Goal: Transaction & Acquisition: Purchase product/service

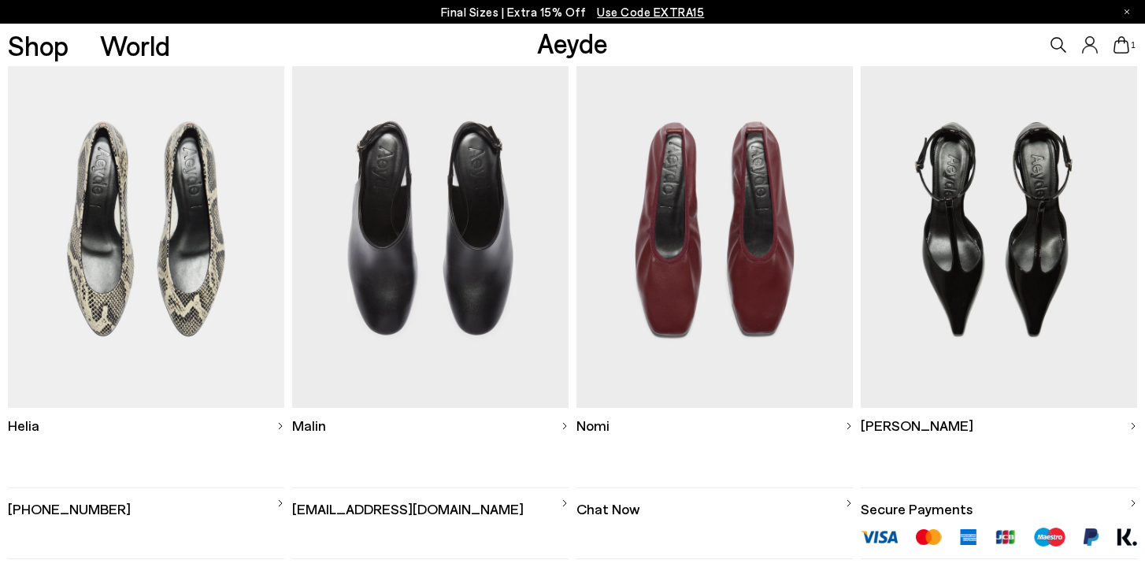
scroll to position [450, 0]
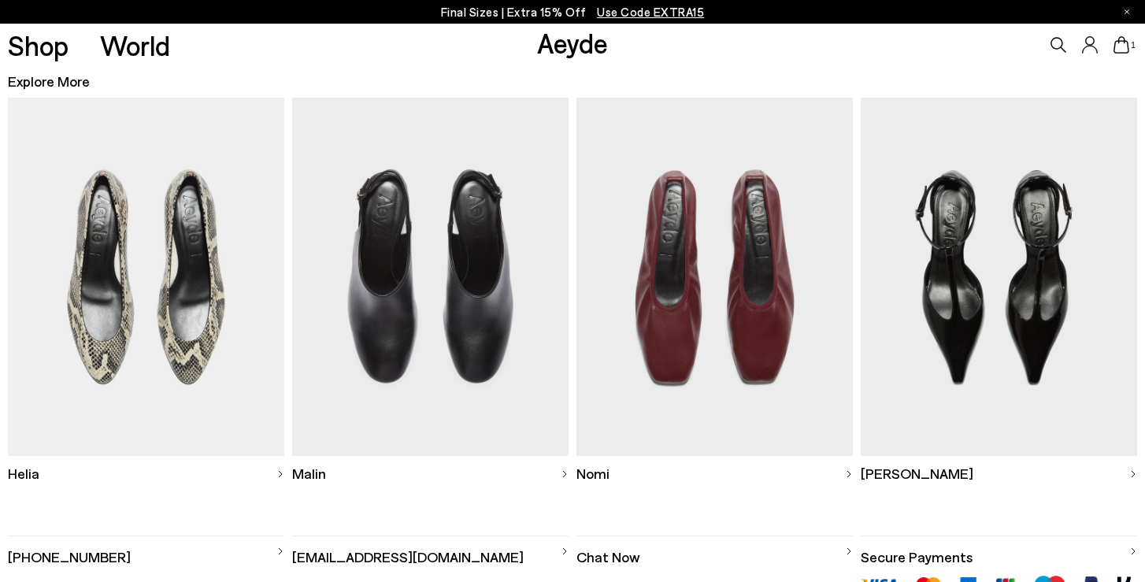
click at [972, 302] on img at bounding box center [998, 277] width 276 height 359
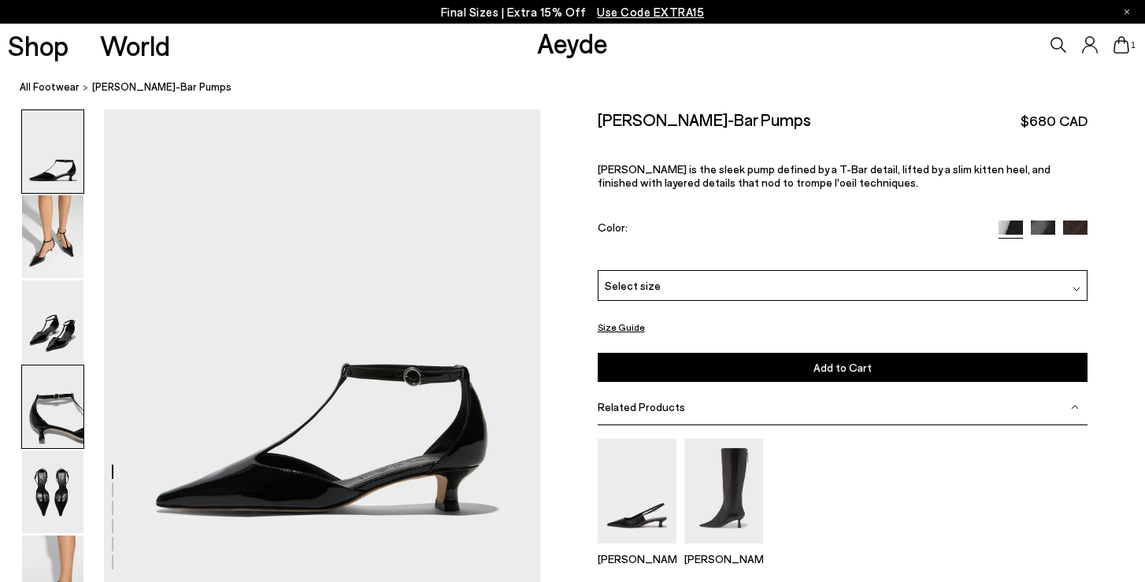
click at [57, 423] on img at bounding box center [52, 406] width 61 height 83
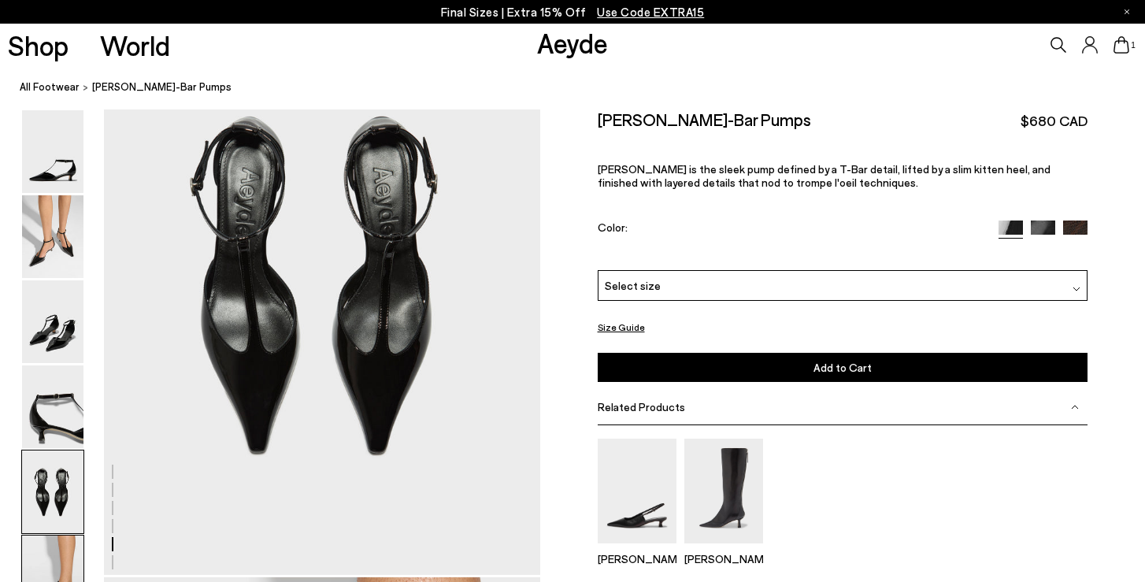
click at [61, 555] on img at bounding box center [52, 576] width 61 height 83
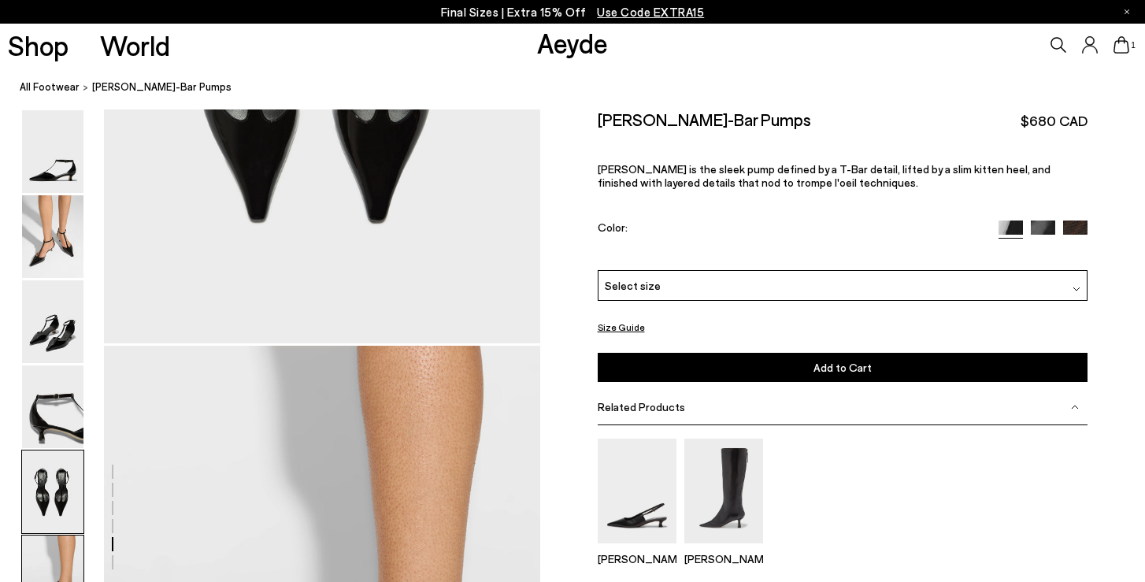
scroll to position [2558, 0]
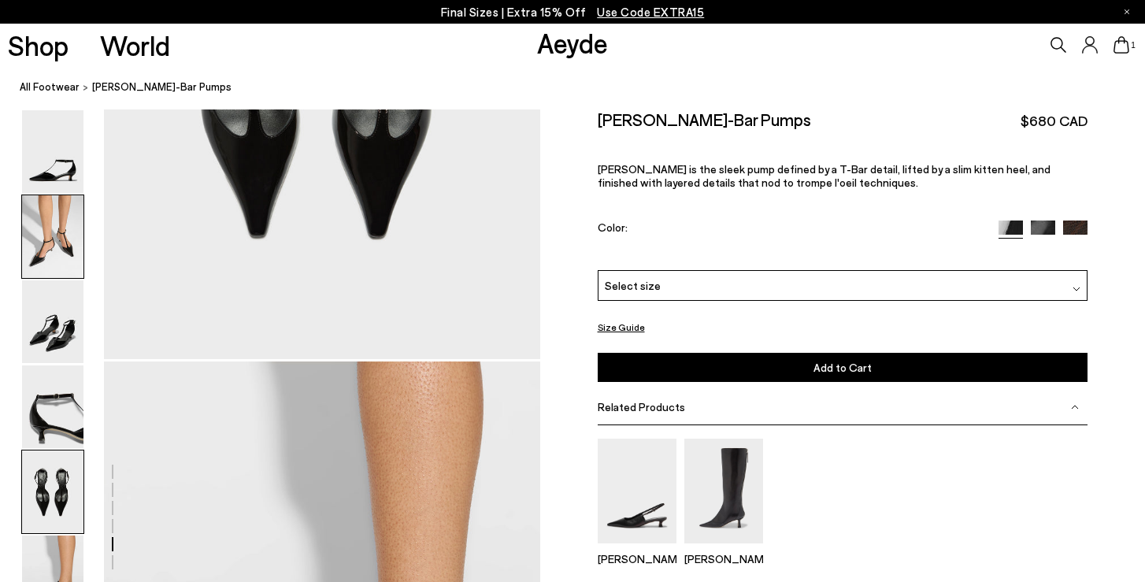
click at [60, 231] on img at bounding box center [52, 236] width 61 height 83
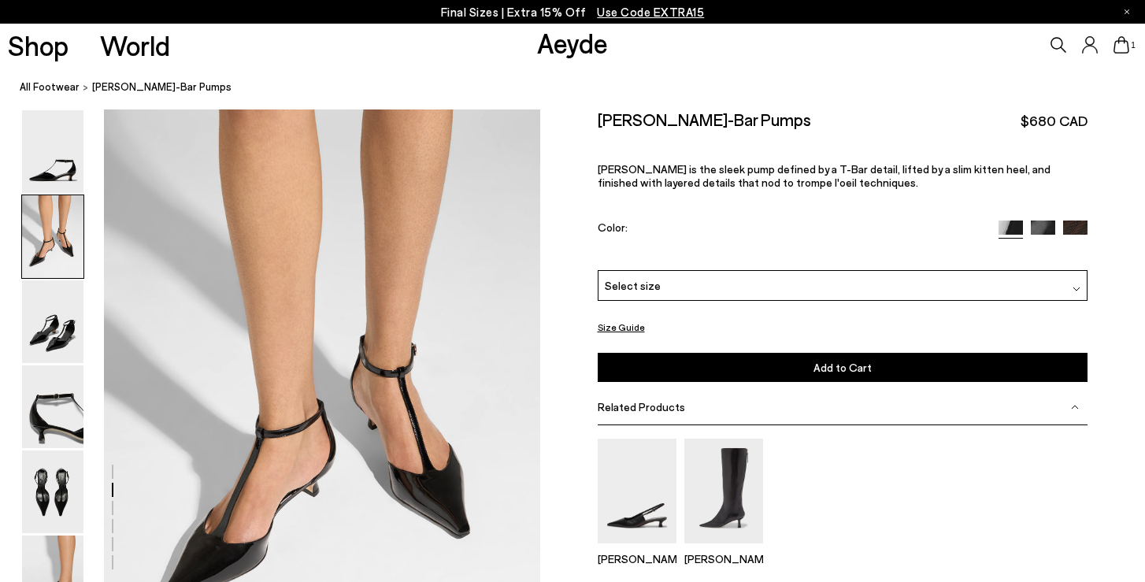
scroll to position [476, 0]
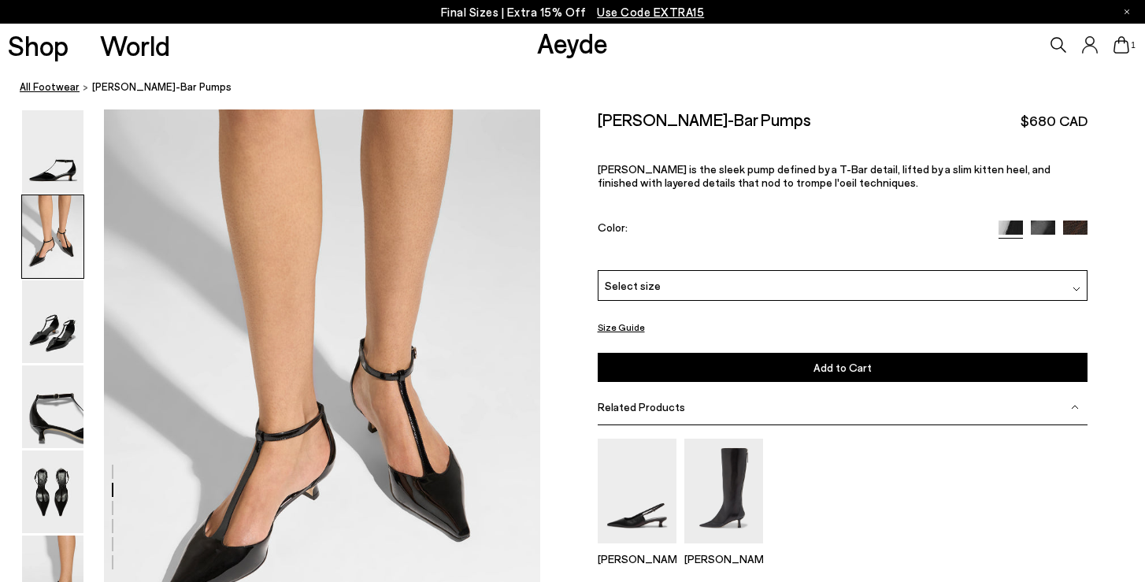
click at [50, 91] on link "All Footwear" at bounding box center [50, 87] width 60 height 17
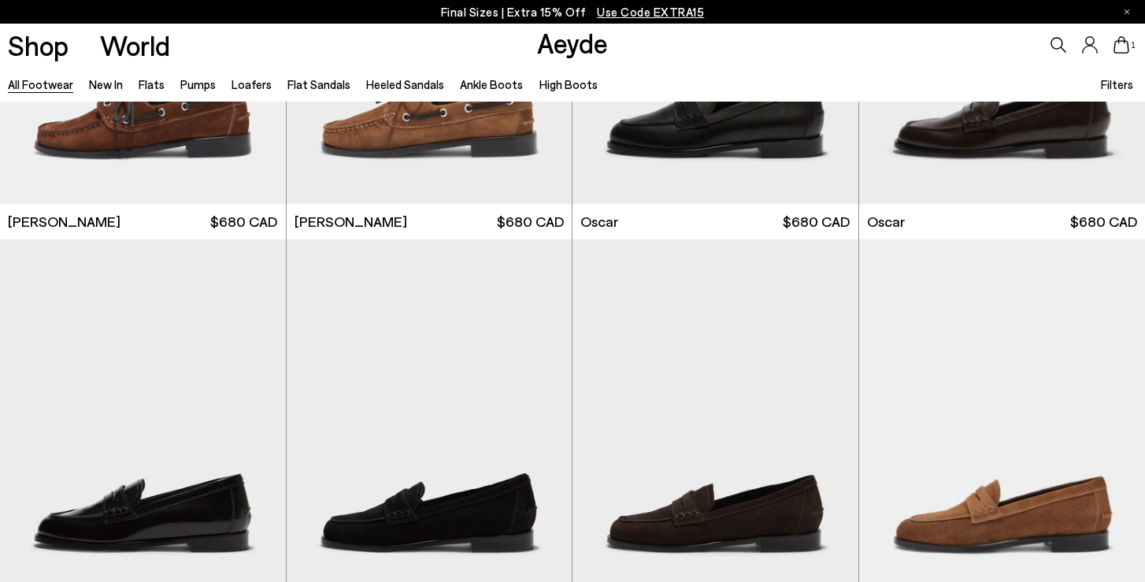
scroll to position [1694, 0]
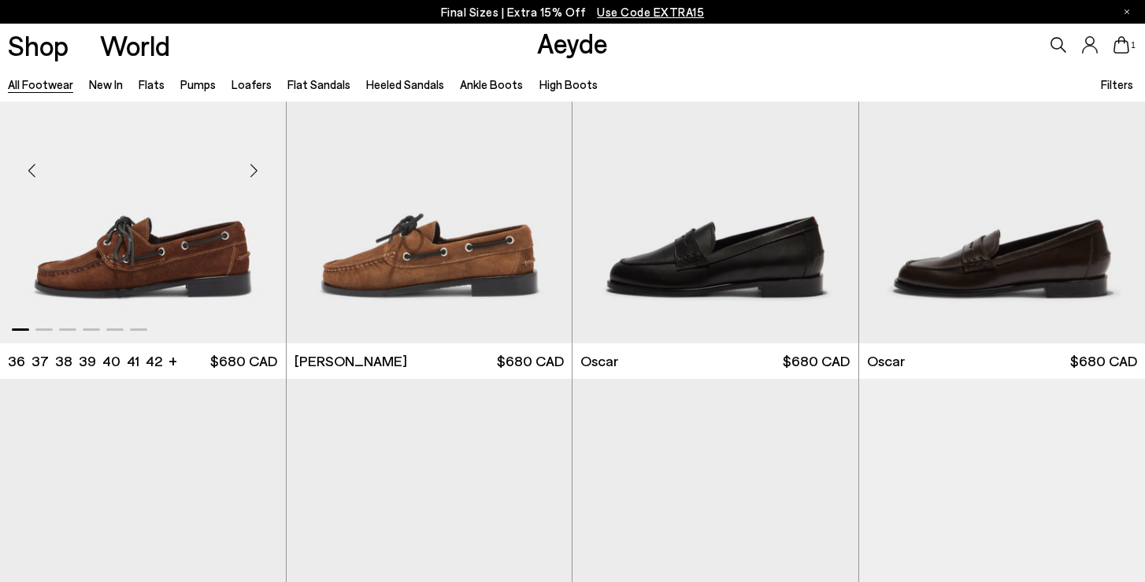
click at [228, 269] on img "1 / 6" at bounding box center [143, 163] width 286 height 359
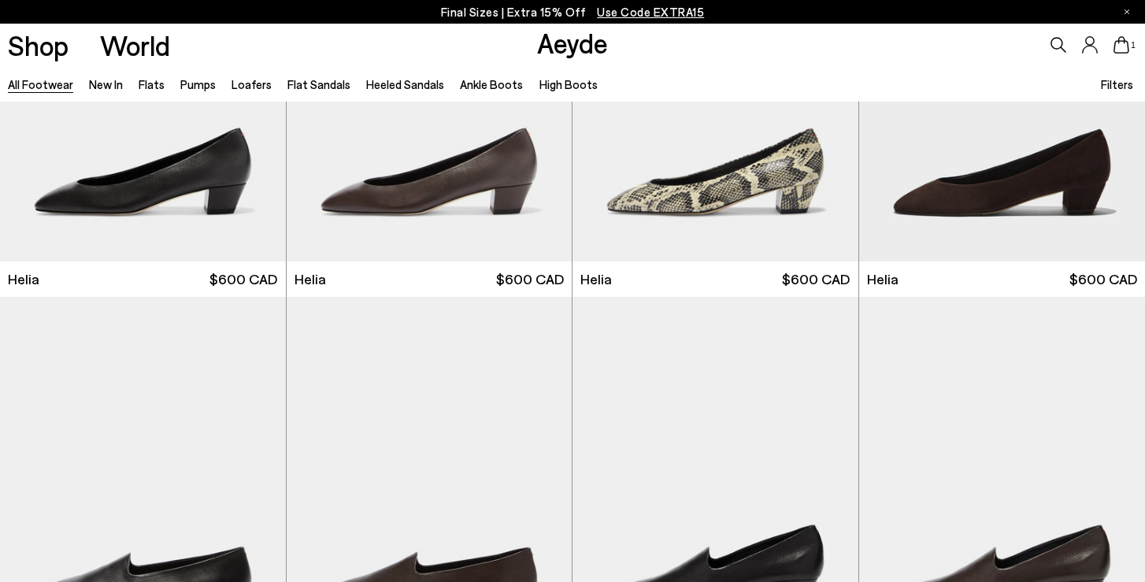
scroll to position [2972, 0]
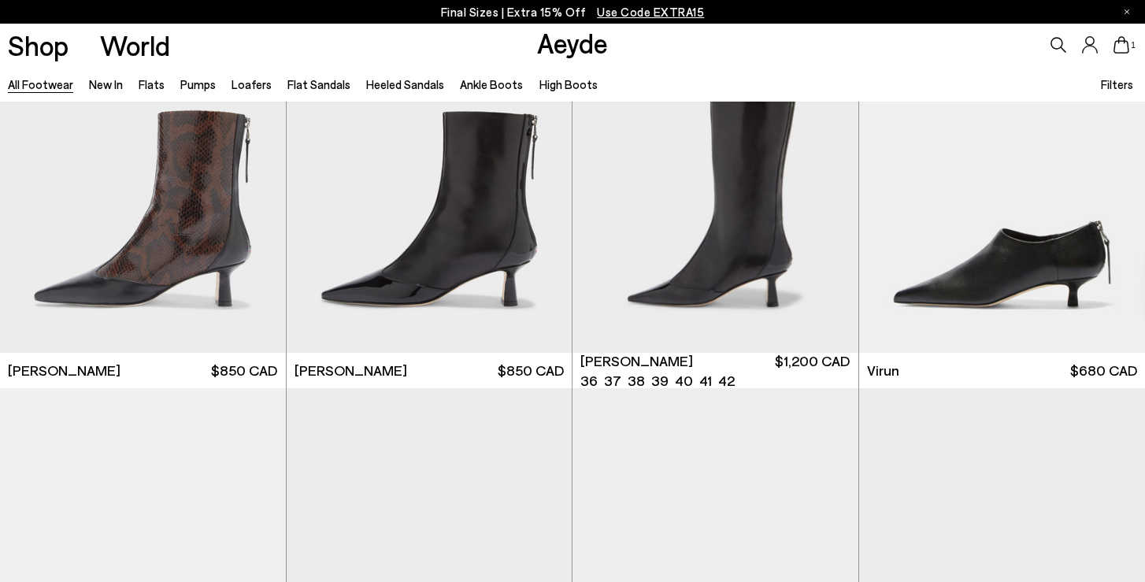
scroll to position [4878, 0]
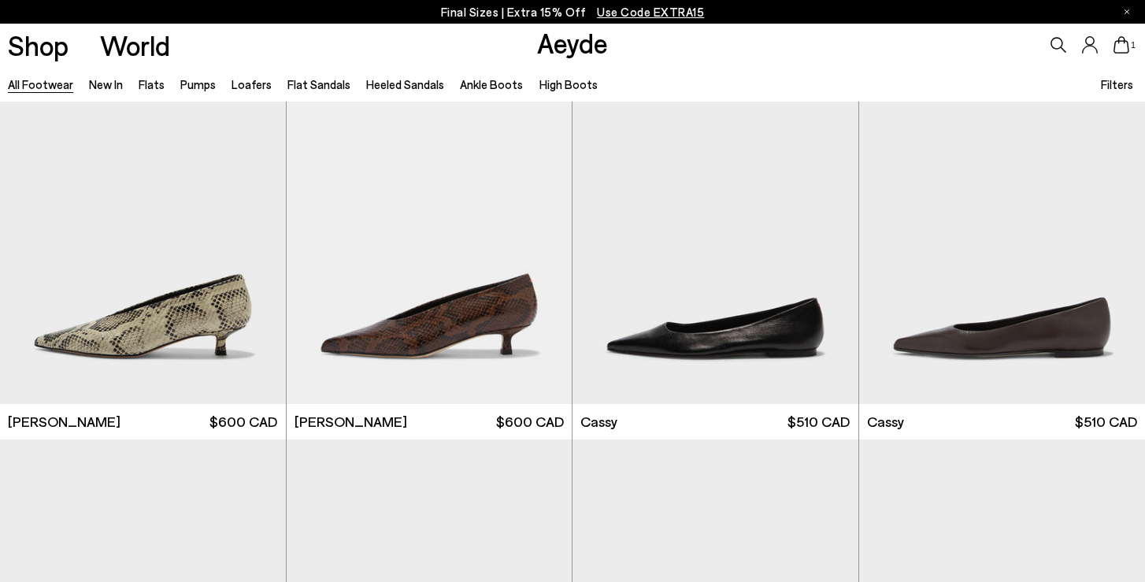
scroll to position [5584, 0]
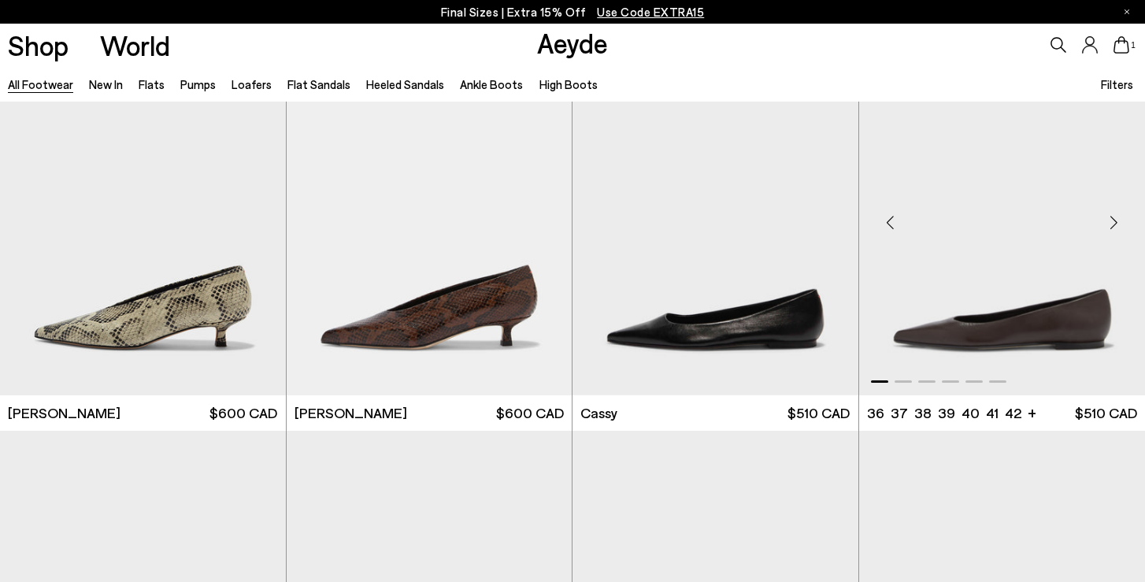
click at [978, 346] on img "1 / 6" at bounding box center [1002, 215] width 287 height 359
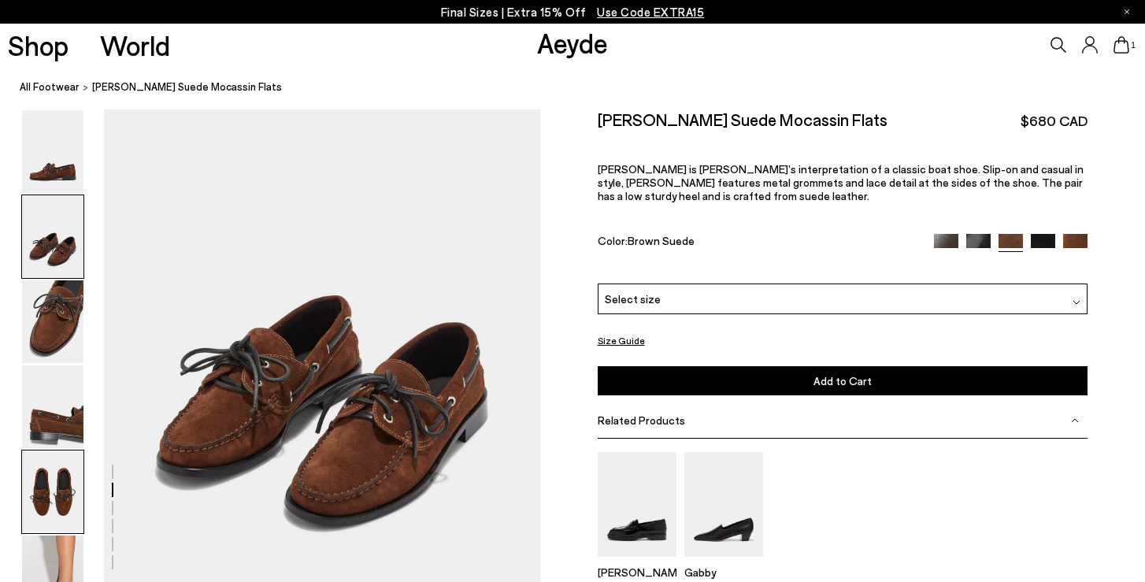
scroll to position [713, 0]
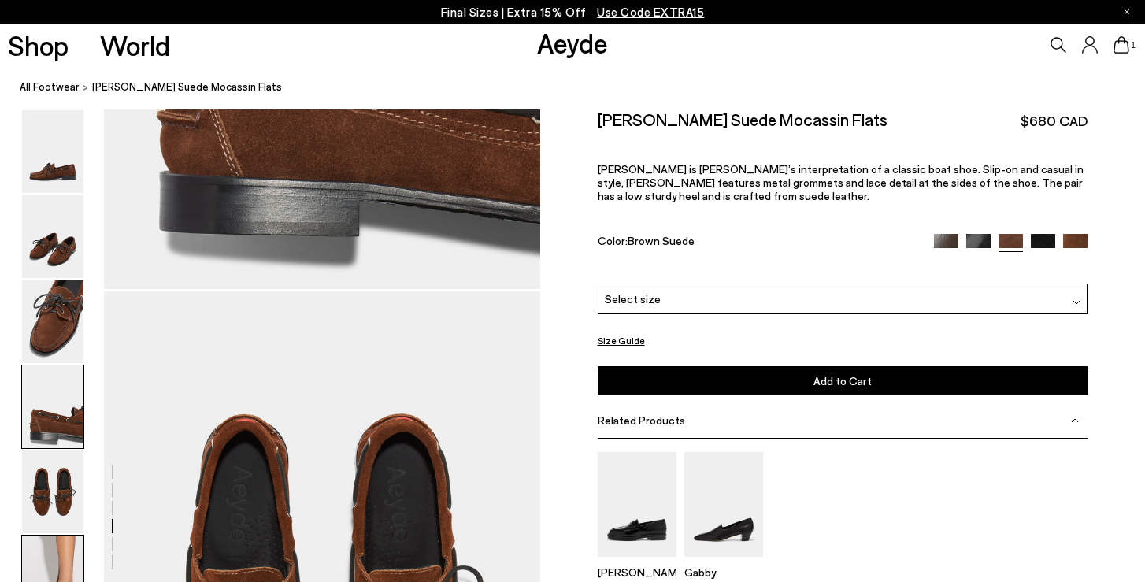
click at [57, 557] on img at bounding box center [52, 576] width 61 height 83
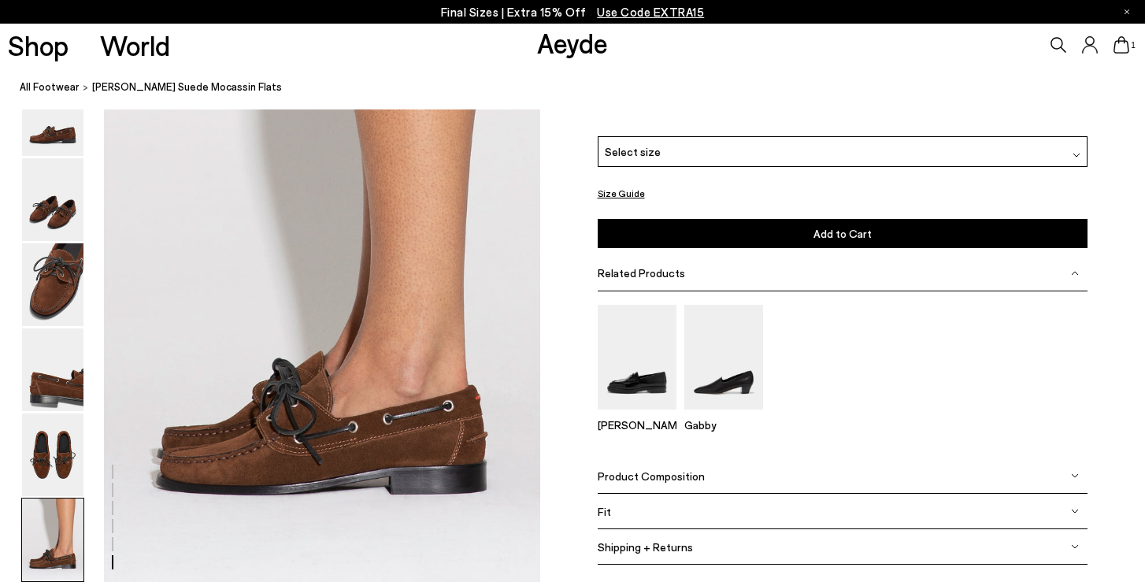
scroll to position [2919, 0]
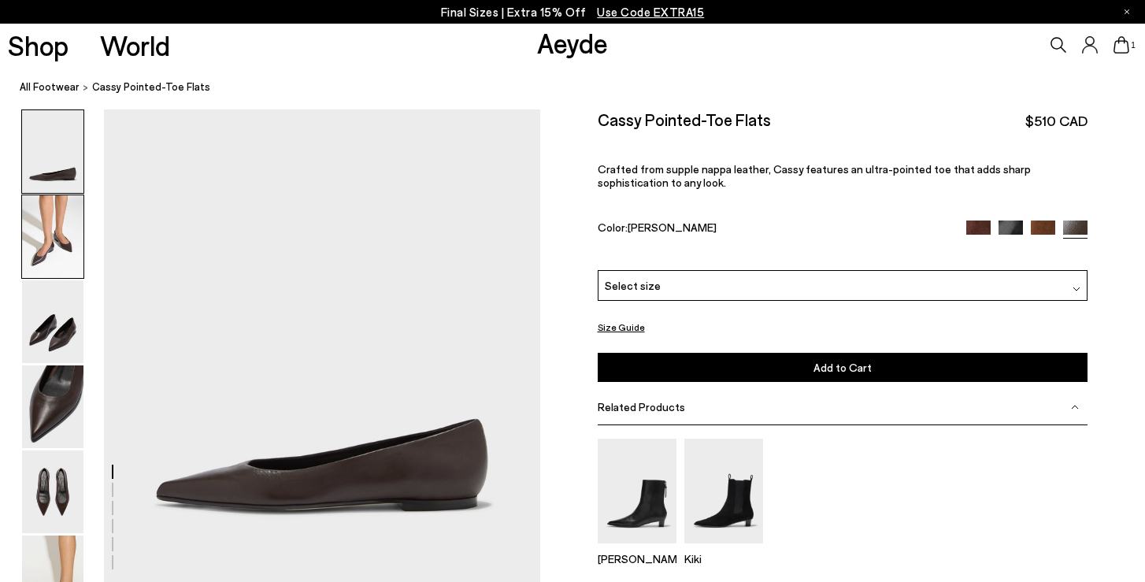
click at [58, 234] on img at bounding box center [52, 236] width 61 height 83
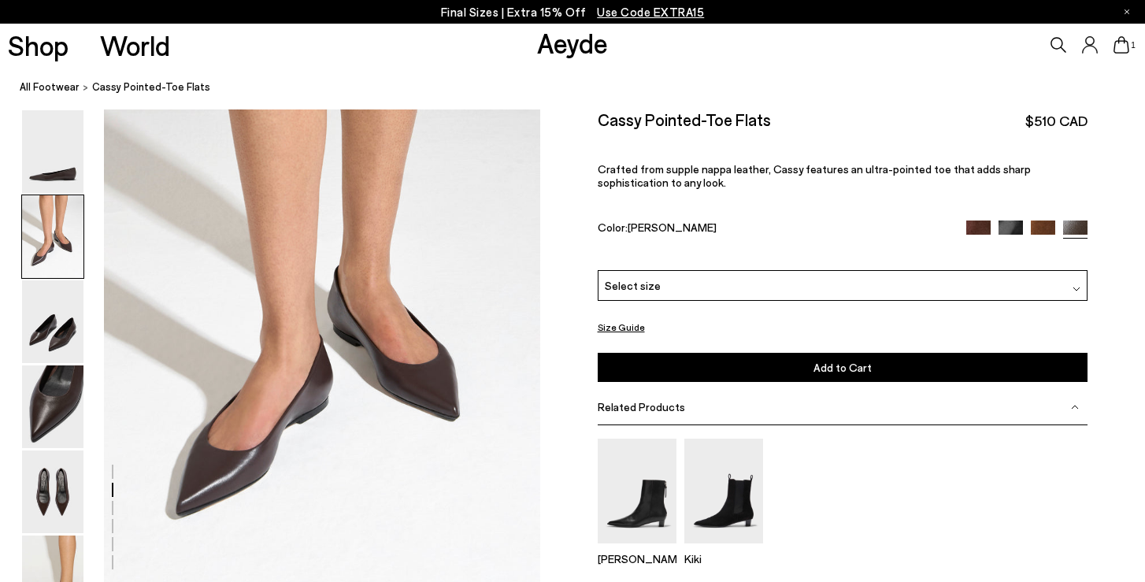
scroll to position [569, 0]
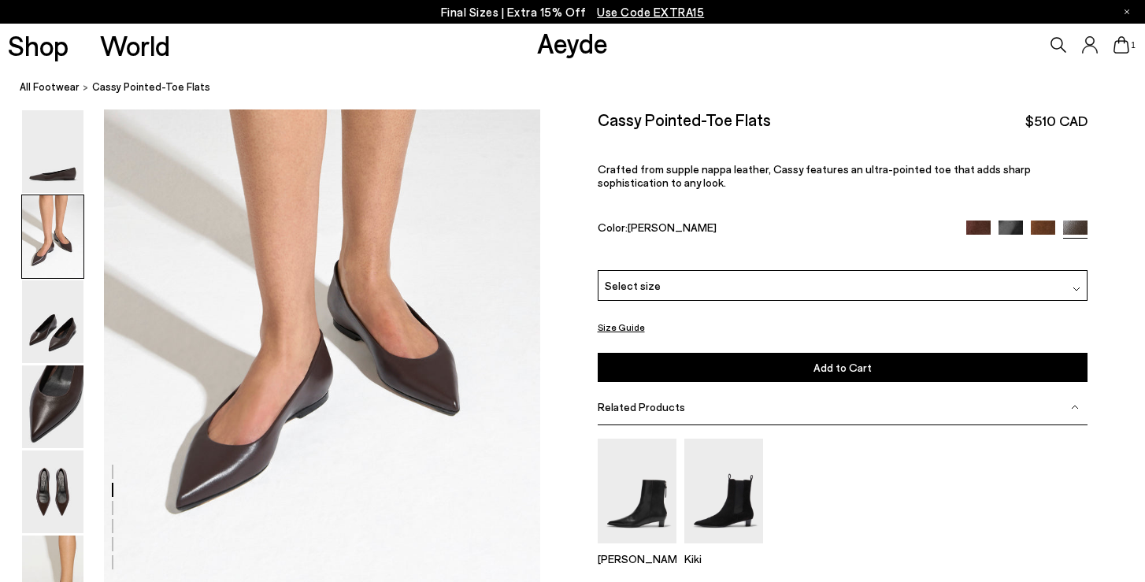
click at [1076, 285] on img at bounding box center [1076, 289] width 8 height 8
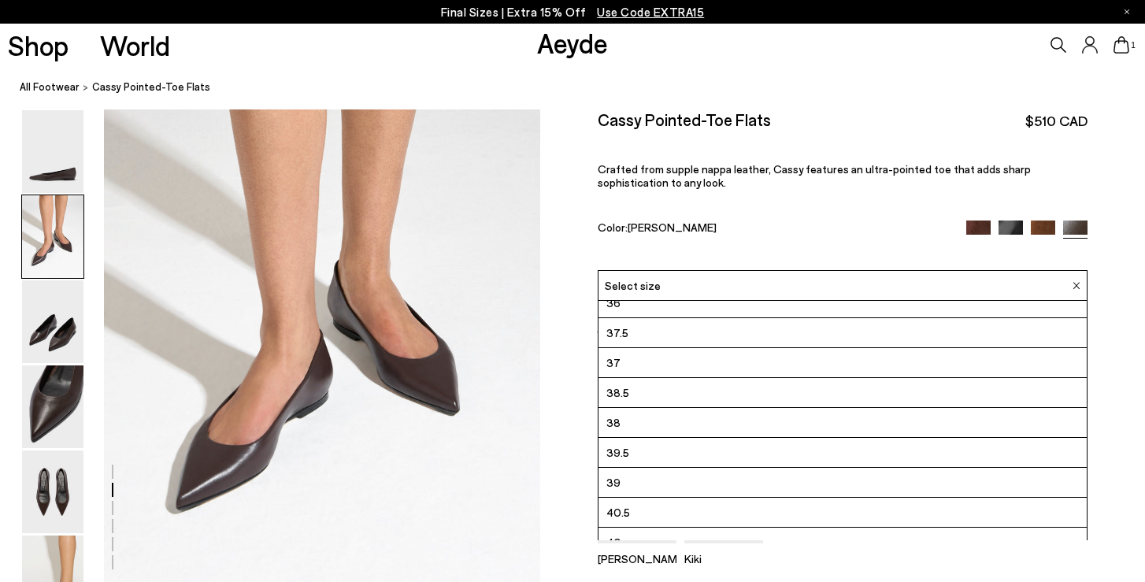
scroll to position [25, 0]
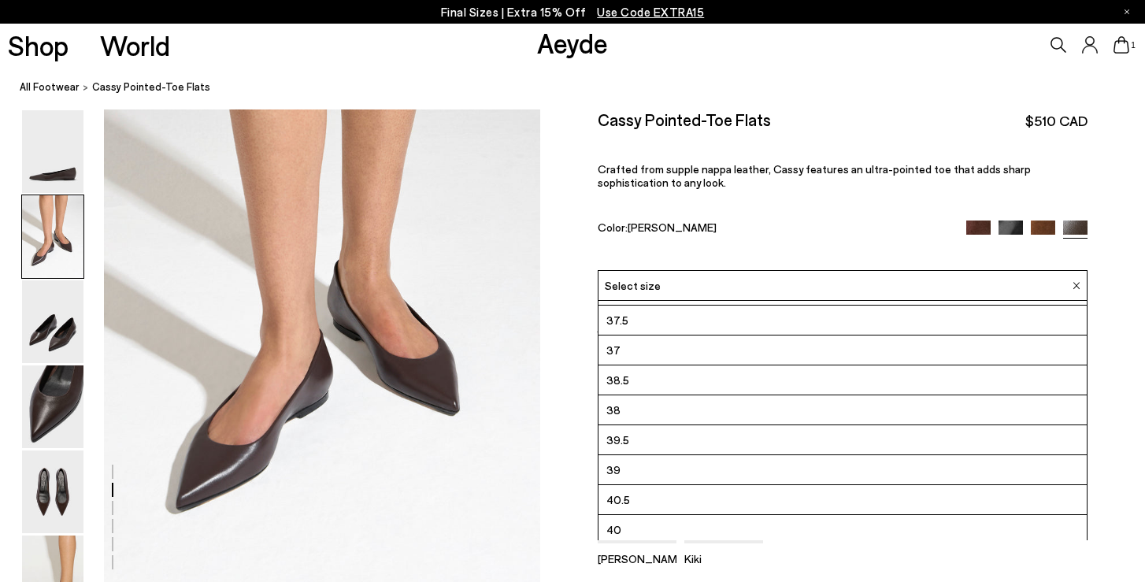
click at [889, 485] on li "40.5" at bounding box center [842, 500] width 489 height 30
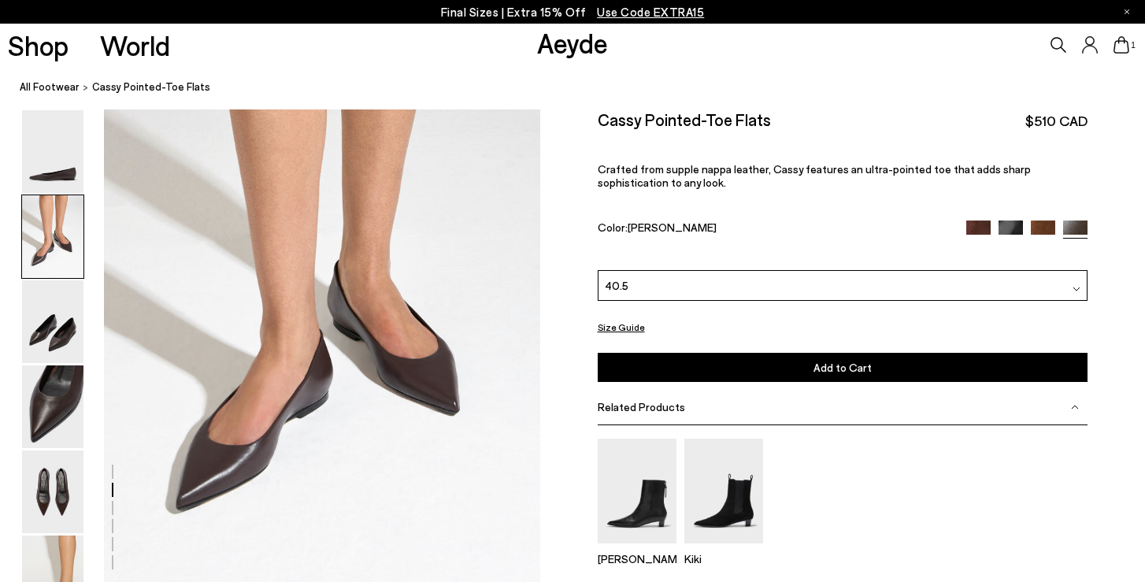
click at [918, 353] on button "Add to Cart Select a Size First" at bounding box center [842, 367] width 490 height 29
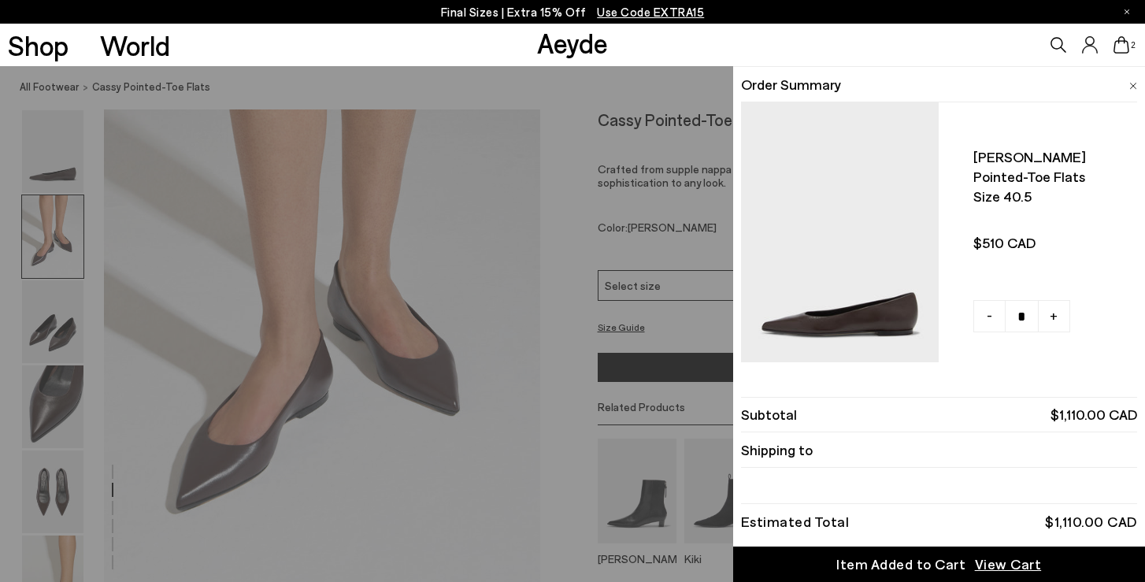
click at [1125, 39] on icon at bounding box center [1121, 44] width 16 height 17
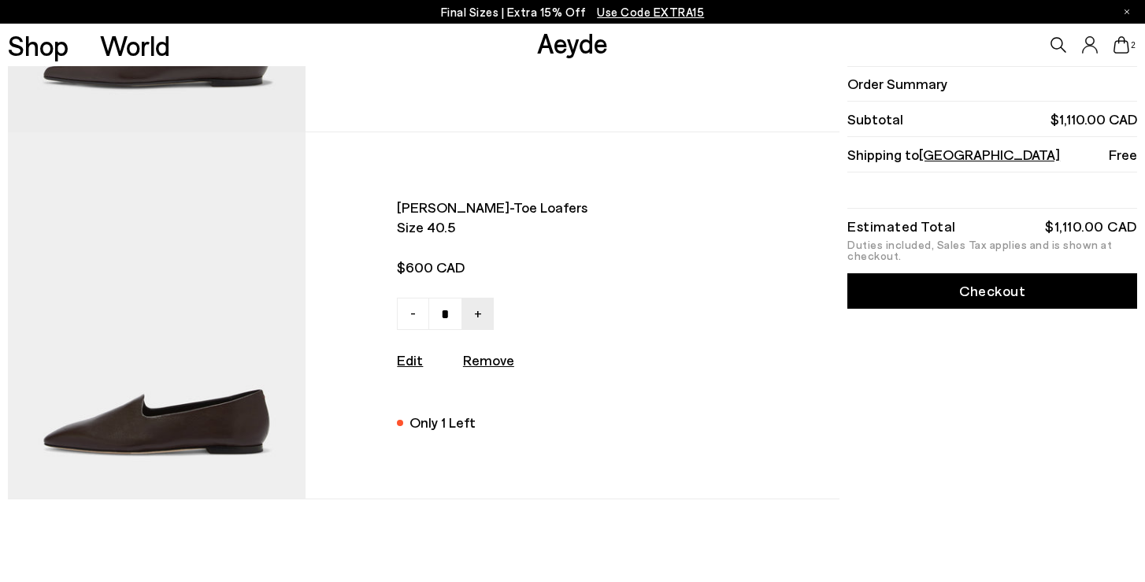
scroll to position [366, 0]
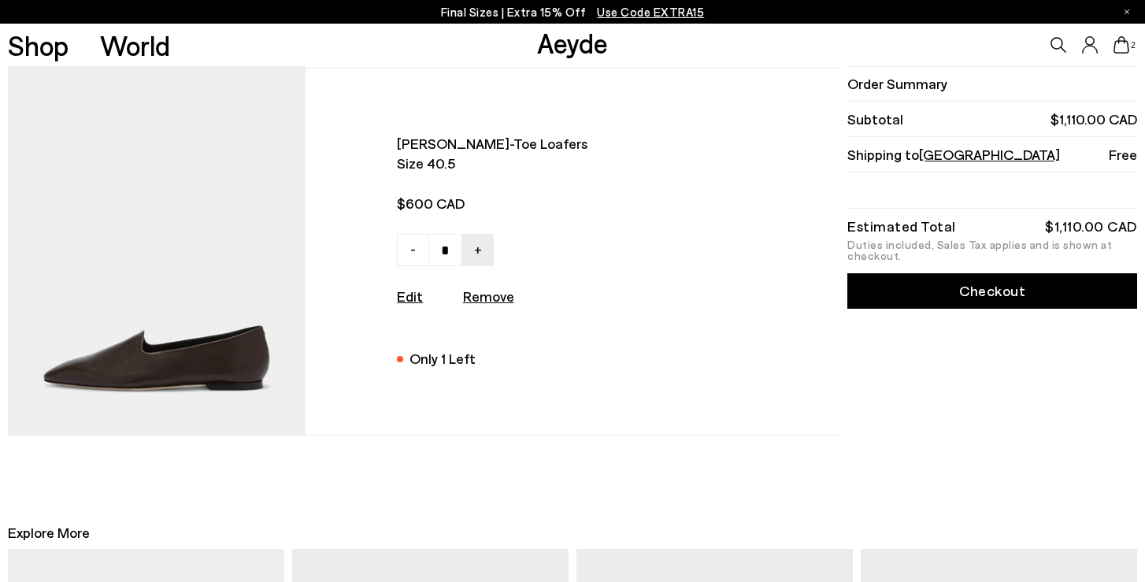
click at [237, 356] on img at bounding box center [157, 251] width 298 height 366
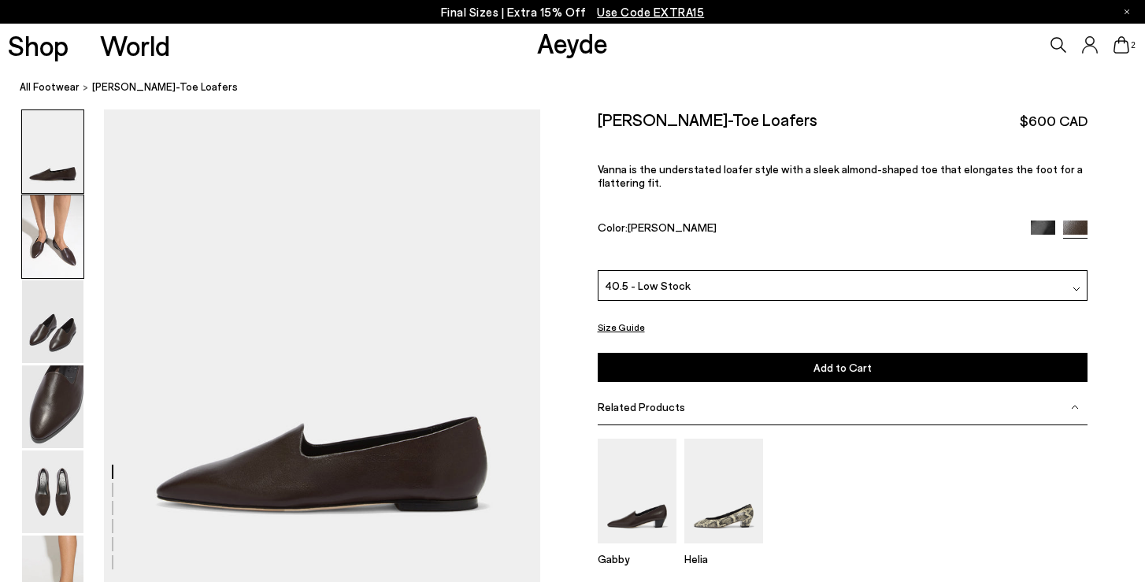
click at [63, 257] on img at bounding box center [52, 236] width 61 height 83
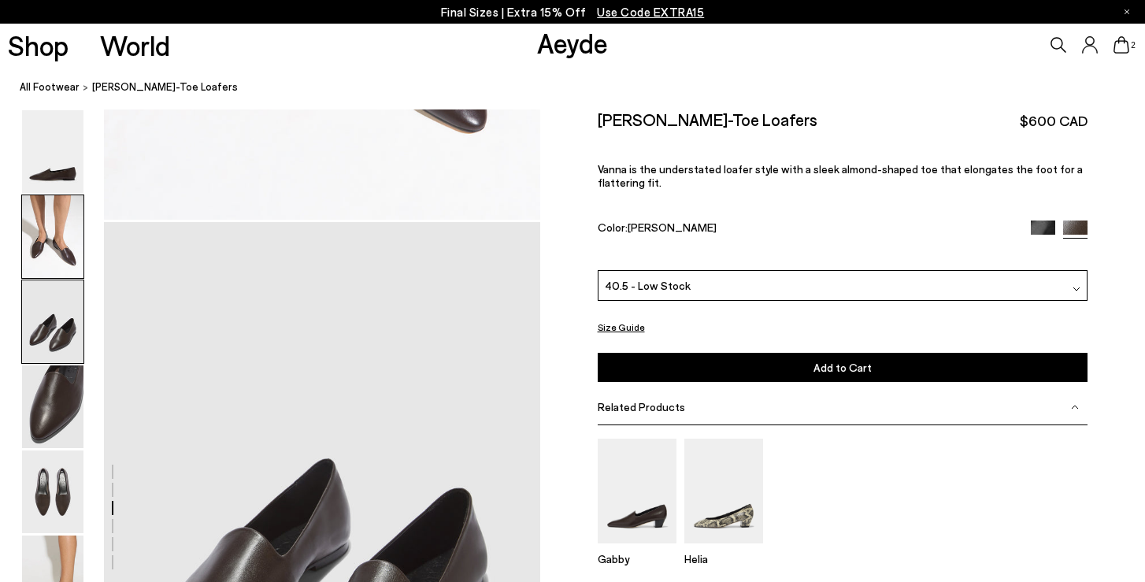
scroll to position [993, 0]
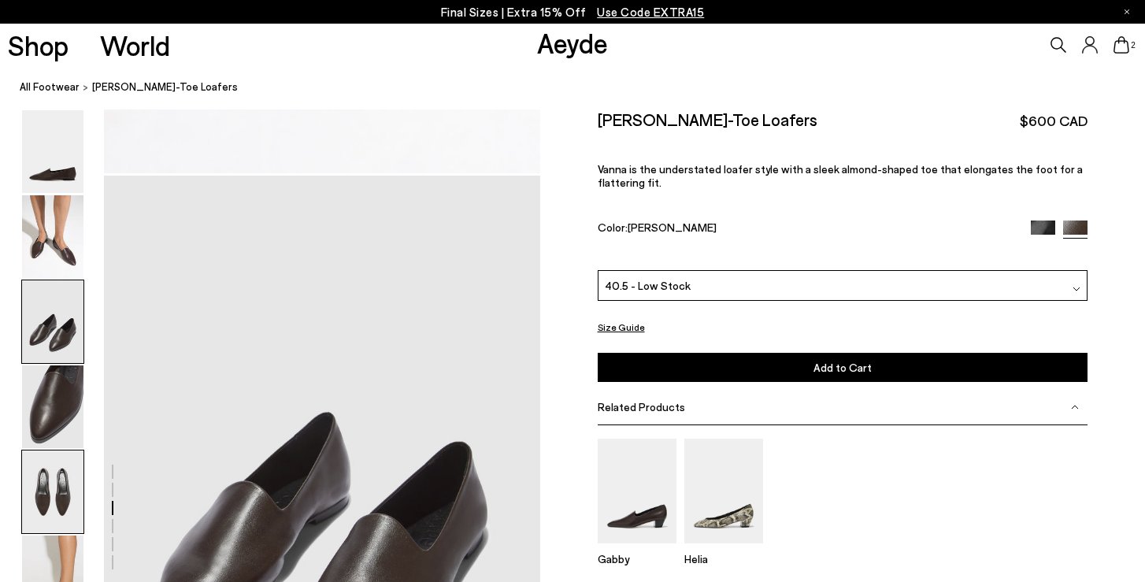
click at [68, 474] on img at bounding box center [52, 491] width 61 height 83
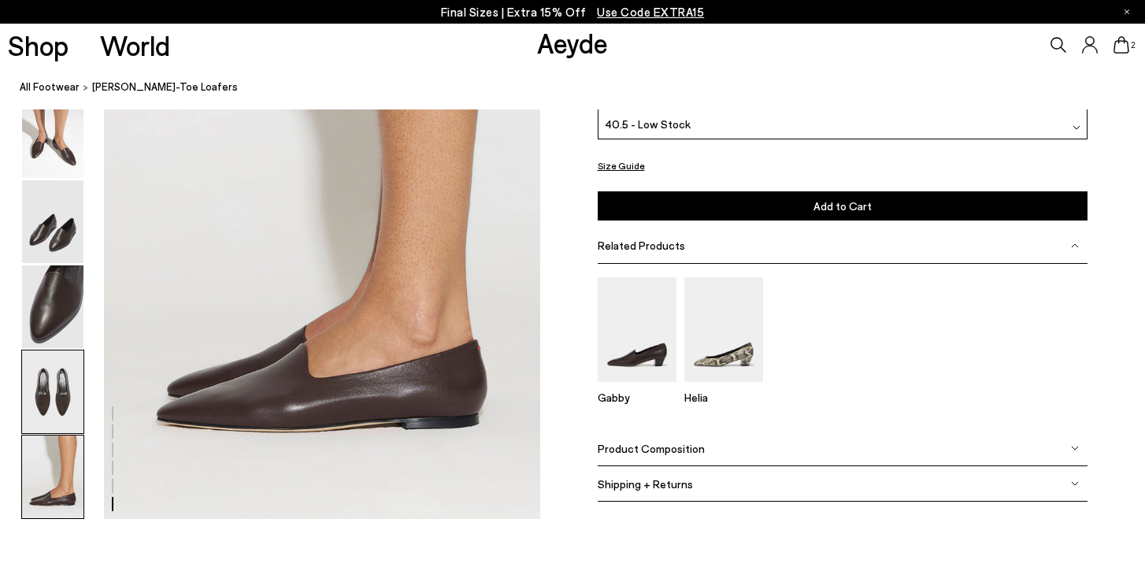
scroll to position [2994, 0]
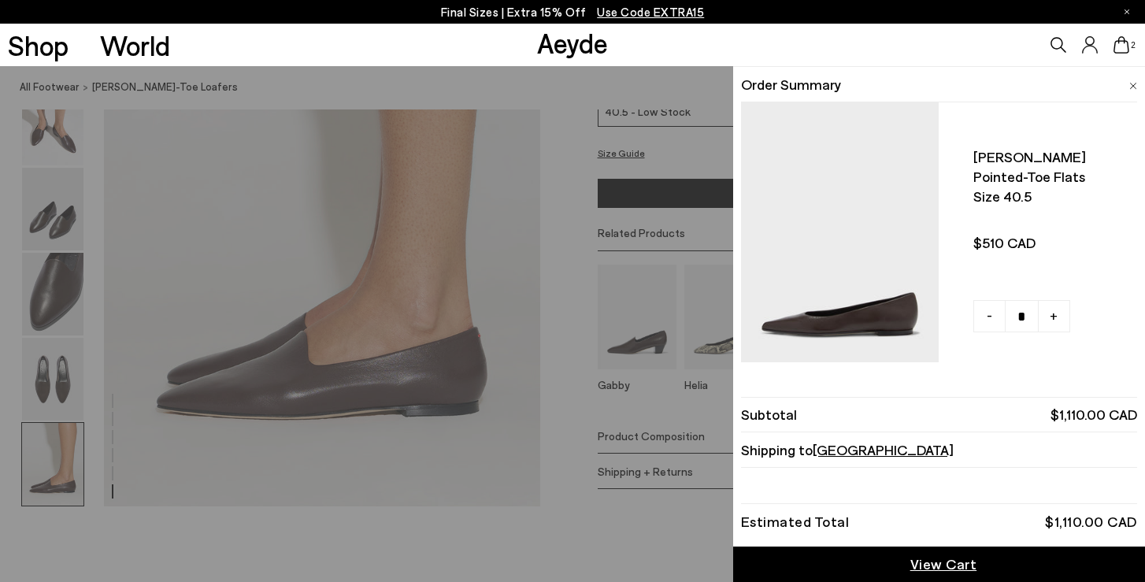
click at [1116, 41] on icon at bounding box center [1121, 44] width 16 height 17
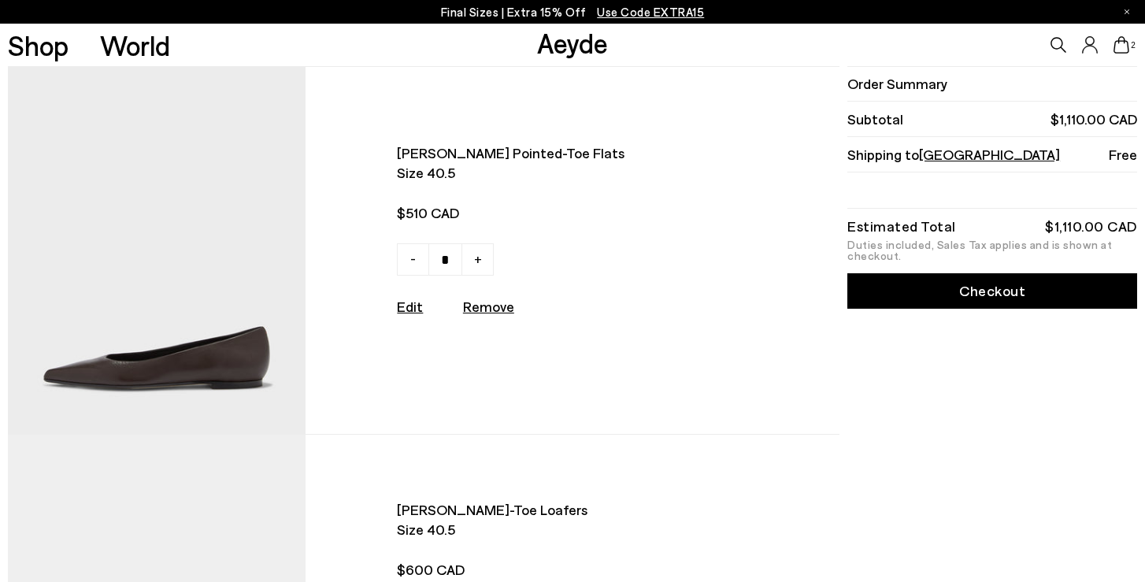
click at [202, 365] on img at bounding box center [157, 250] width 298 height 366
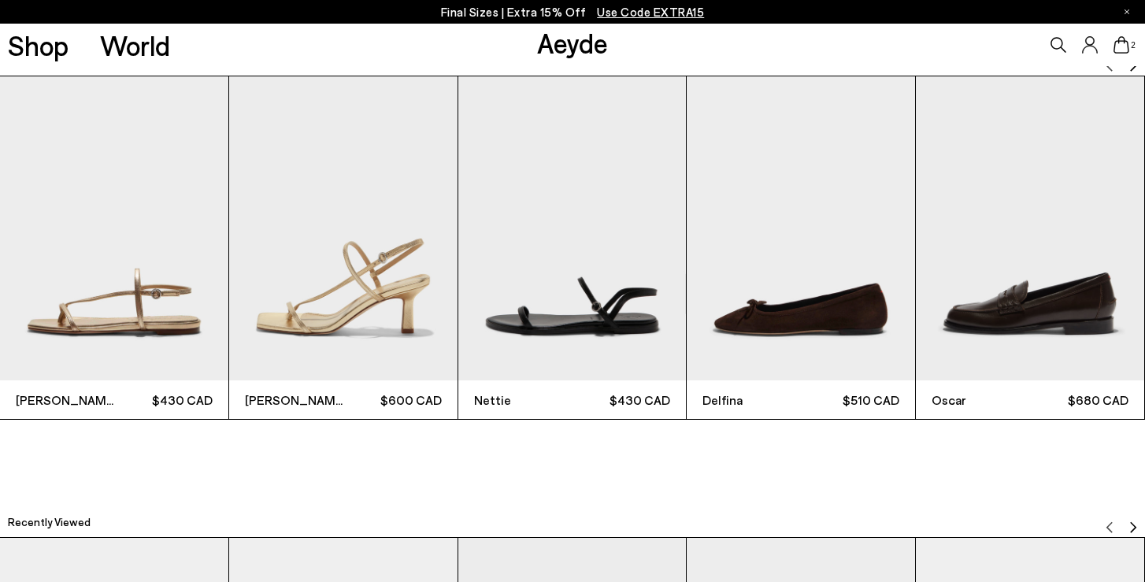
scroll to position [3616, 0]
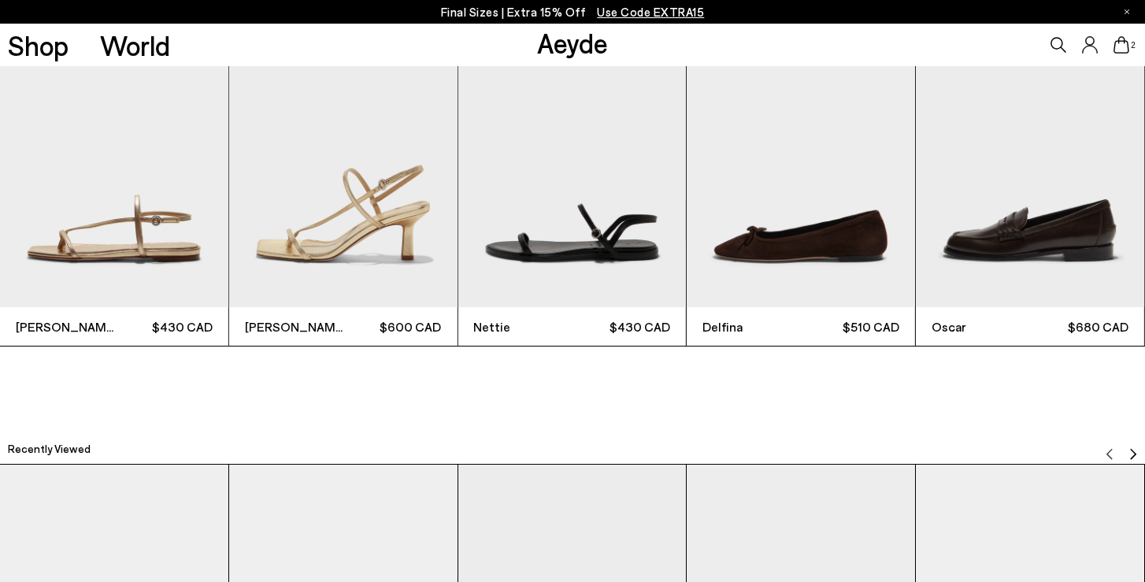
click at [827, 256] on img "4 / 6" at bounding box center [800, 155] width 228 height 304
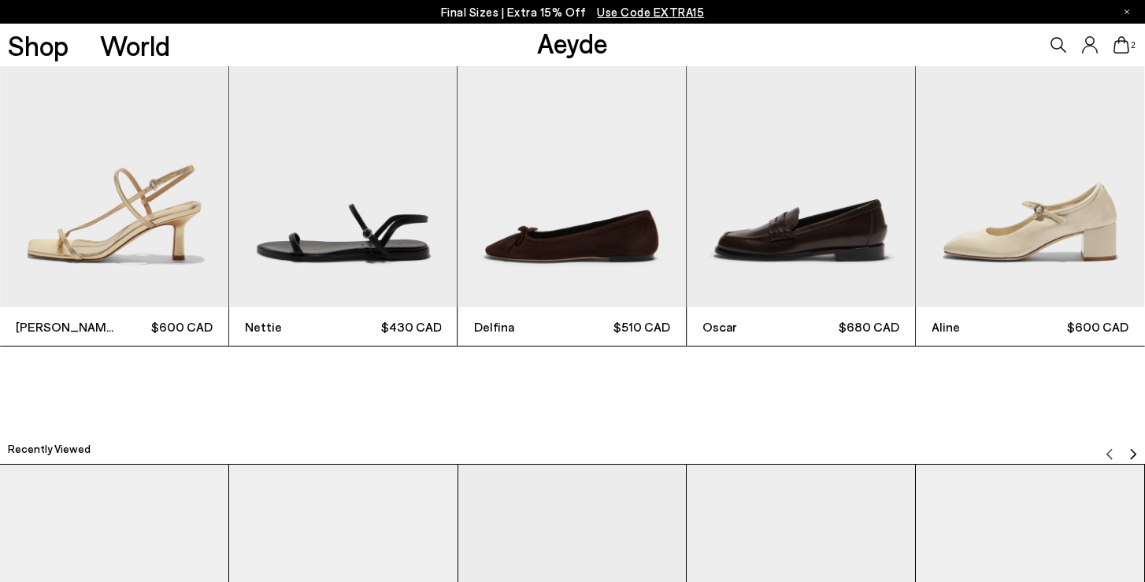
click at [1085, 240] on img "6 / 6" at bounding box center [1029, 155] width 228 height 304
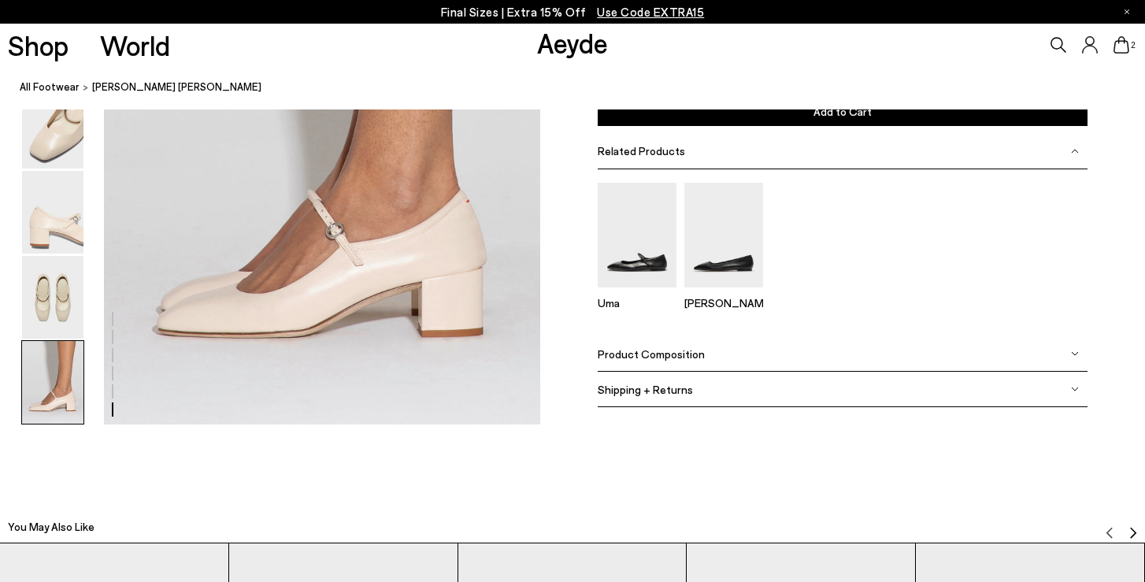
scroll to position [3009, 0]
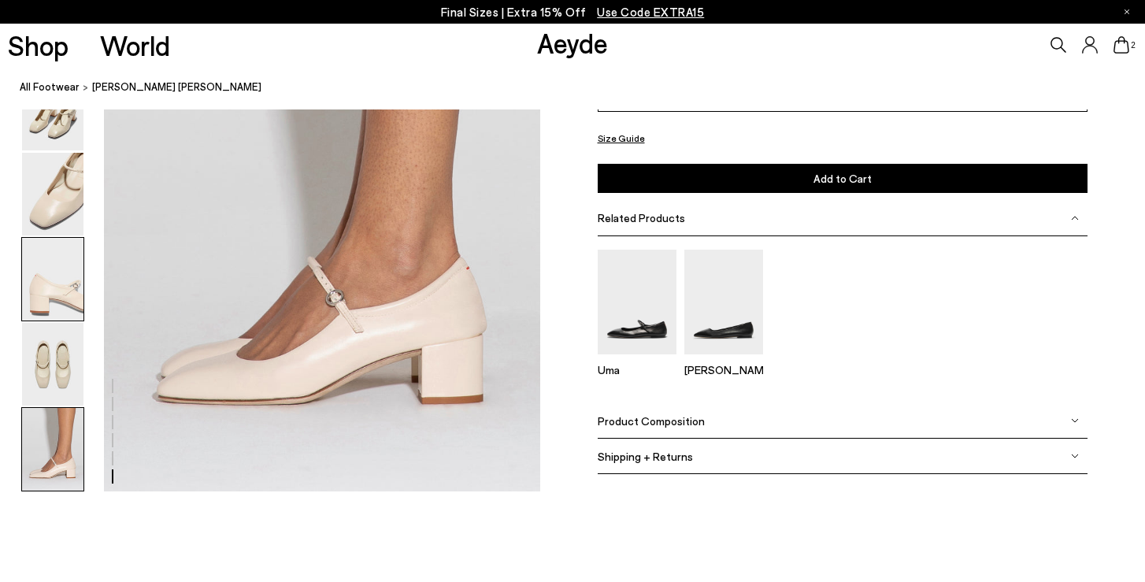
click at [68, 306] on img at bounding box center [52, 279] width 61 height 83
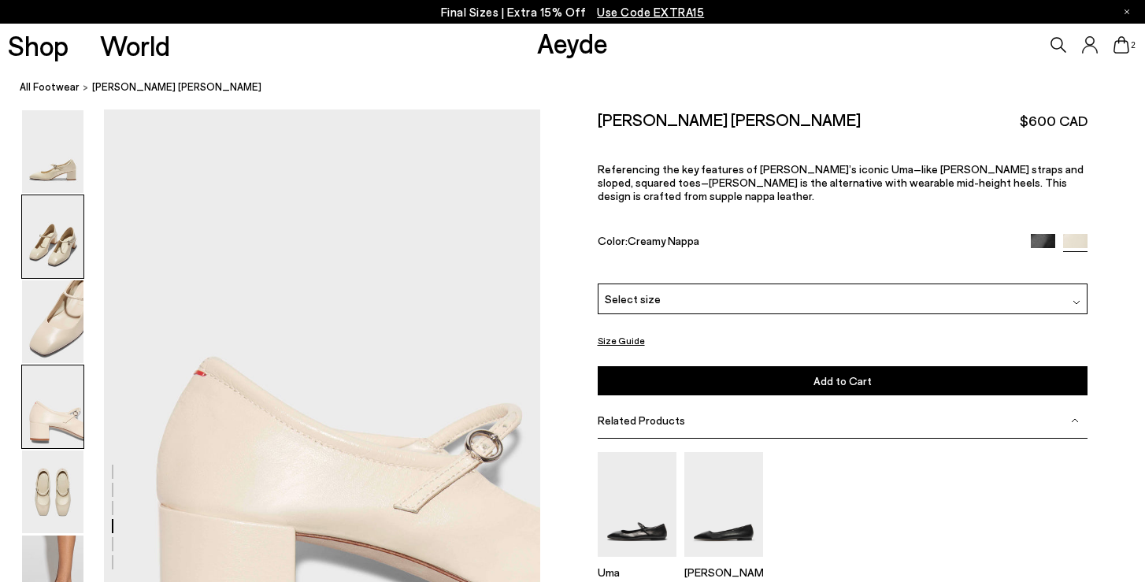
click at [65, 205] on img at bounding box center [52, 236] width 61 height 83
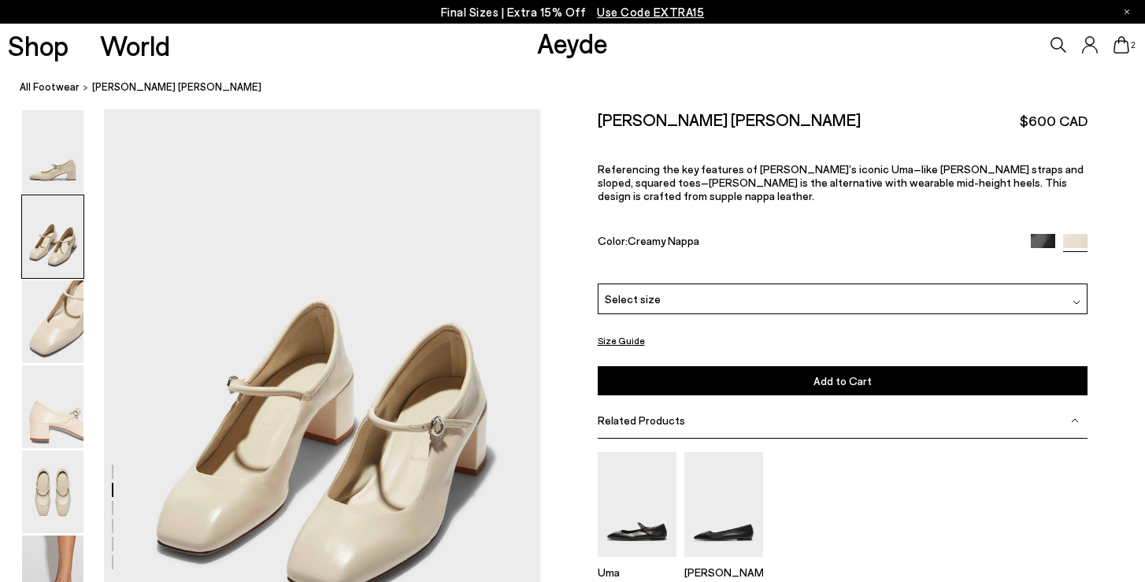
scroll to position [476, 0]
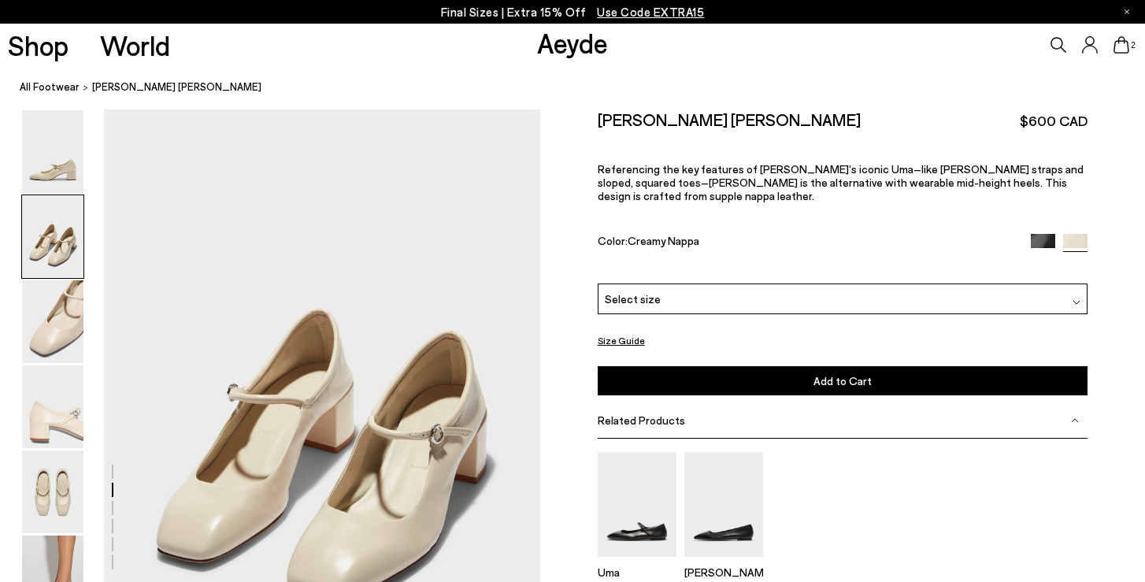
click at [1042, 234] on img at bounding box center [1042, 246] width 24 height 24
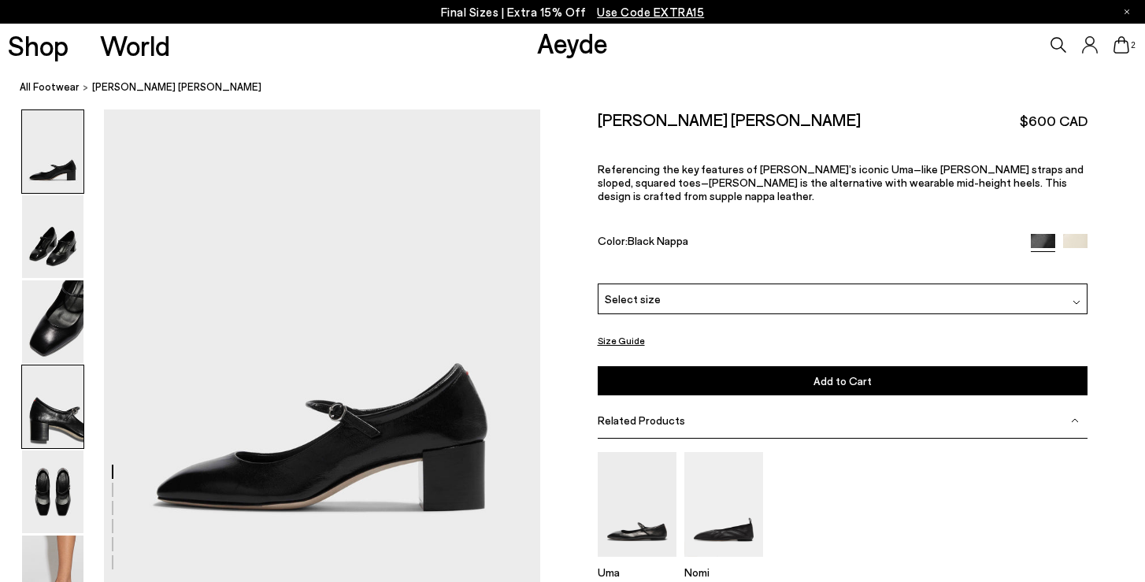
click at [64, 420] on img at bounding box center [52, 406] width 61 height 83
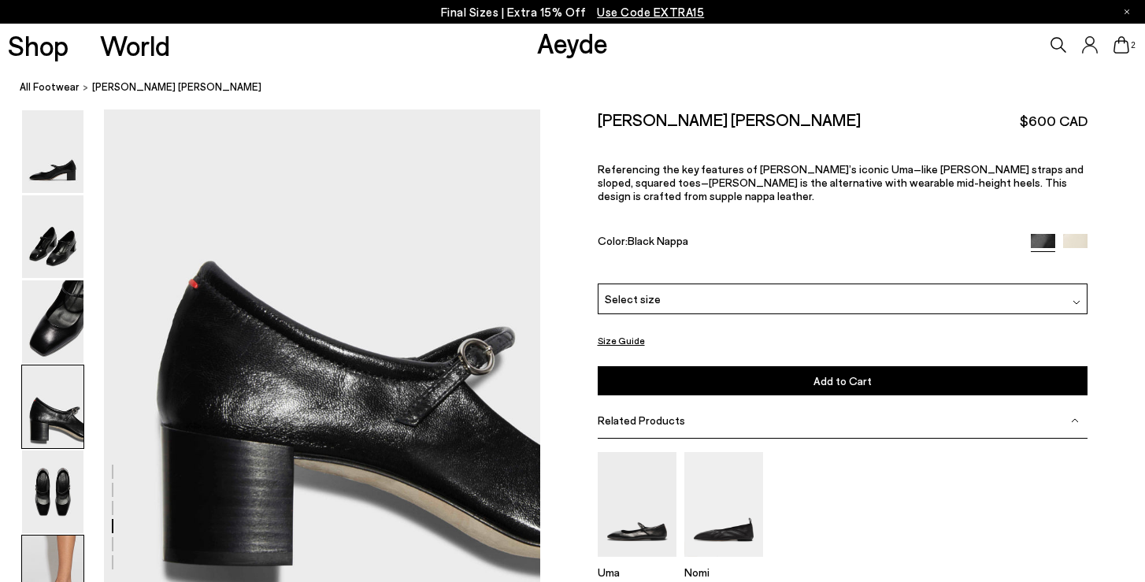
click at [51, 557] on img at bounding box center [52, 576] width 61 height 83
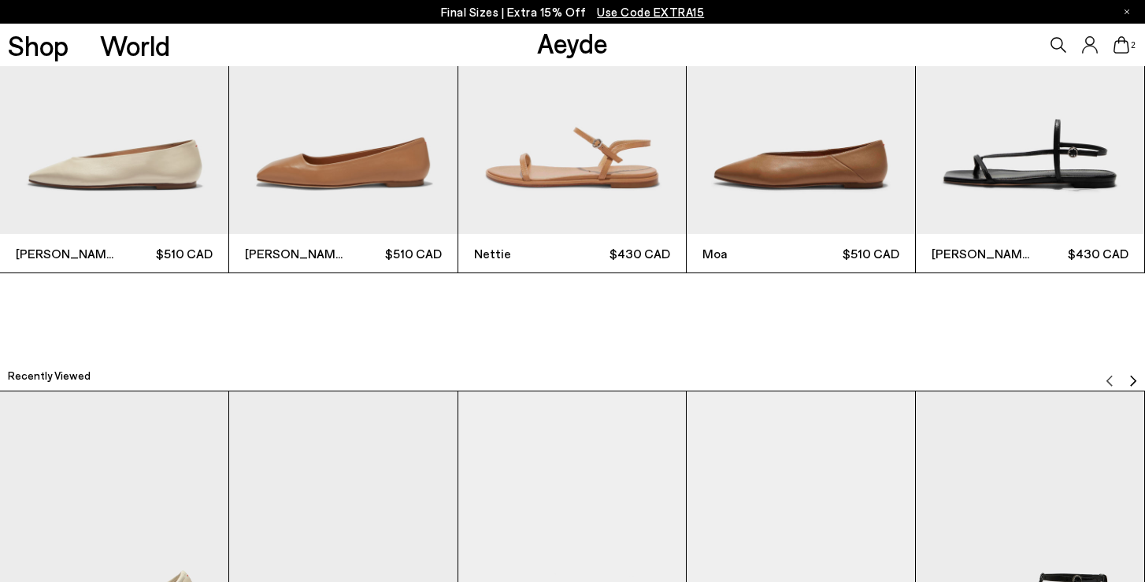
scroll to position [3693, 0]
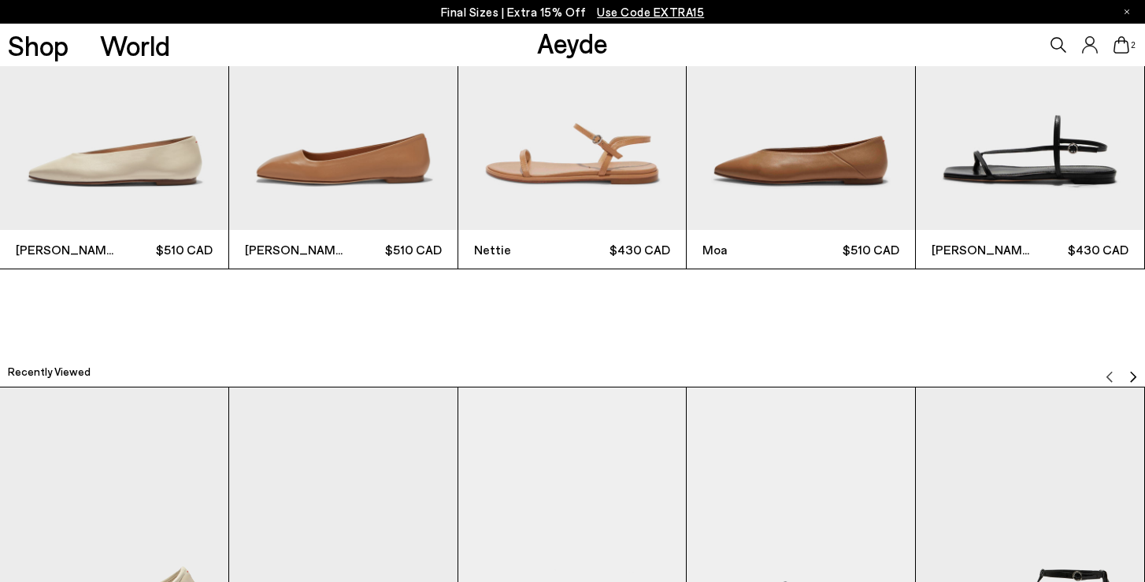
click at [409, 161] on img "2 / 6" at bounding box center [343, 78] width 228 height 304
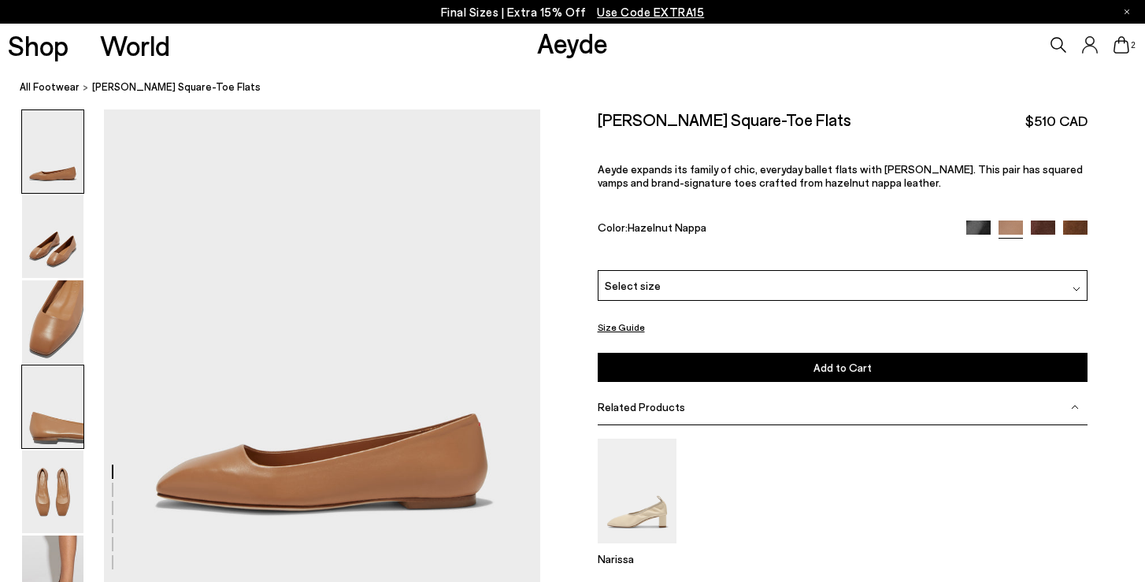
click at [60, 428] on img at bounding box center [52, 406] width 61 height 83
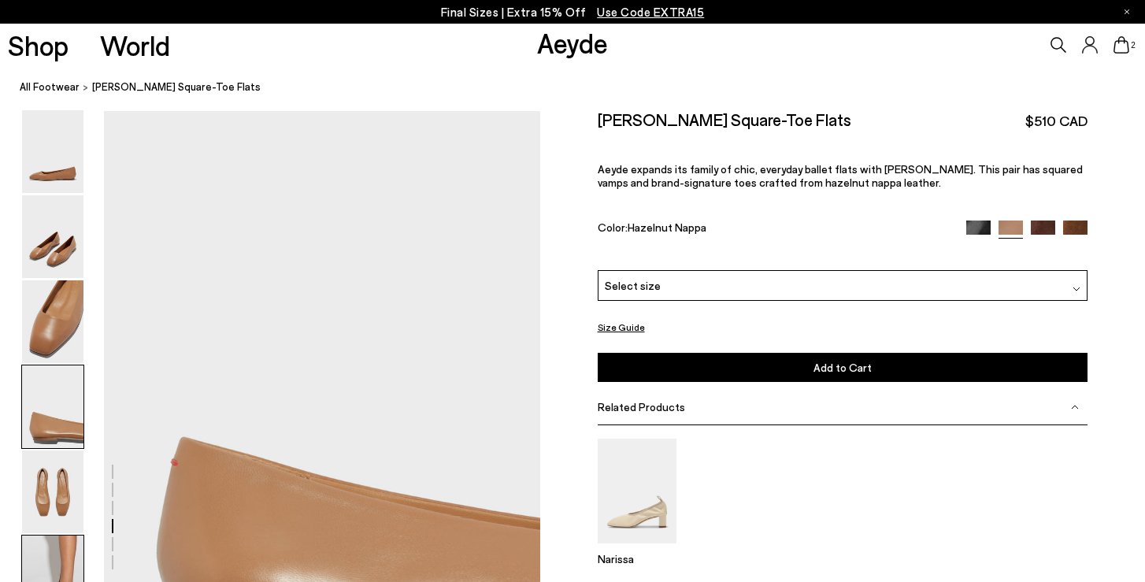
click at [63, 550] on img at bounding box center [52, 576] width 61 height 83
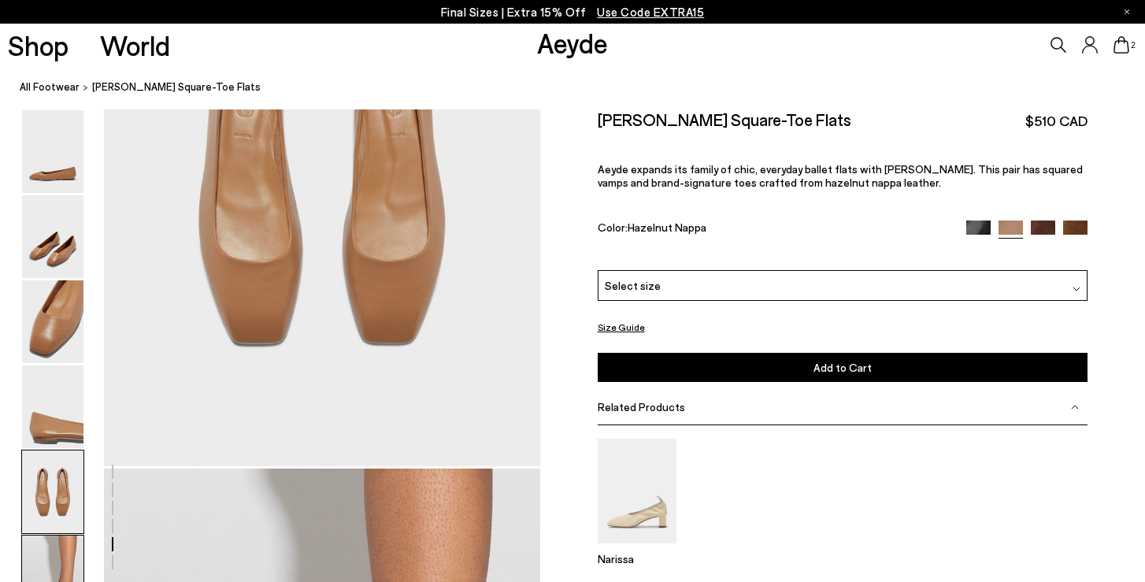
scroll to position [2371, 0]
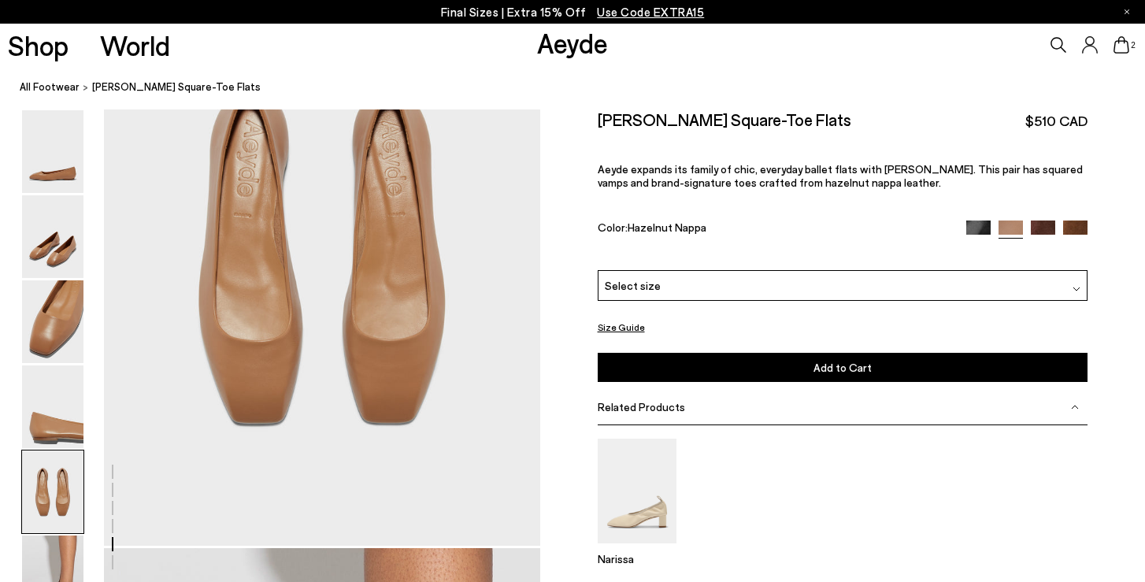
click at [1074, 192] on div "Ida Leather Square-Toe Flats $510 CAD Aeyde expands its family of chic, everyda…" at bounding box center [842, 189] width 490 height 161
click at [1075, 220] on img at bounding box center [1075, 232] width 24 height 24
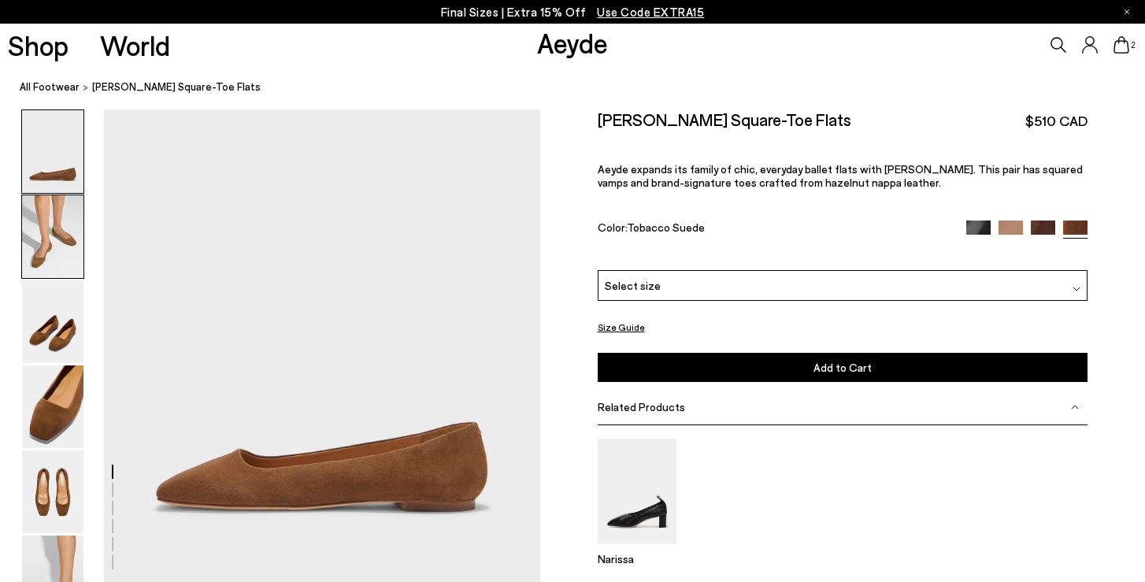
click at [61, 252] on img at bounding box center [52, 236] width 61 height 83
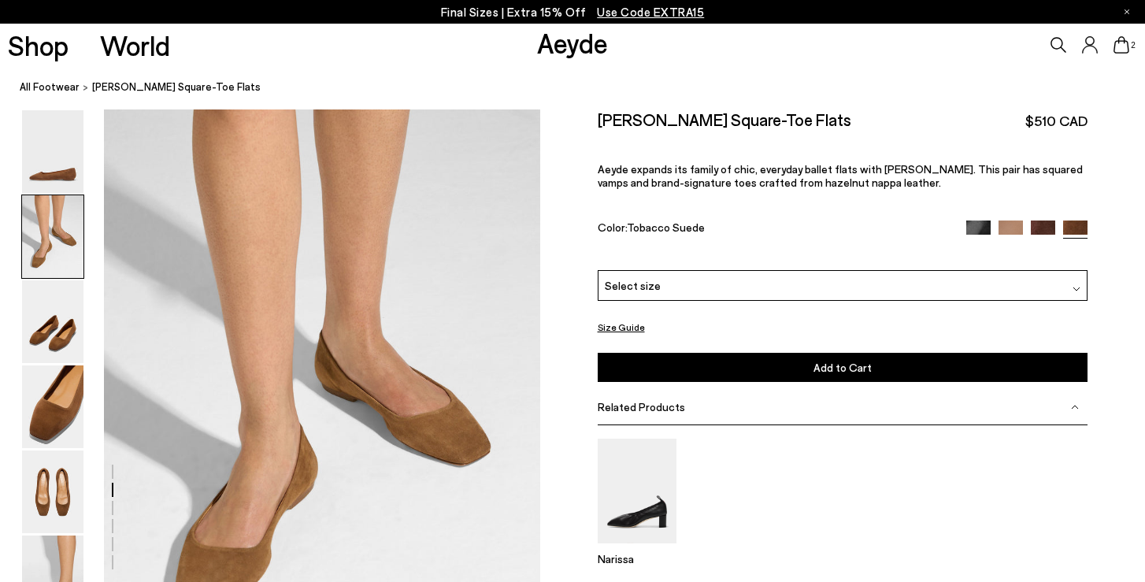
scroll to position [476, 0]
click at [1049, 220] on img at bounding box center [1042, 232] width 24 height 24
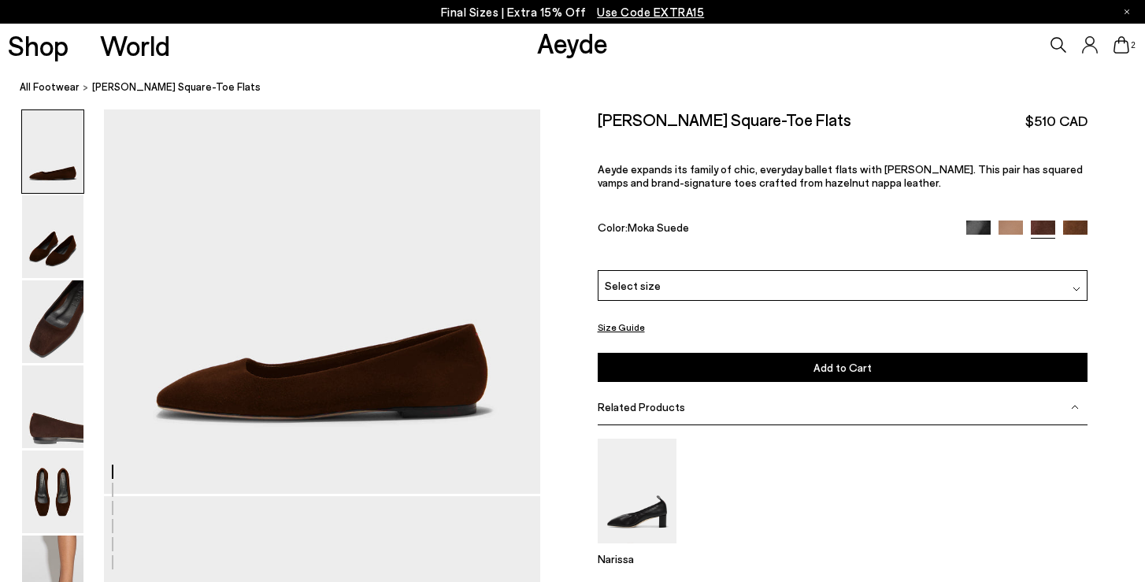
scroll to position [96, 0]
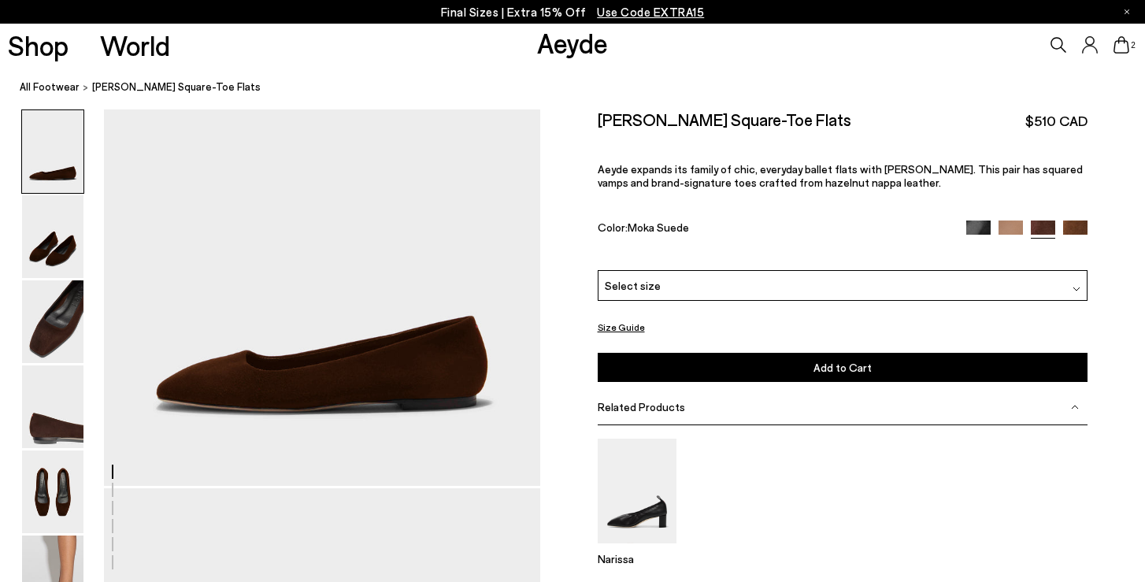
click at [1078, 285] on img at bounding box center [1076, 289] width 8 height 8
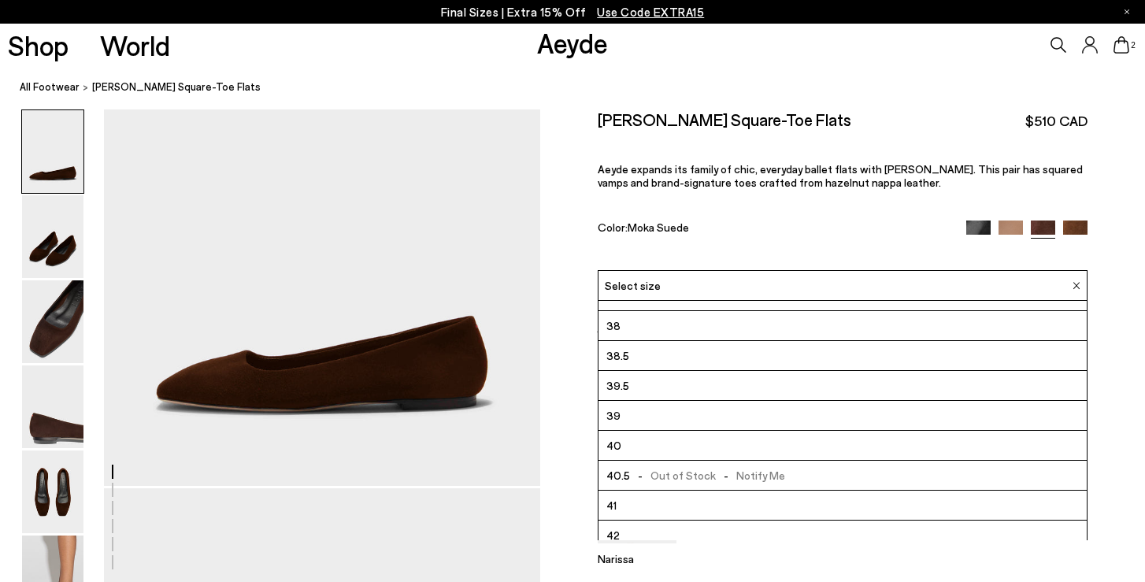
scroll to position [89, 0]
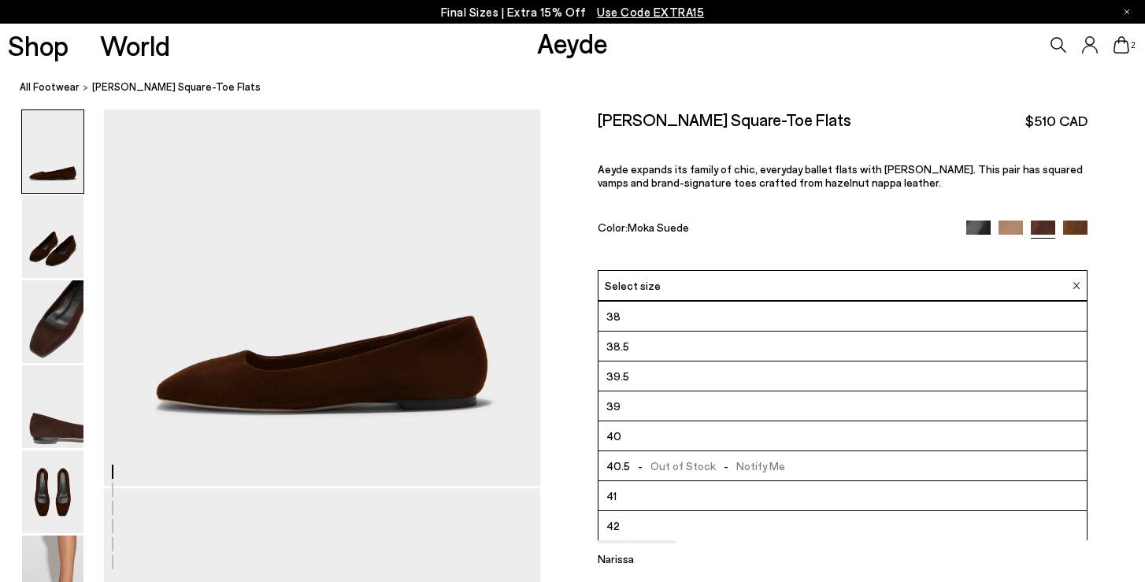
click at [801, 421] on li "40" at bounding box center [842, 436] width 489 height 30
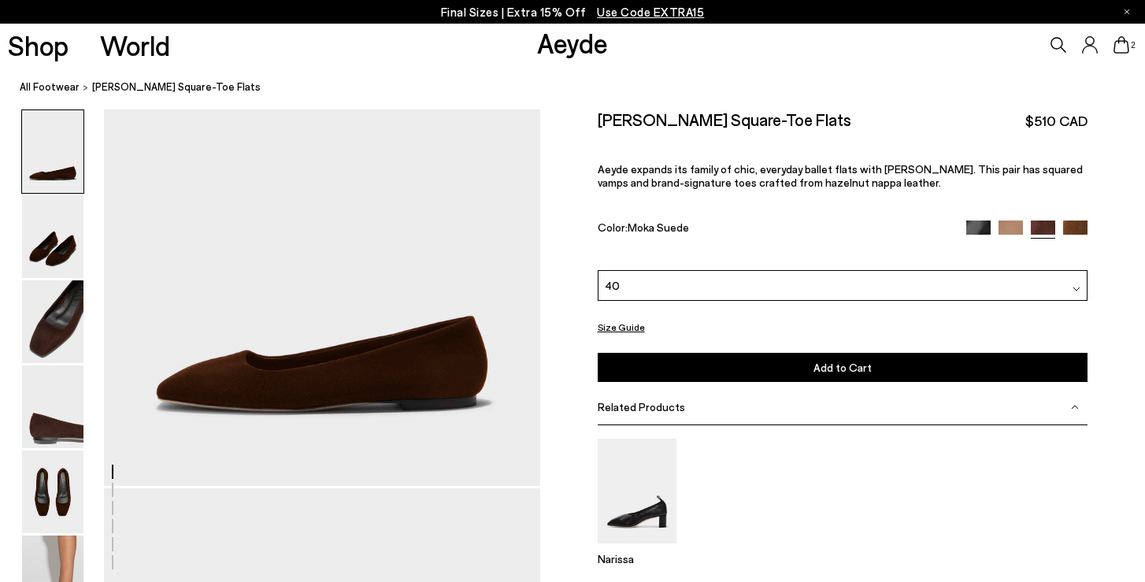
click at [828, 361] on span "Add to Cart" at bounding box center [842, 367] width 58 height 13
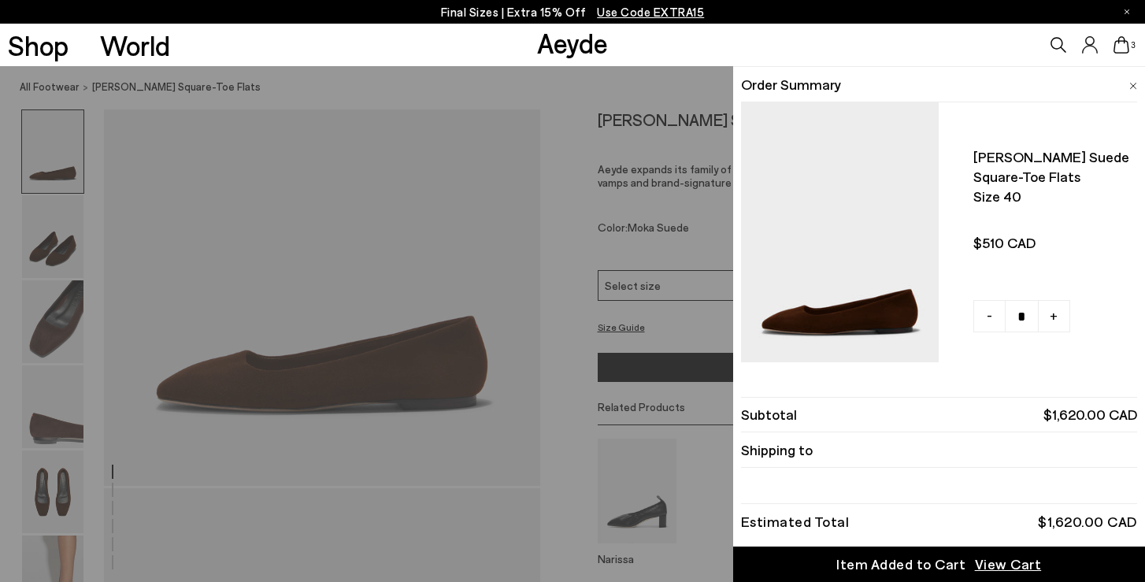
click at [157, 402] on div "Quick Add Color Size View Details Order Summary Ida suede square-toe flats Size…" at bounding box center [572, 324] width 1145 height 516
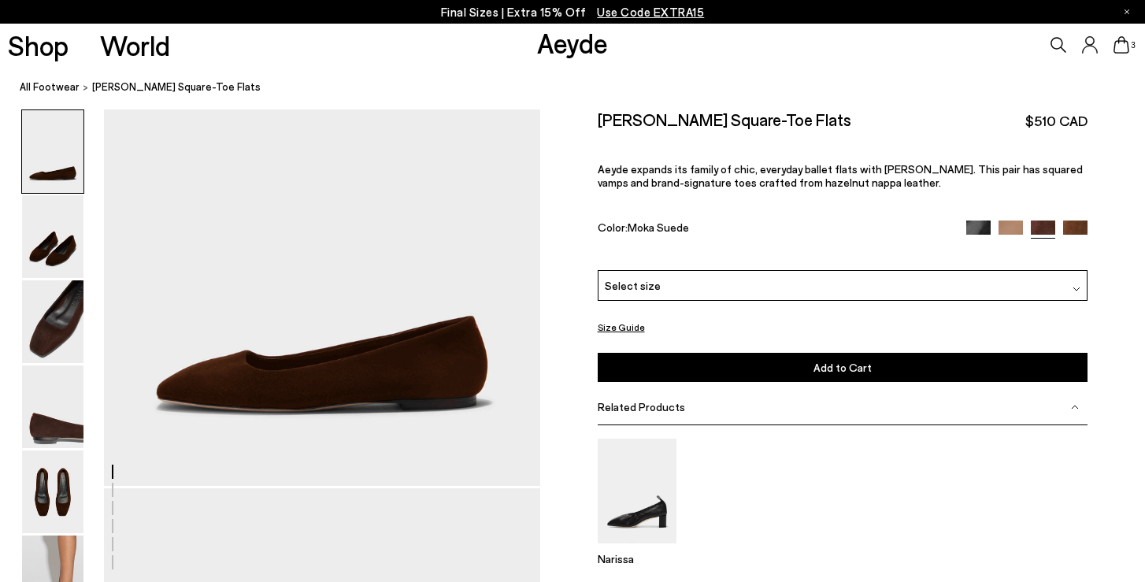
click at [977, 220] on img at bounding box center [978, 232] width 24 height 24
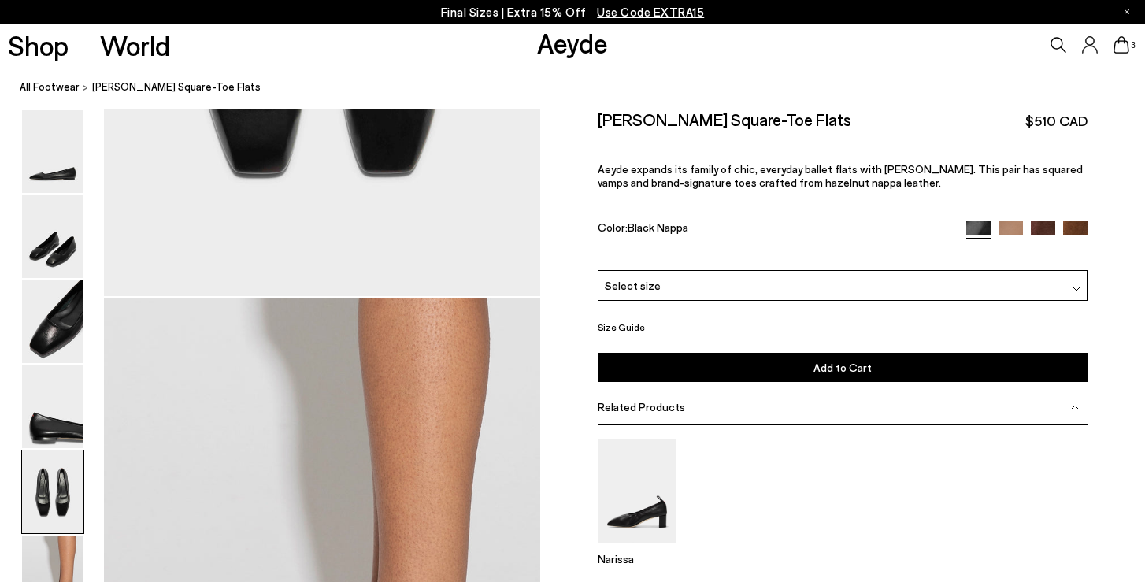
scroll to position [2524, 0]
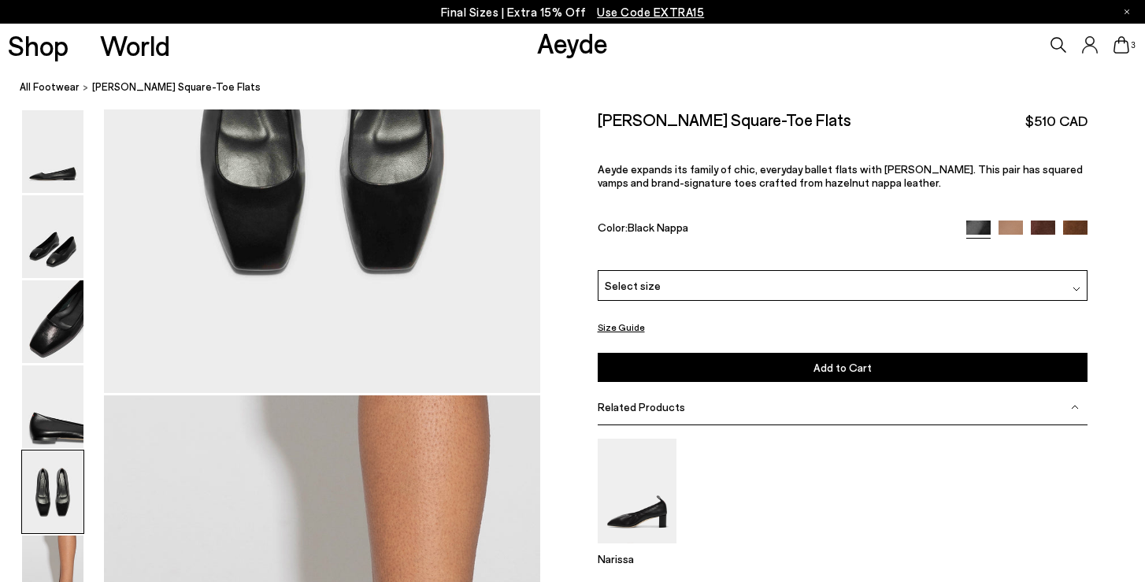
click at [1014, 220] on img at bounding box center [1010, 232] width 24 height 24
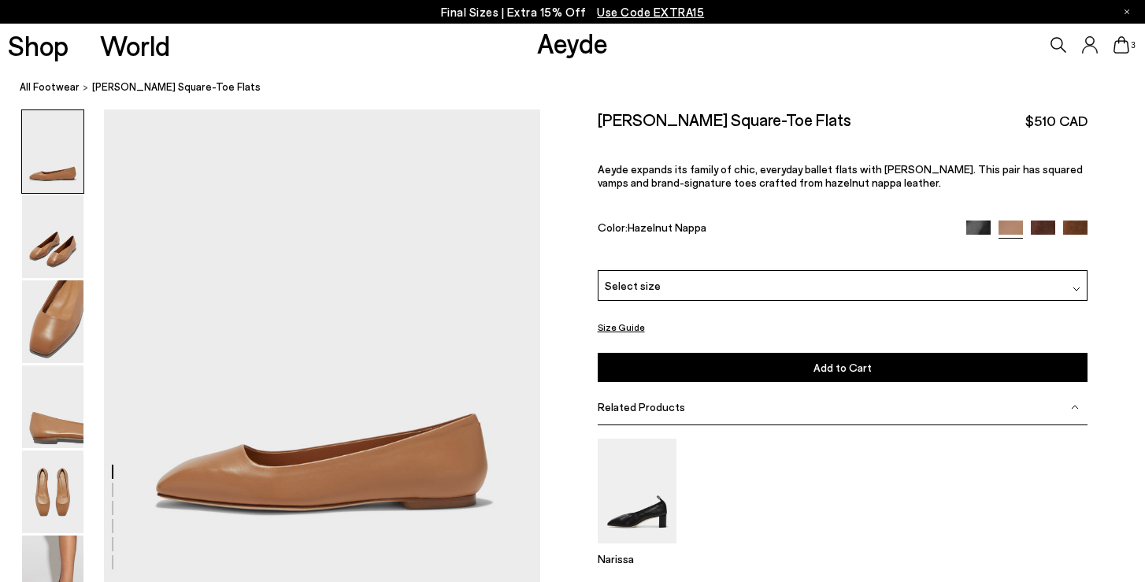
click at [1045, 220] on div at bounding box center [1026, 229] width 121 height 18
click at [1045, 220] on img at bounding box center [1042, 232] width 24 height 24
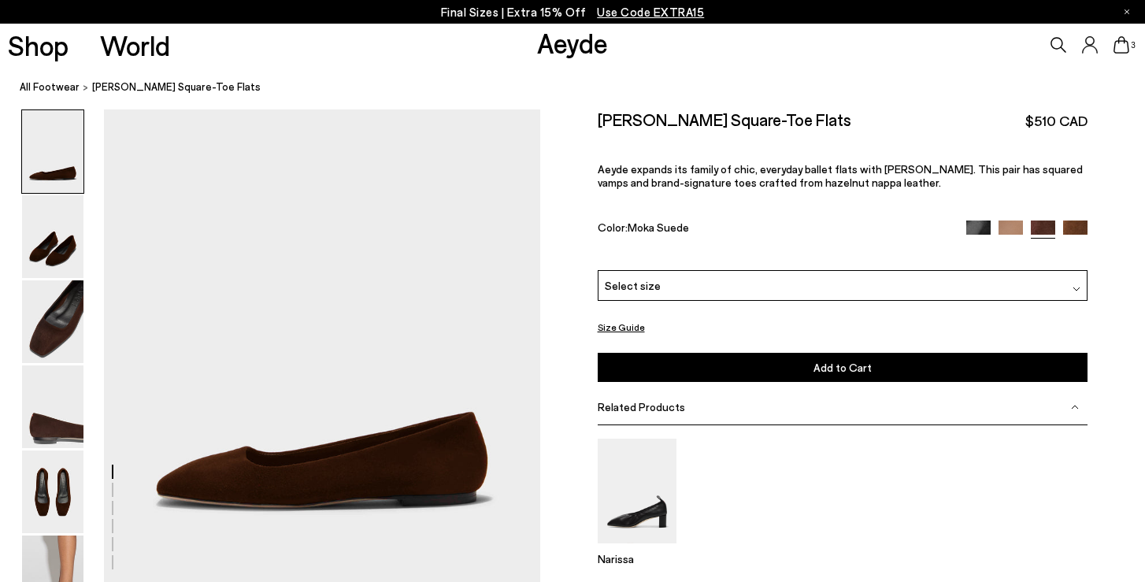
click at [1128, 44] on icon at bounding box center [1121, 44] width 16 height 17
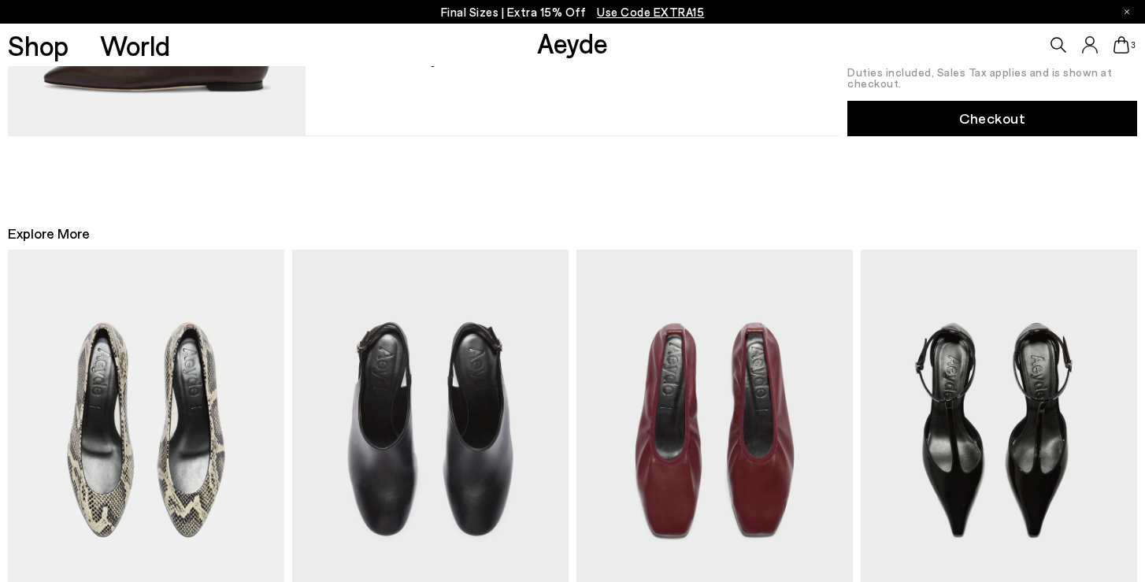
scroll to position [1158, 0]
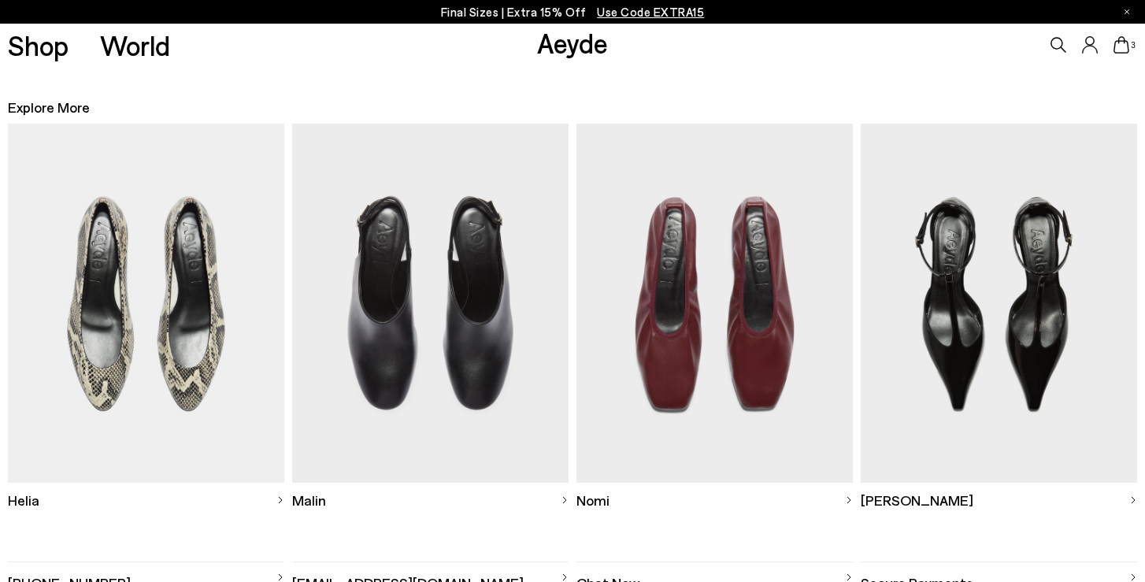
click at [213, 364] on img at bounding box center [146, 303] width 276 height 359
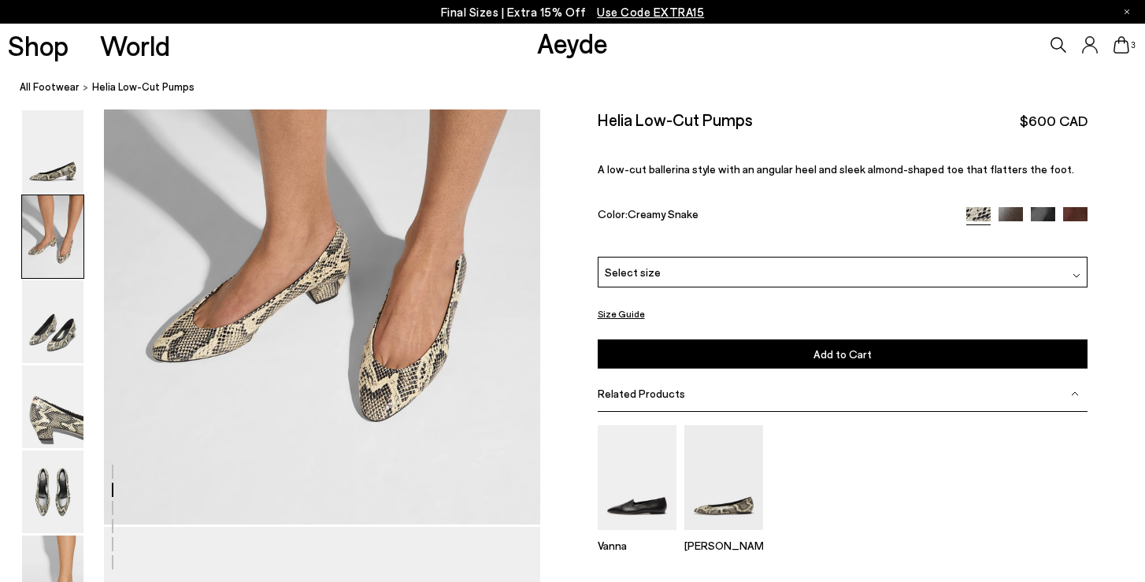
scroll to position [645, 0]
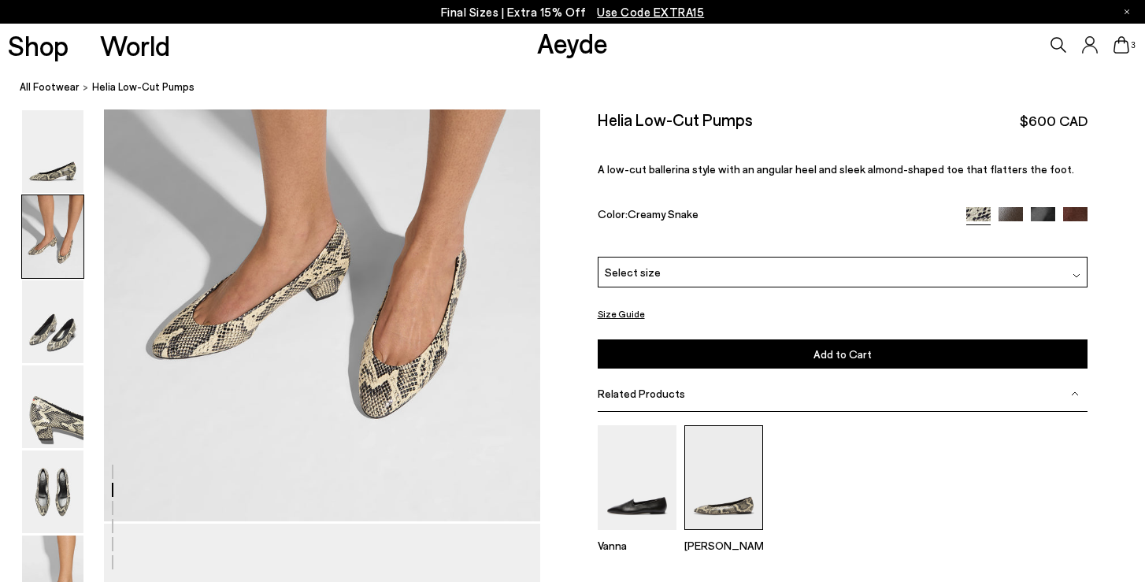
click at [729, 461] on img at bounding box center [723, 477] width 79 height 105
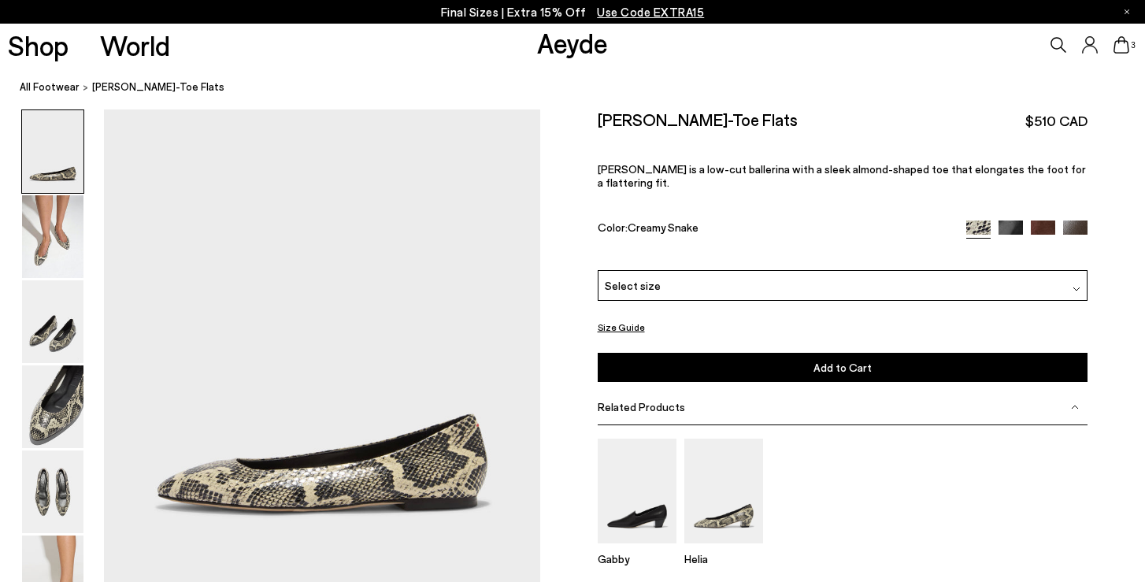
scroll to position [6, 0]
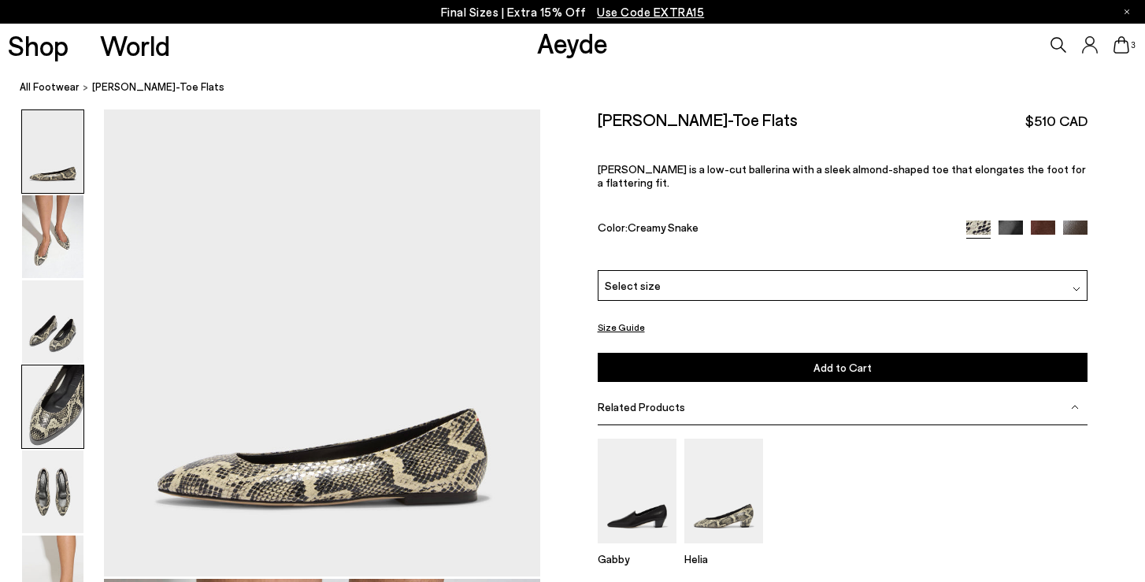
click at [64, 399] on img at bounding box center [52, 406] width 61 height 83
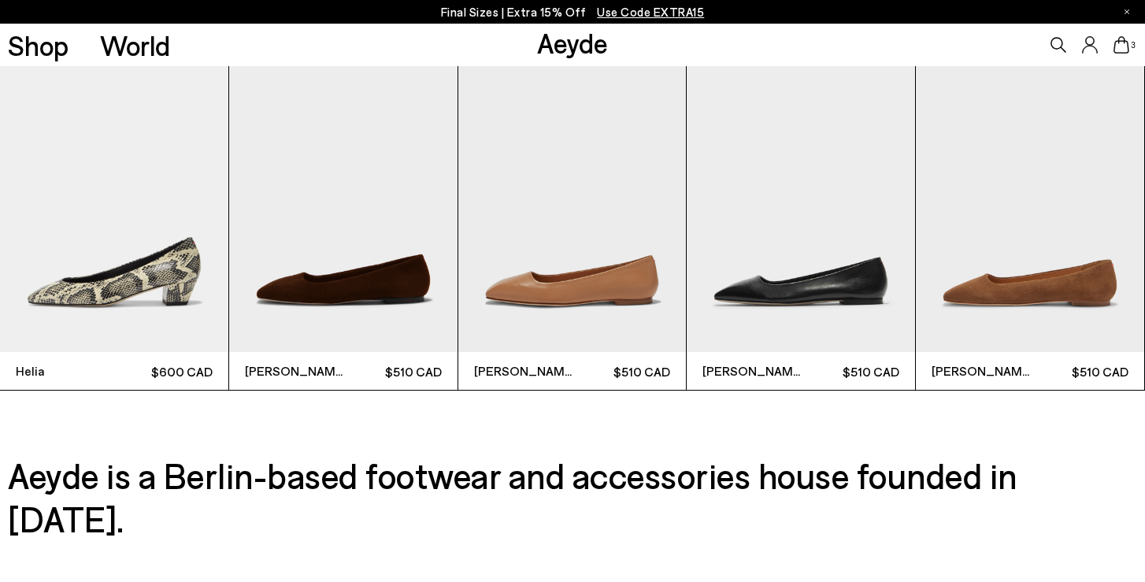
scroll to position [4325, 0]
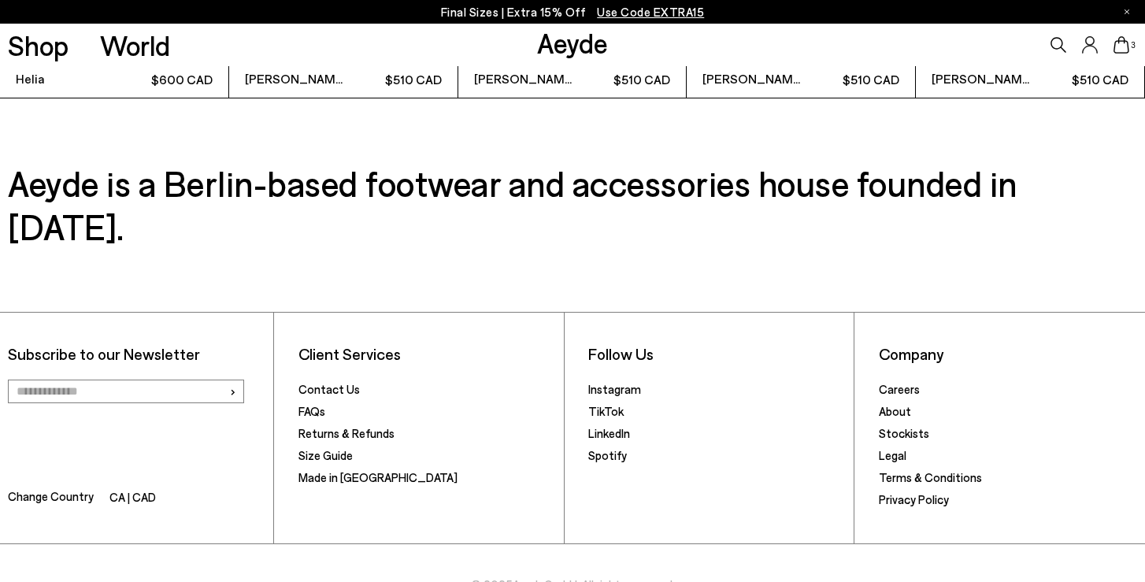
click at [1122, 47] on icon at bounding box center [1121, 44] width 16 height 17
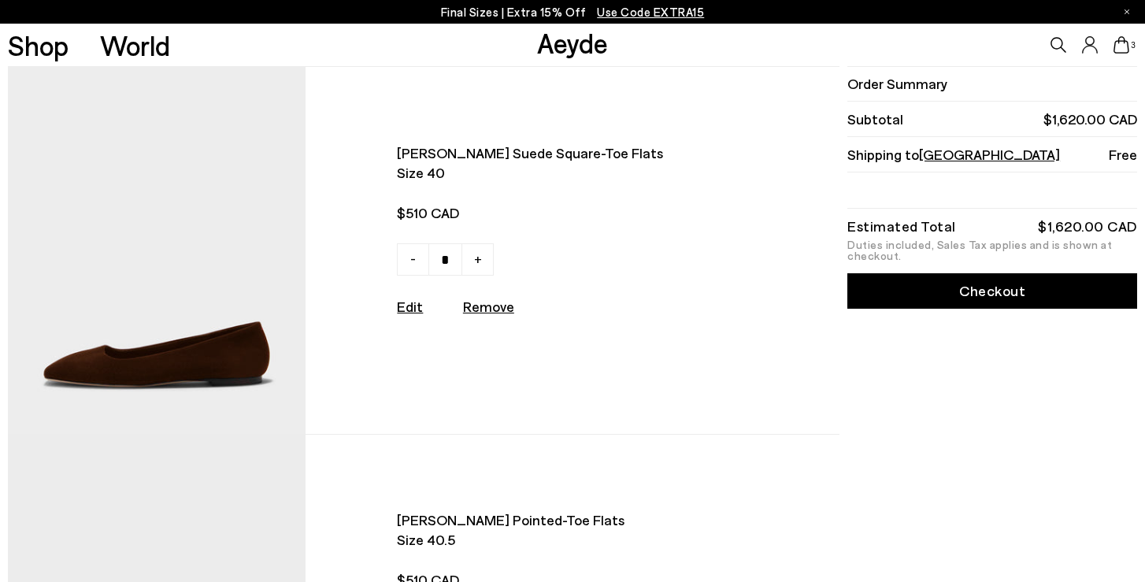
click at [424, 155] on span "[PERSON_NAME] suede square-toe flats" at bounding box center [559, 153] width 324 height 20
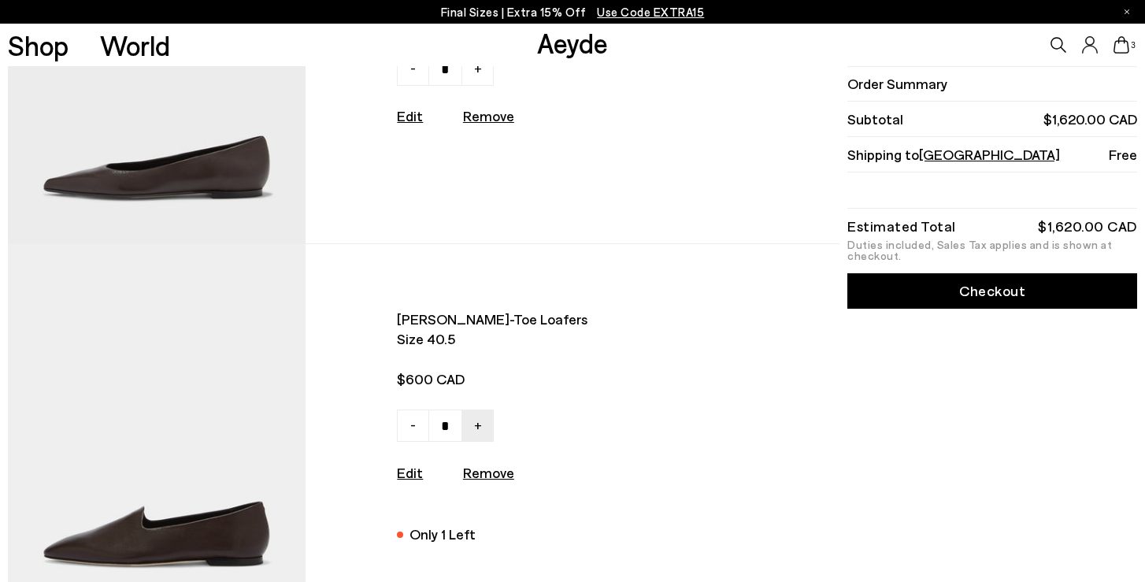
scroll to position [645, 0]
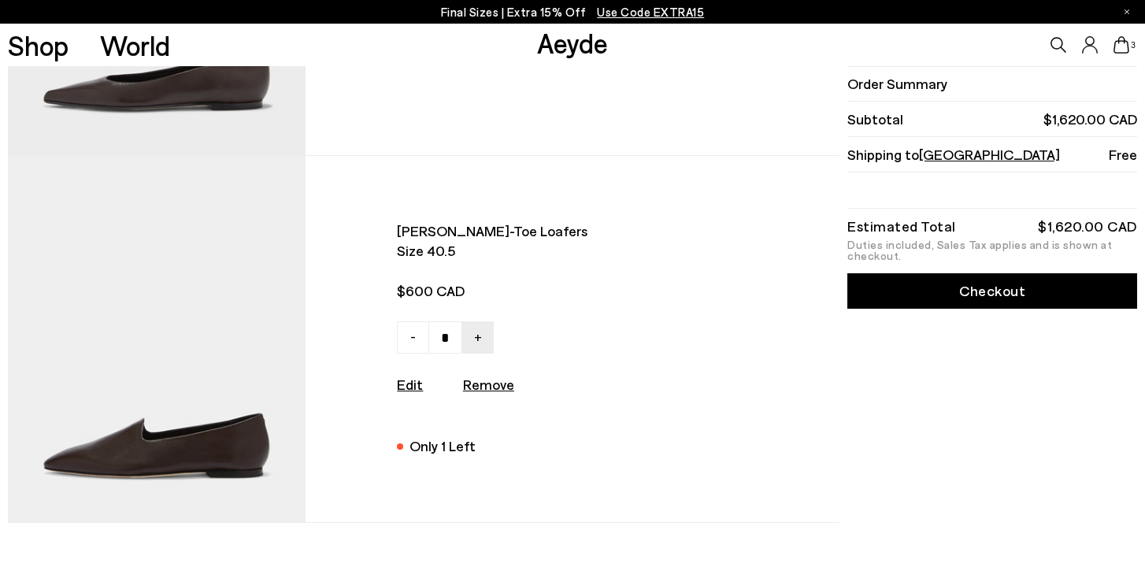
click at [265, 418] on img at bounding box center [157, 339] width 298 height 366
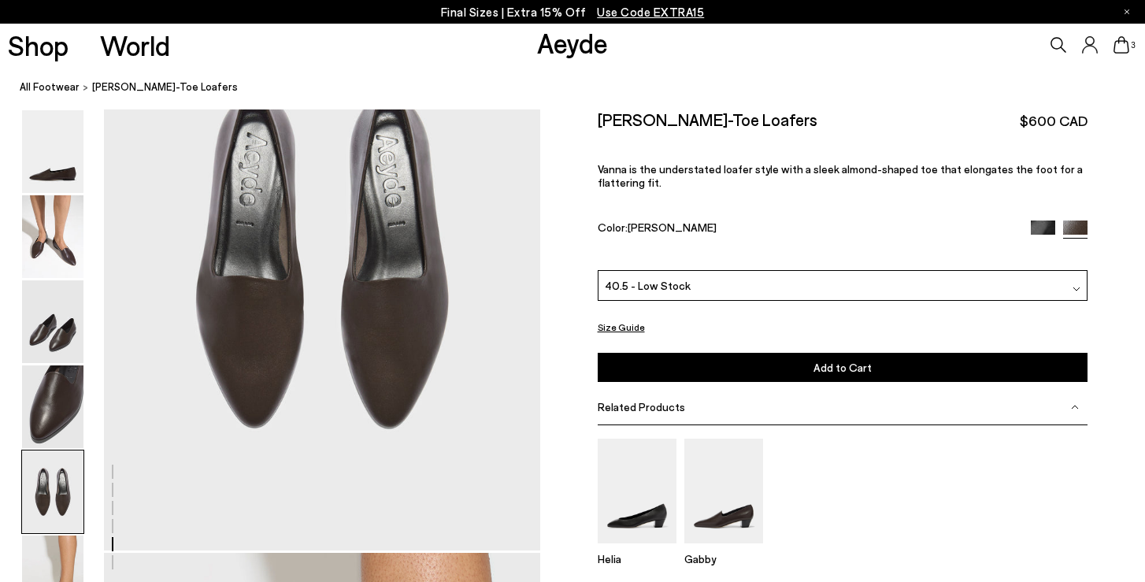
scroll to position [2393, 0]
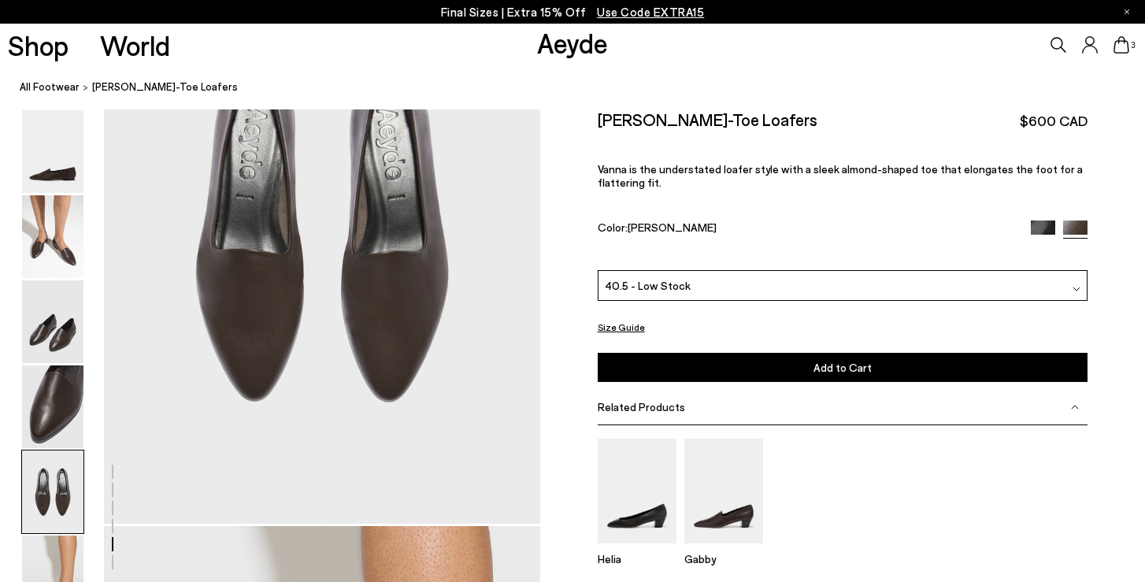
click at [1121, 50] on icon at bounding box center [1121, 44] width 16 height 17
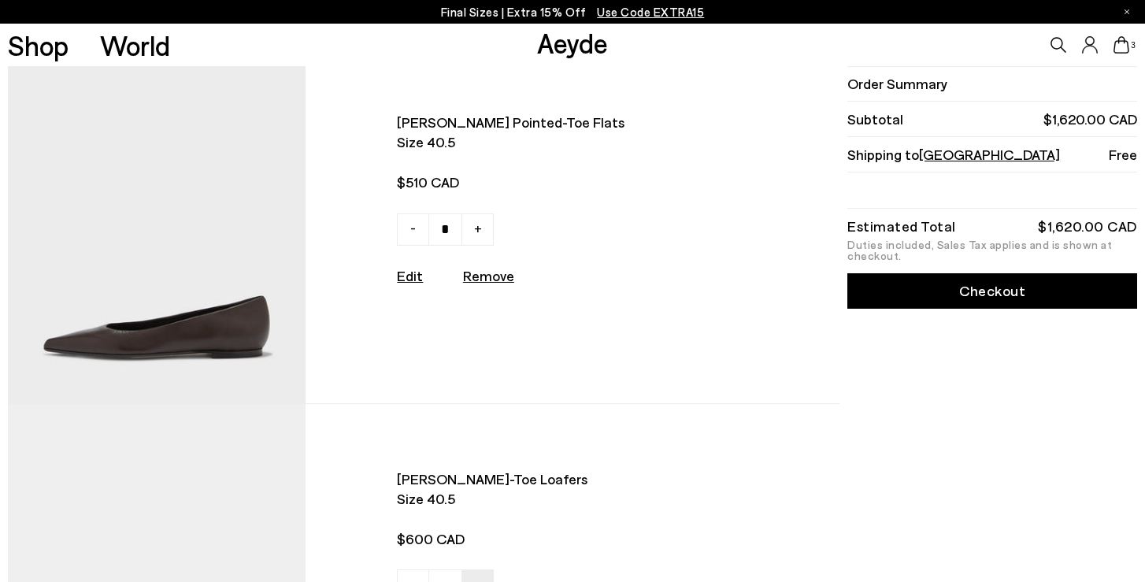
scroll to position [402, 0]
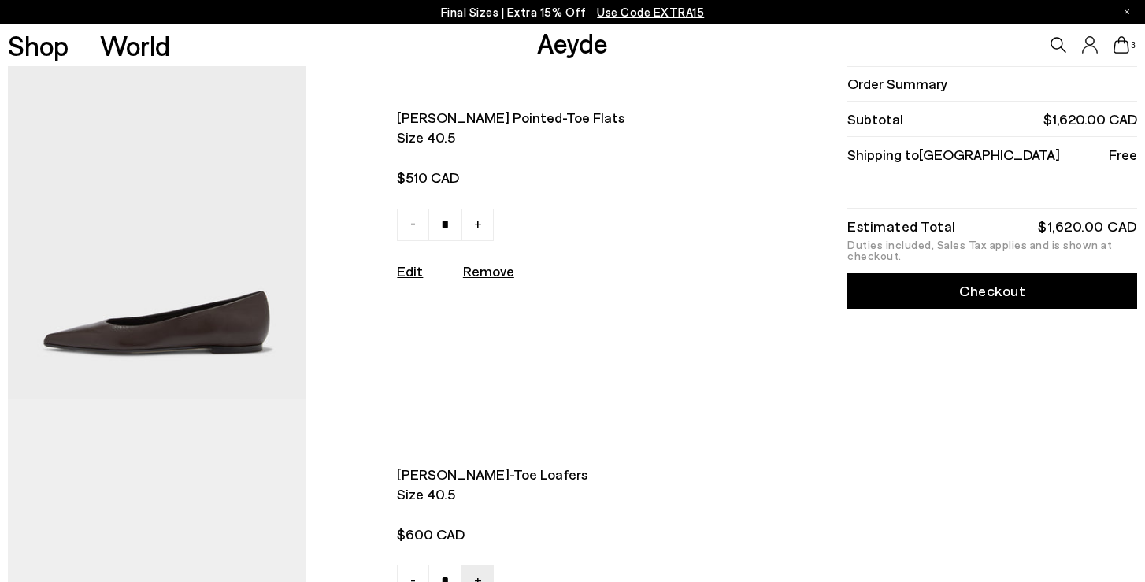
click at [247, 321] on img at bounding box center [157, 215] width 298 height 366
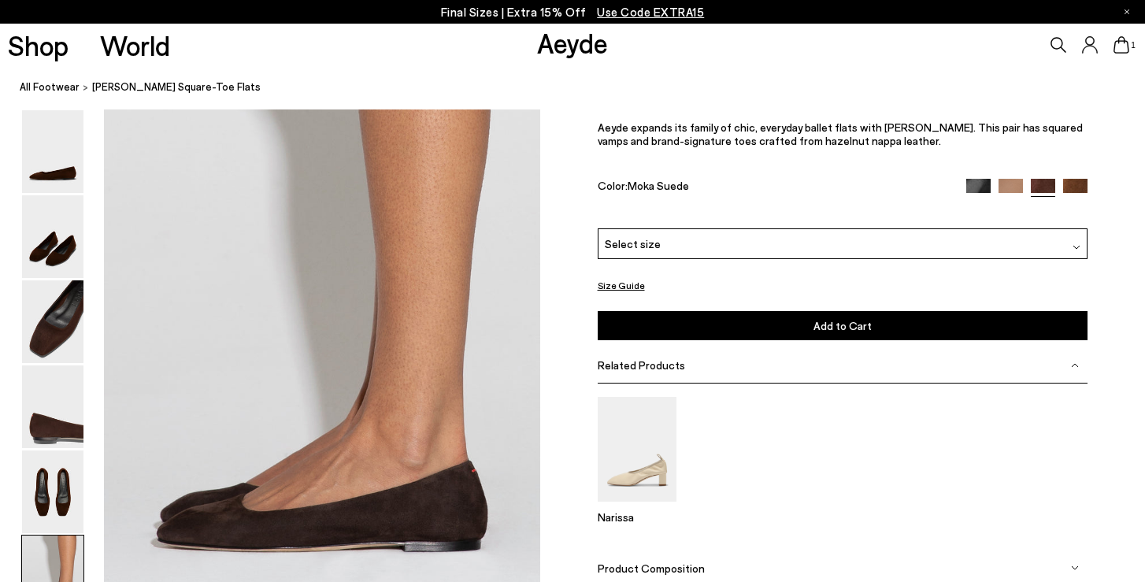
scroll to position [2980, 0]
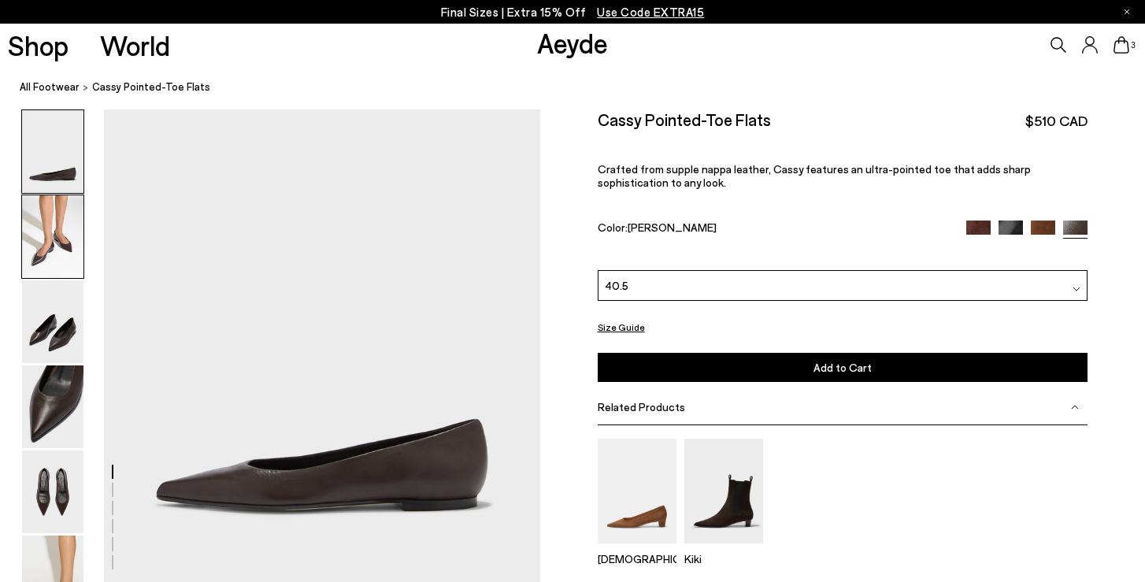
click at [65, 246] on img at bounding box center [52, 236] width 61 height 83
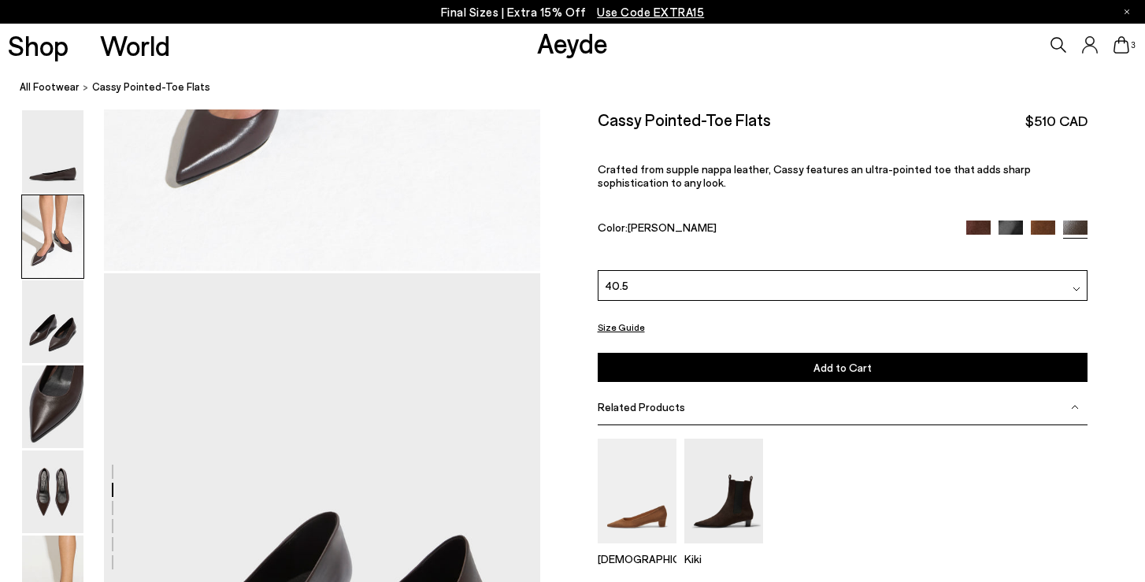
scroll to position [924, 0]
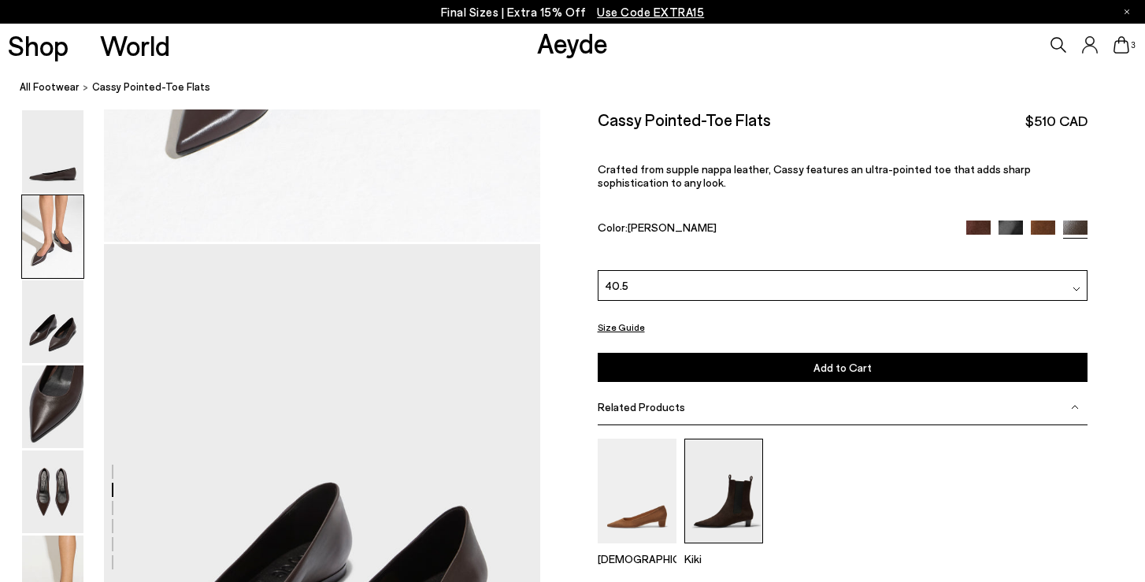
click at [734, 455] on img at bounding box center [723, 490] width 79 height 105
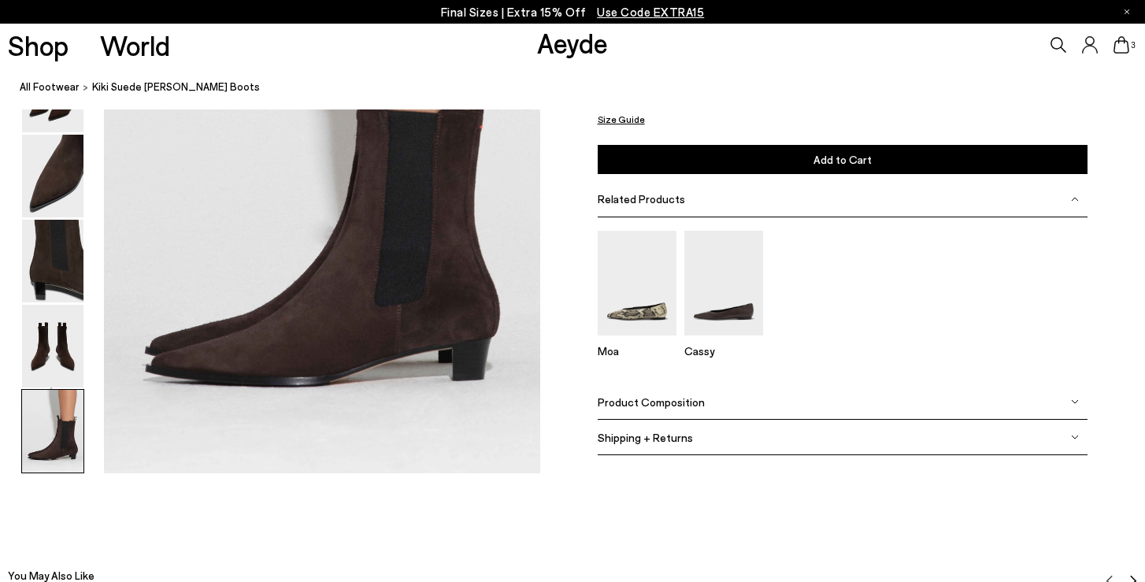
scroll to position [3137, 0]
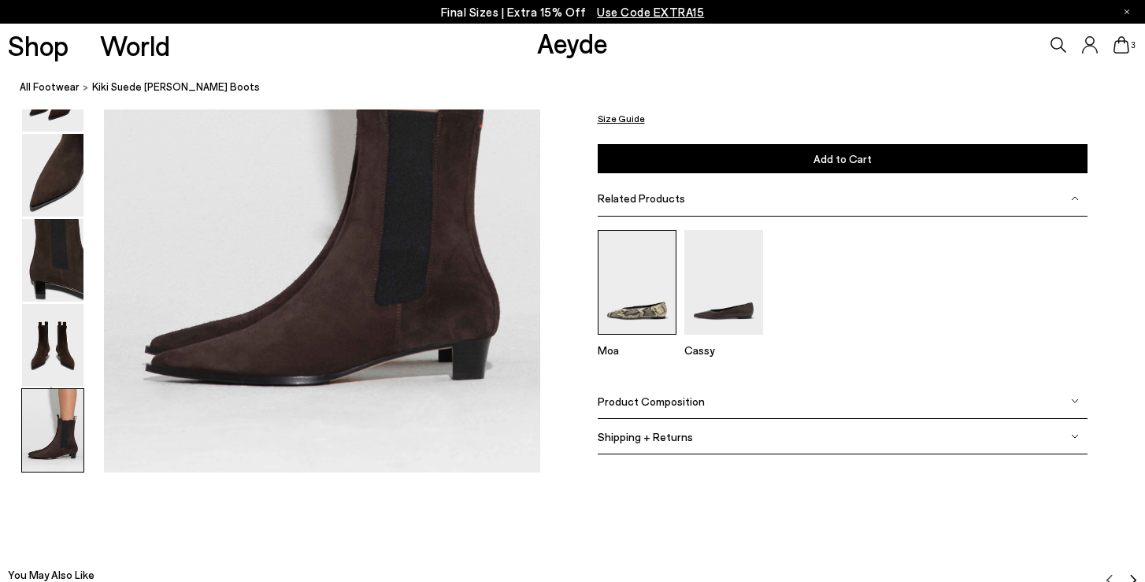
click at [630, 320] on img at bounding box center [636, 282] width 79 height 105
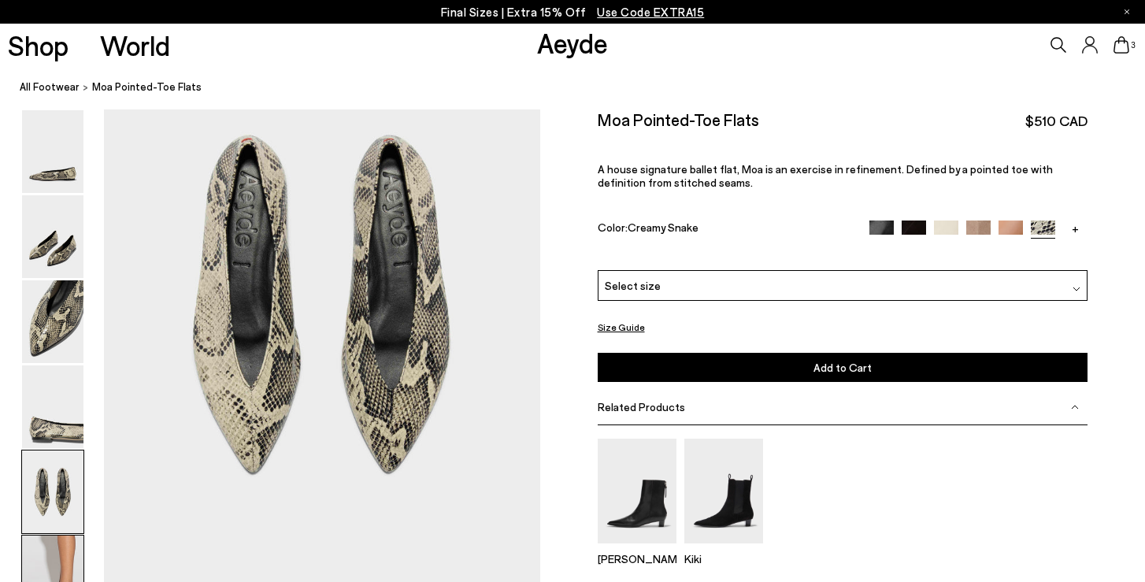
click at [58, 555] on img at bounding box center [52, 576] width 61 height 83
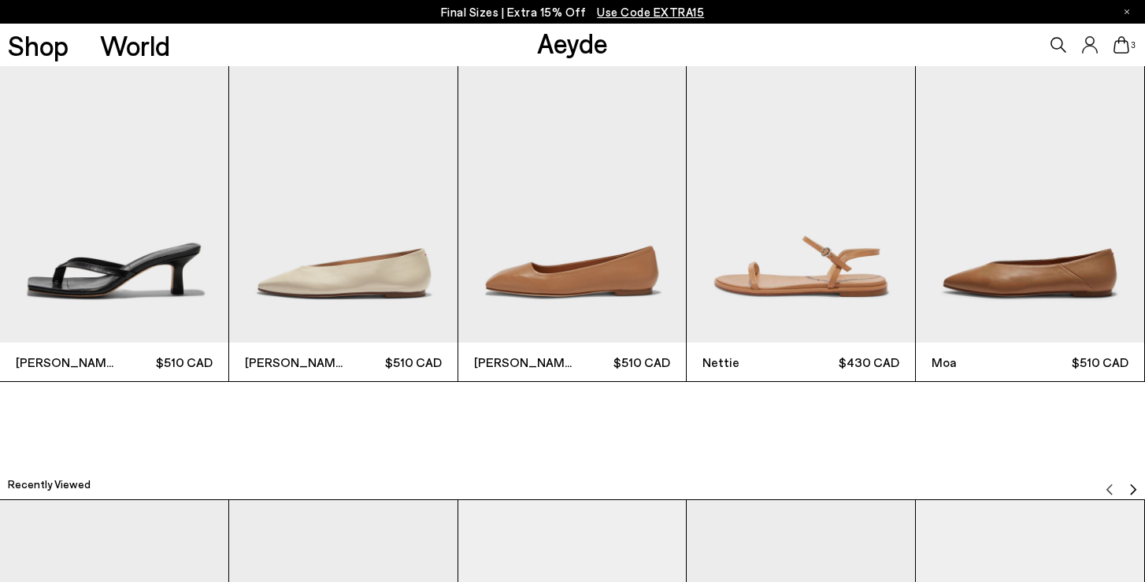
scroll to position [3582, 0]
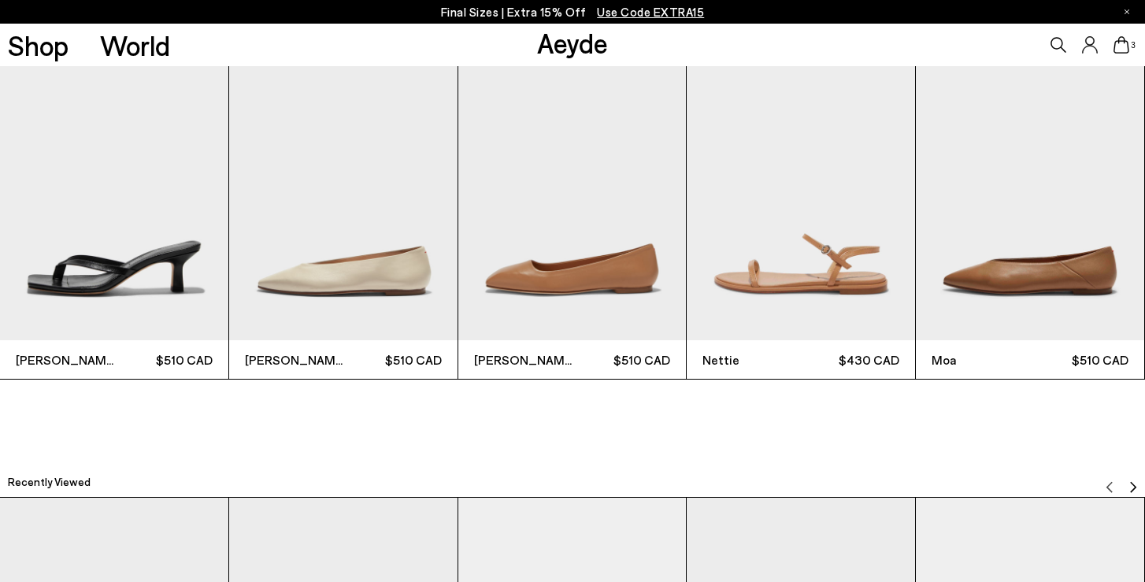
click at [601, 278] on img "3 / 6" at bounding box center [572, 188] width 228 height 304
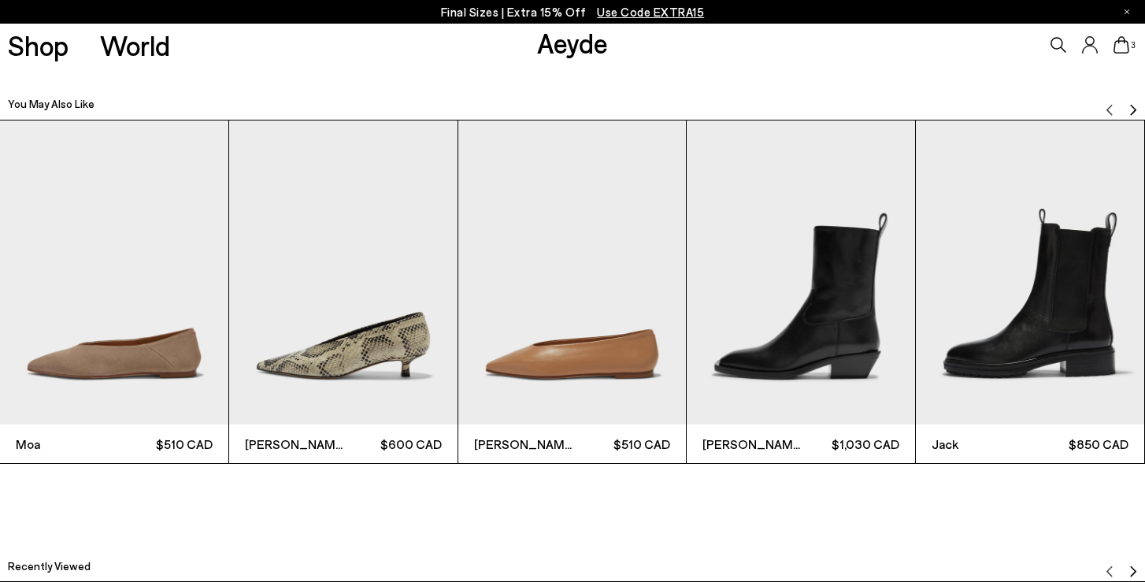
scroll to position [3525, 0]
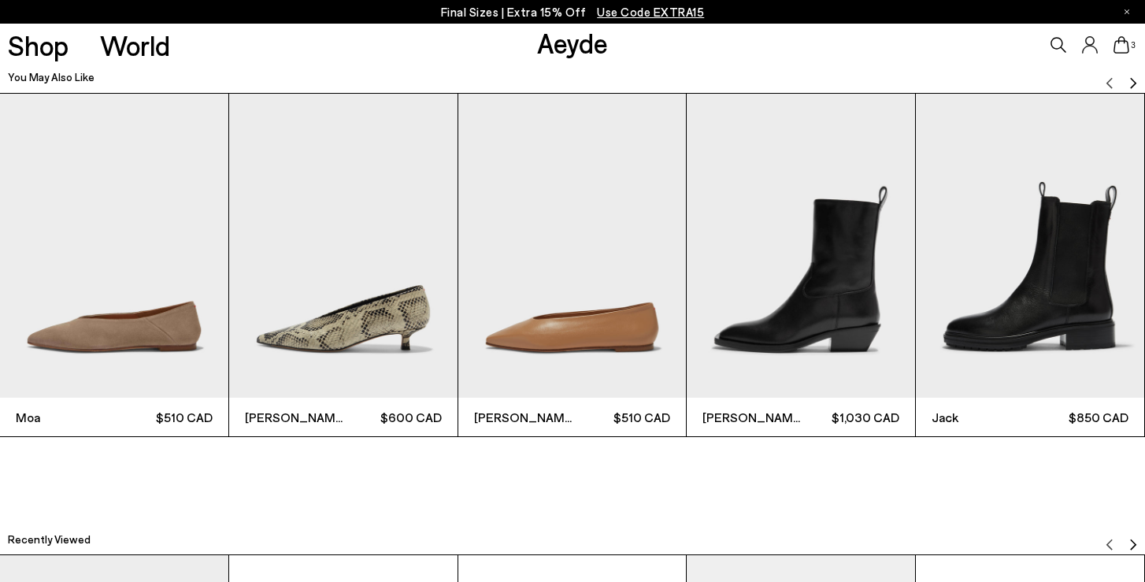
click at [372, 331] on img "2 / 6" at bounding box center [343, 246] width 228 height 304
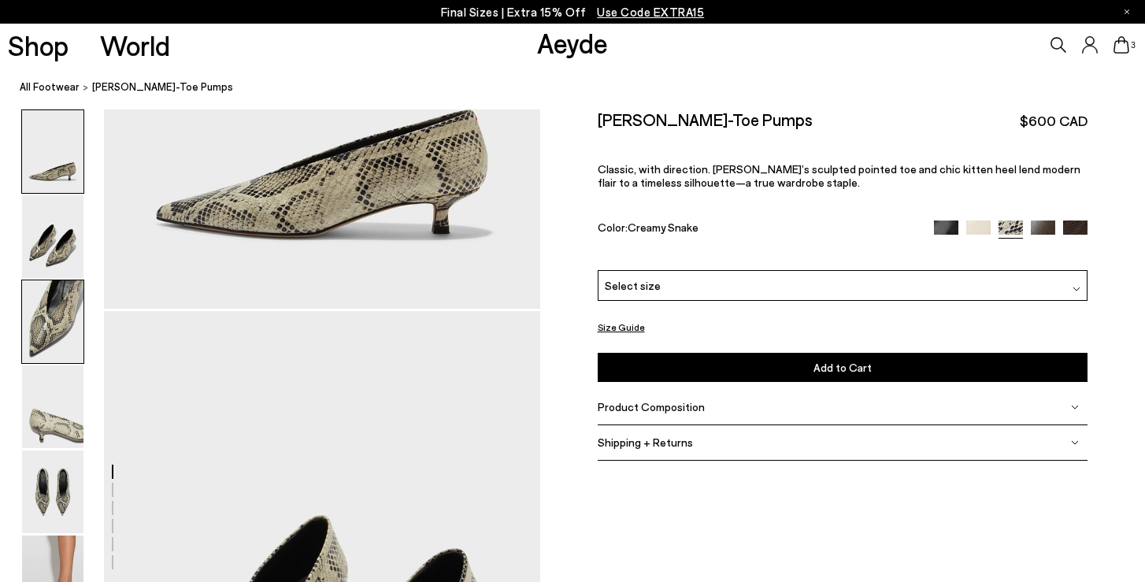
click at [50, 338] on img at bounding box center [52, 321] width 61 height 83
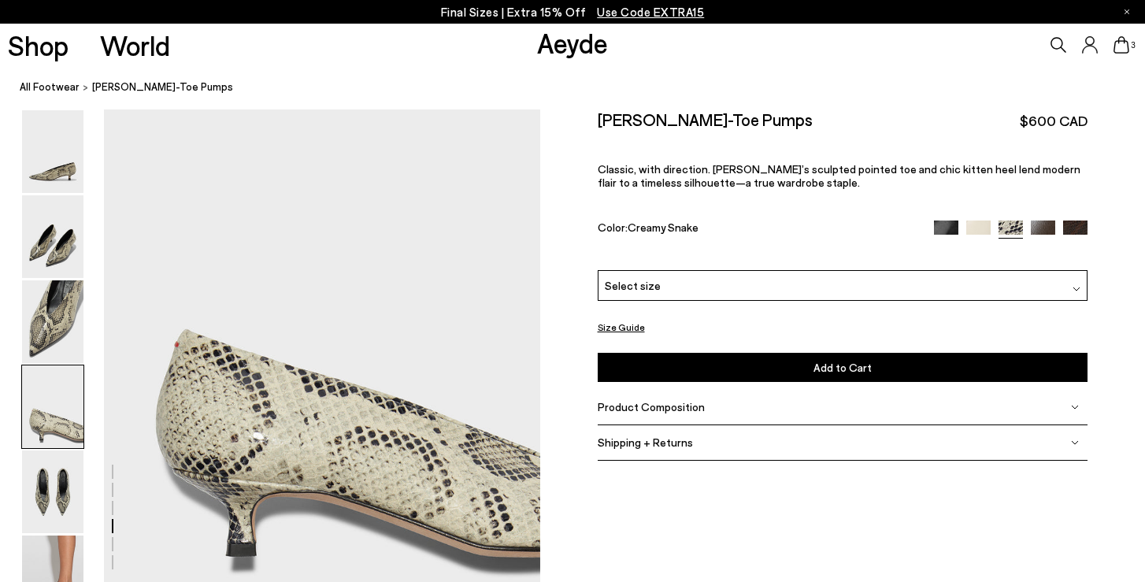
scroll to position [1751, 0]
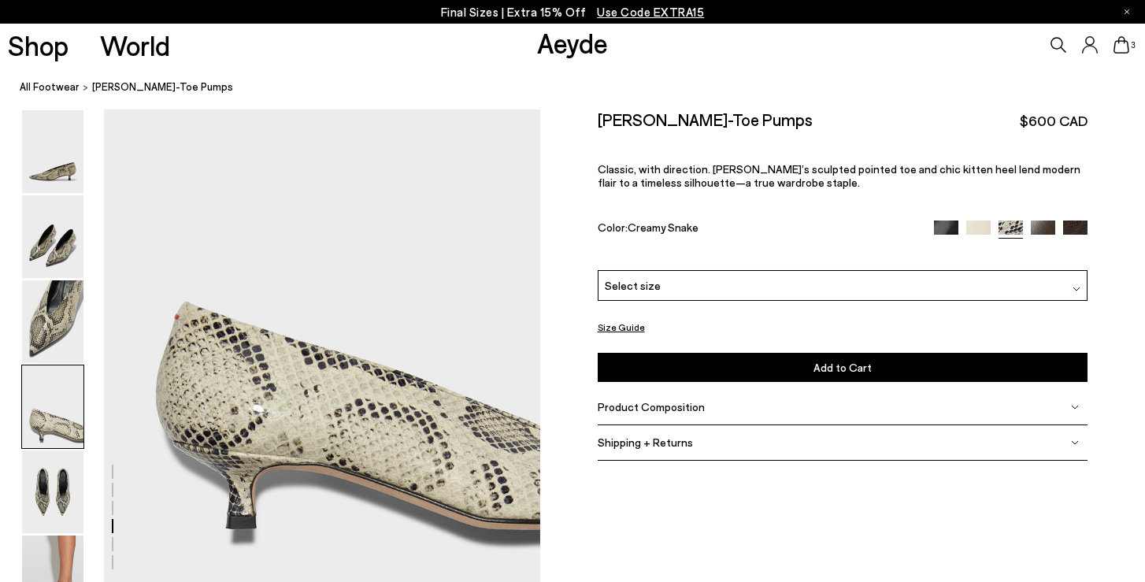
click at [1123, 54] on div "3" at bounding box center [954, 45] width 382 height 43
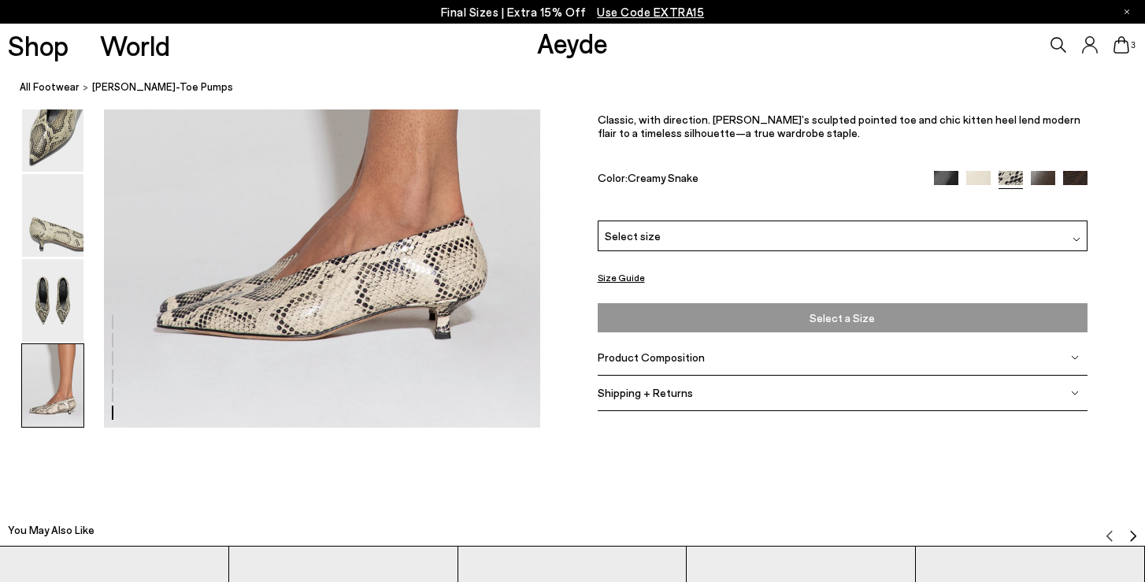
scroll to position [2898, 0]
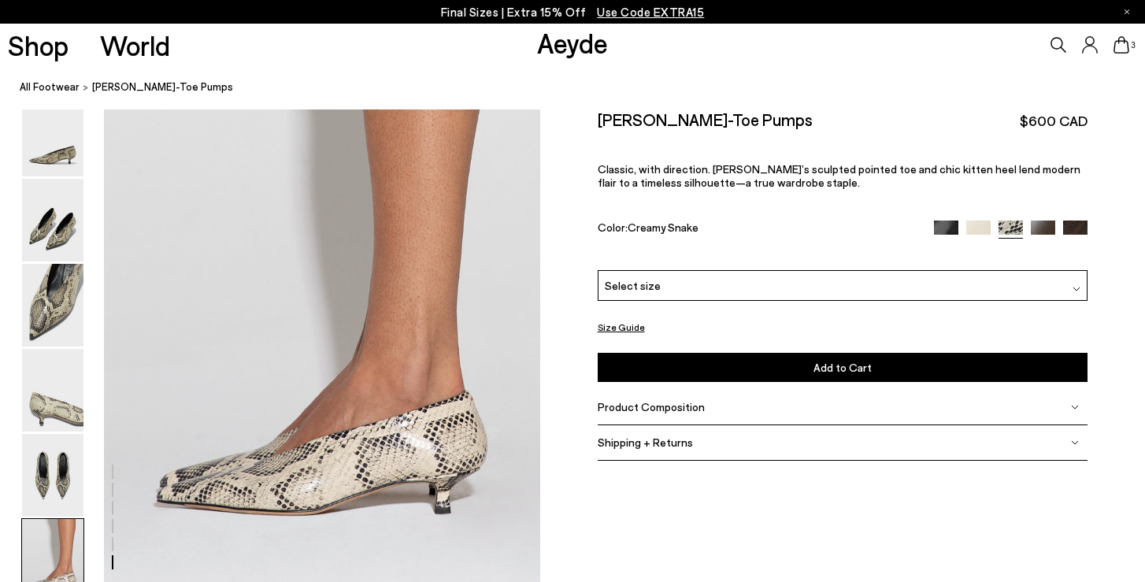
click at [947, 220] on img at bounding box center [946, 232] width 24 height 24
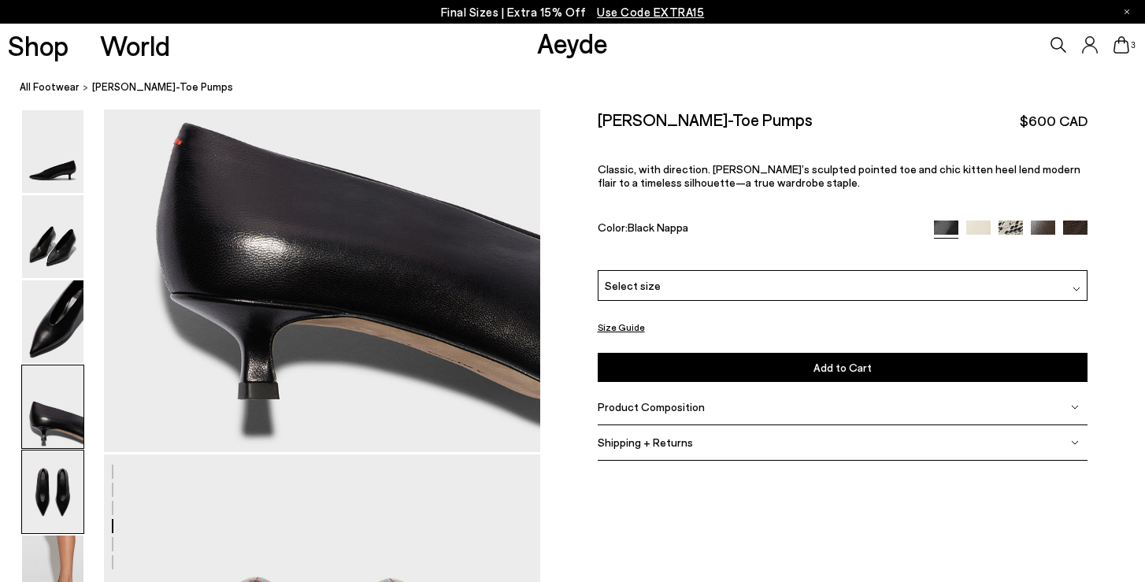
scroll to position [1885, 0]
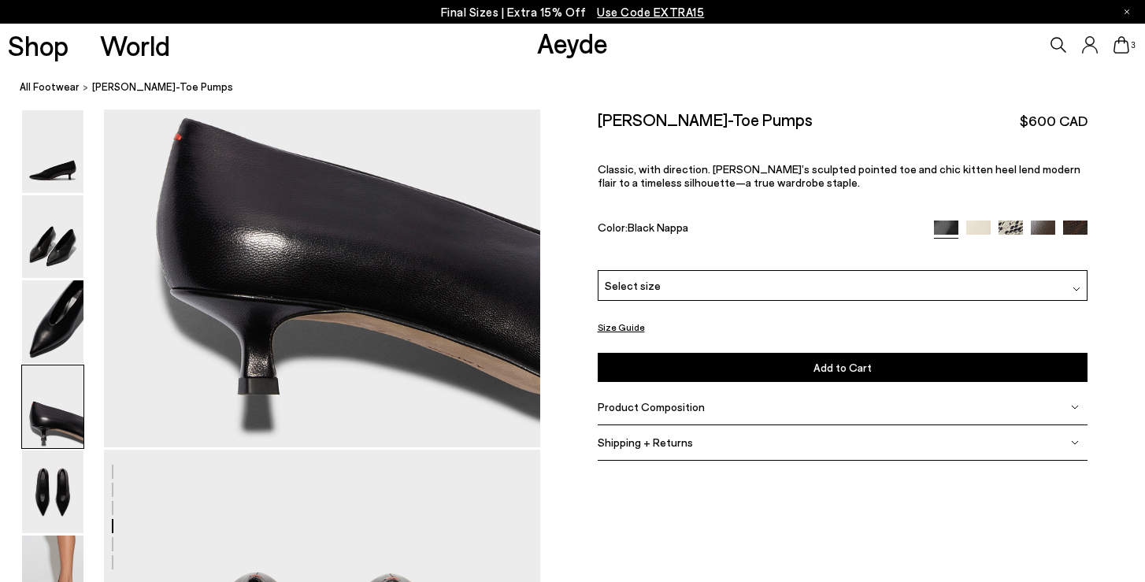
click at [1082, 220] on div at bounding box center [1011, 229] width 154 height 18
click at [1078, 220] on img at bounding box center [1075, 232] width 24 height 24
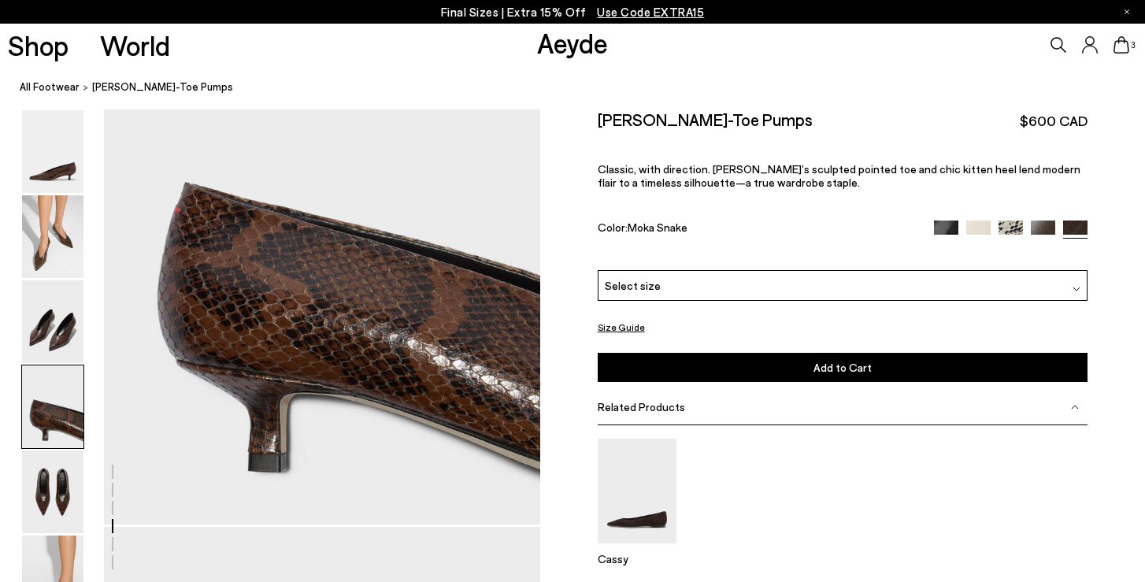
scroll to position [1813, 0]
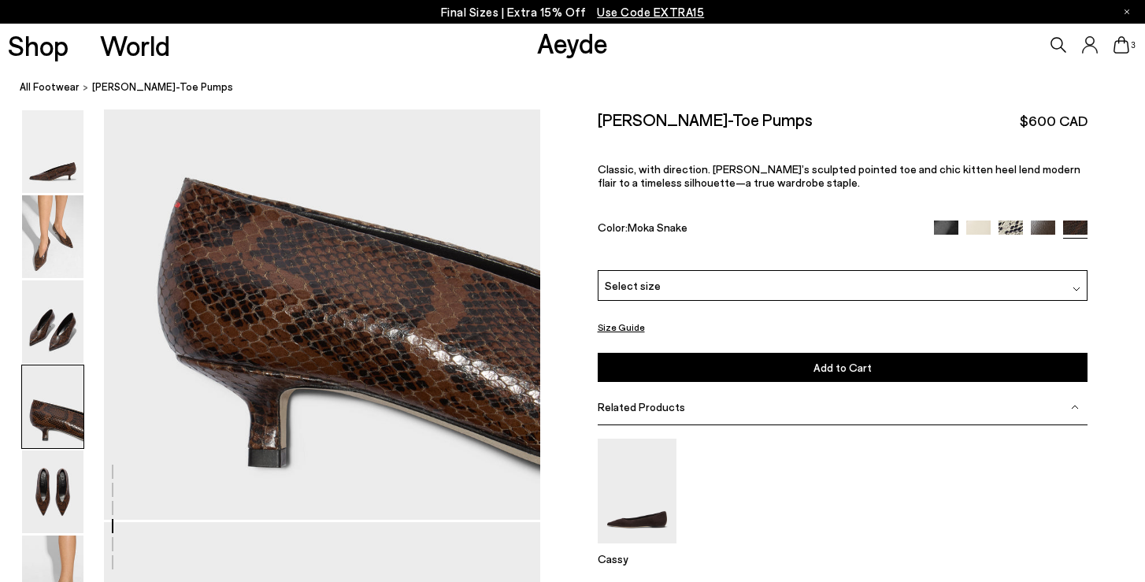
click at [1082, 270] on div "Select size" at bounding box center [842, 285] width 490 height 31
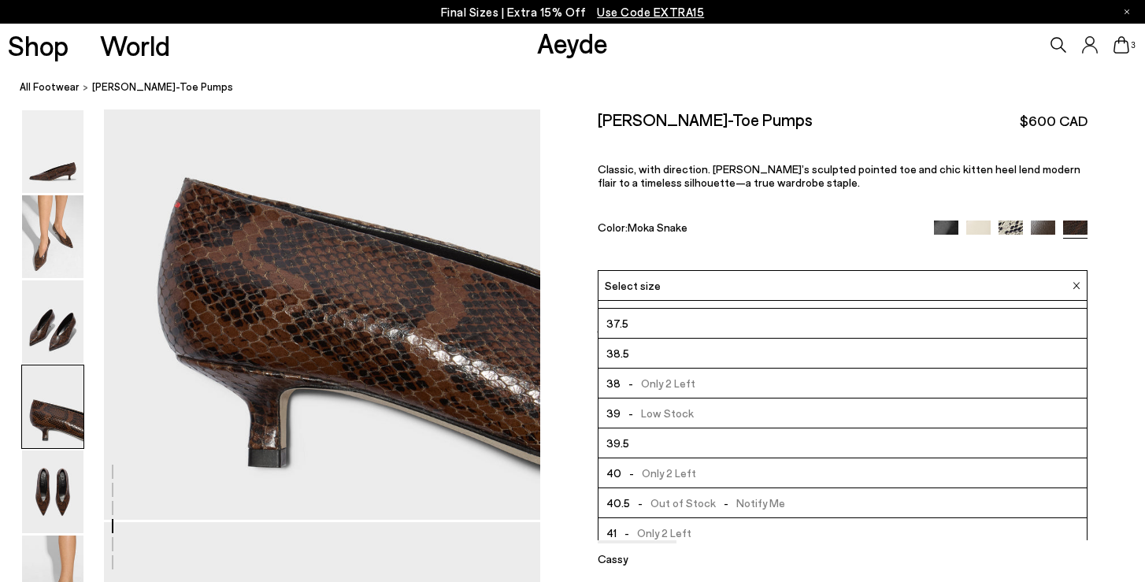
scroll to position [61, 0]
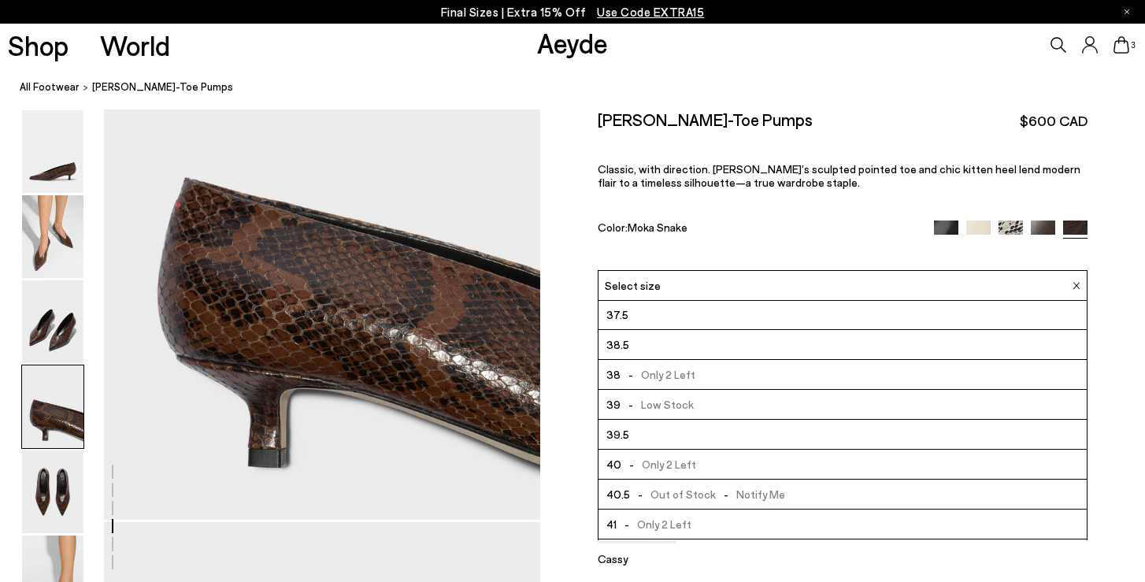
click at [805, 479] on li "40.5 - Out of Stock - Notify Me" at bounding box center [842, 494] width 489 height 30
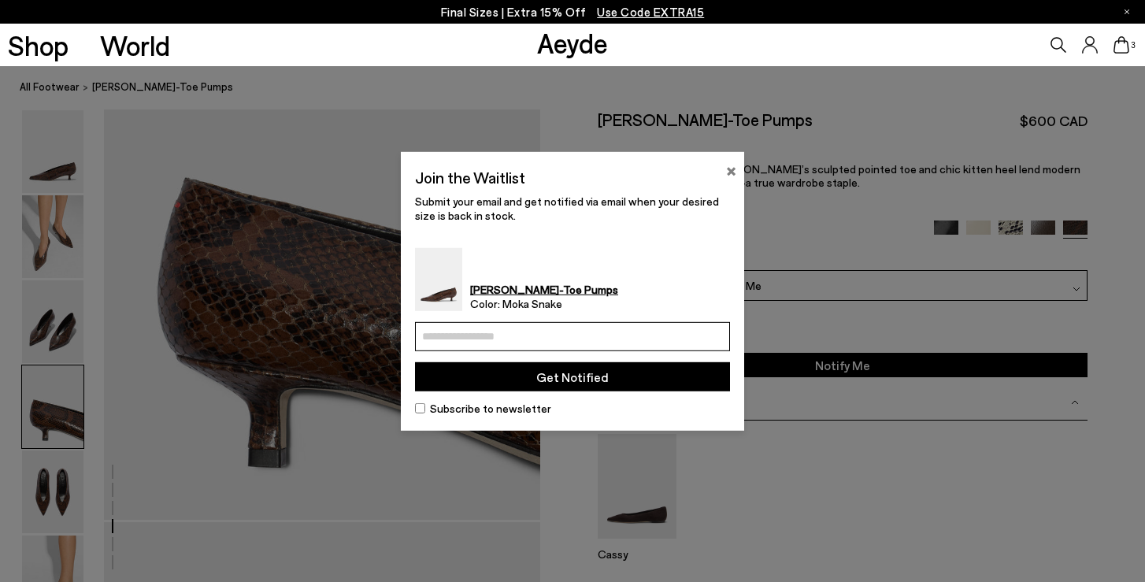
click at [734, 174] on button "×" at bounding box center [731, 168] width 10 height 19
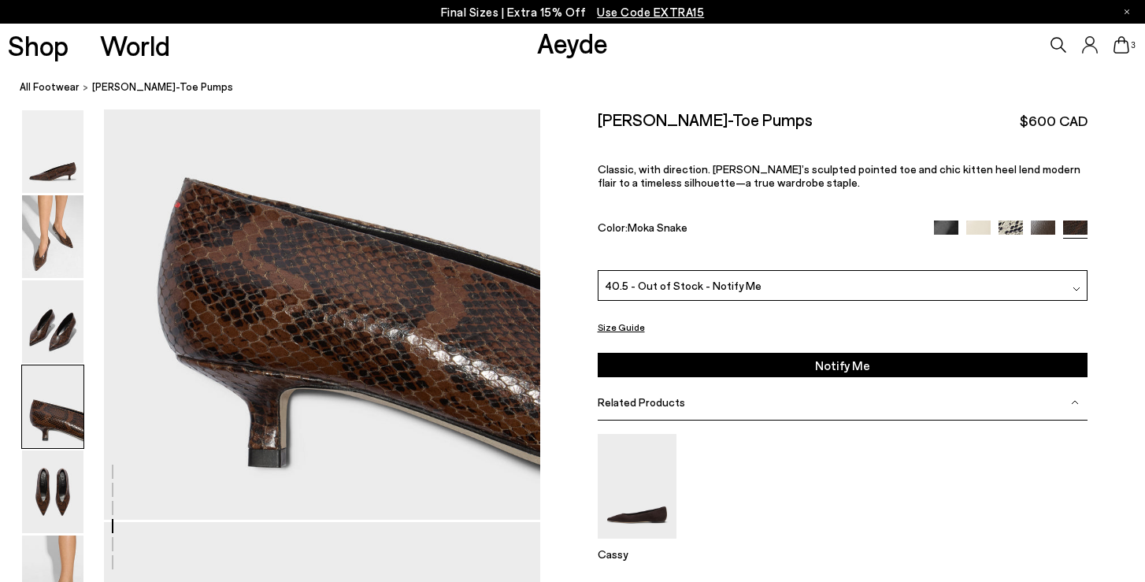
click at [1046, 220] on img at bounding box center [1042, 232] width 24 height 24
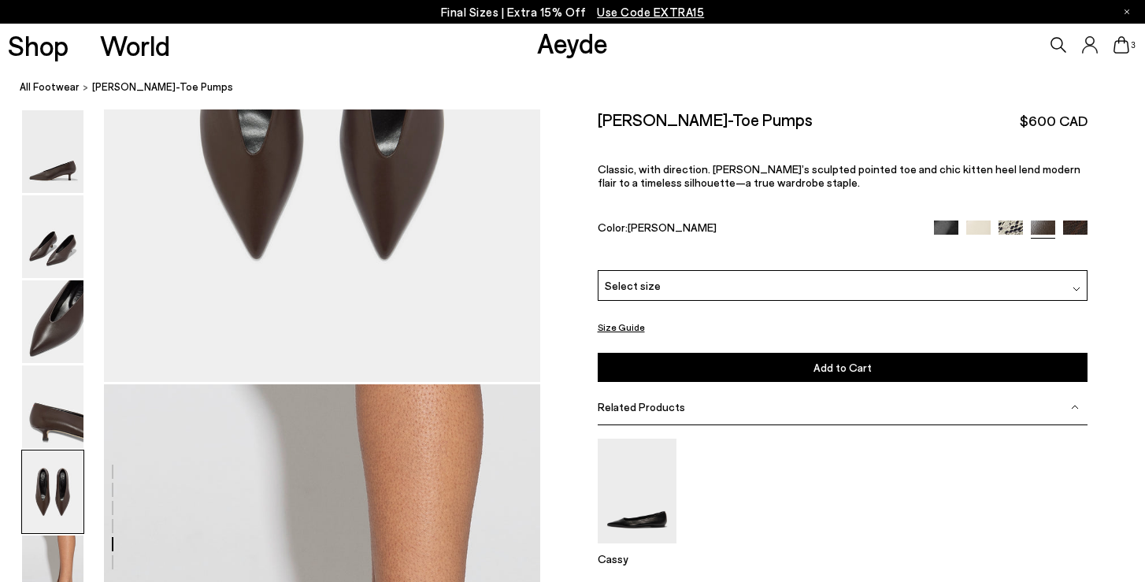
scroll to position [2495, 0]
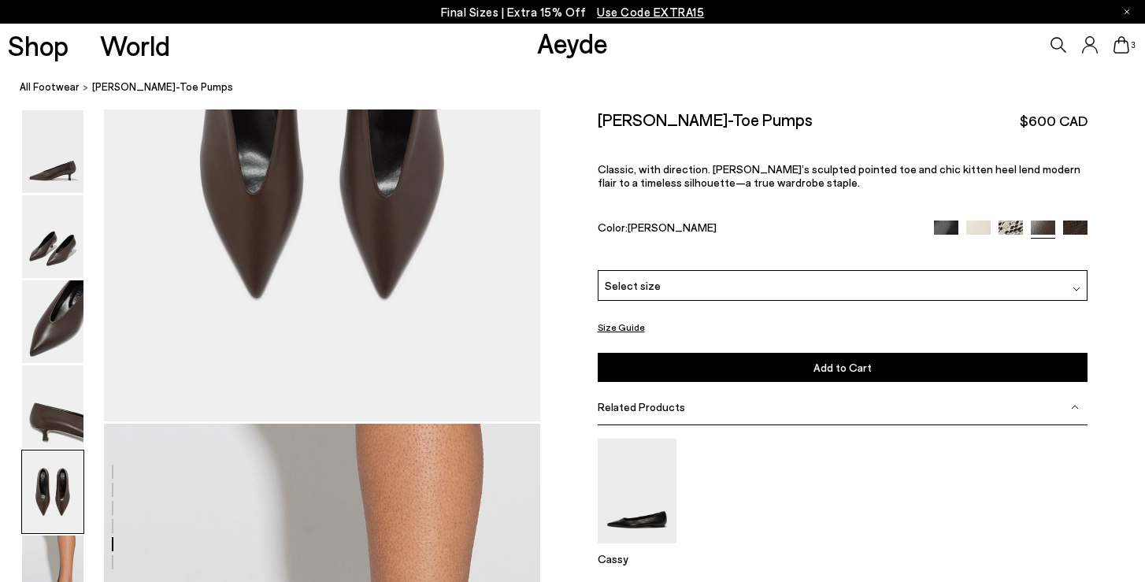
click at [1075, 285] on img at bounding box center [1076, 289] width 8 height 8
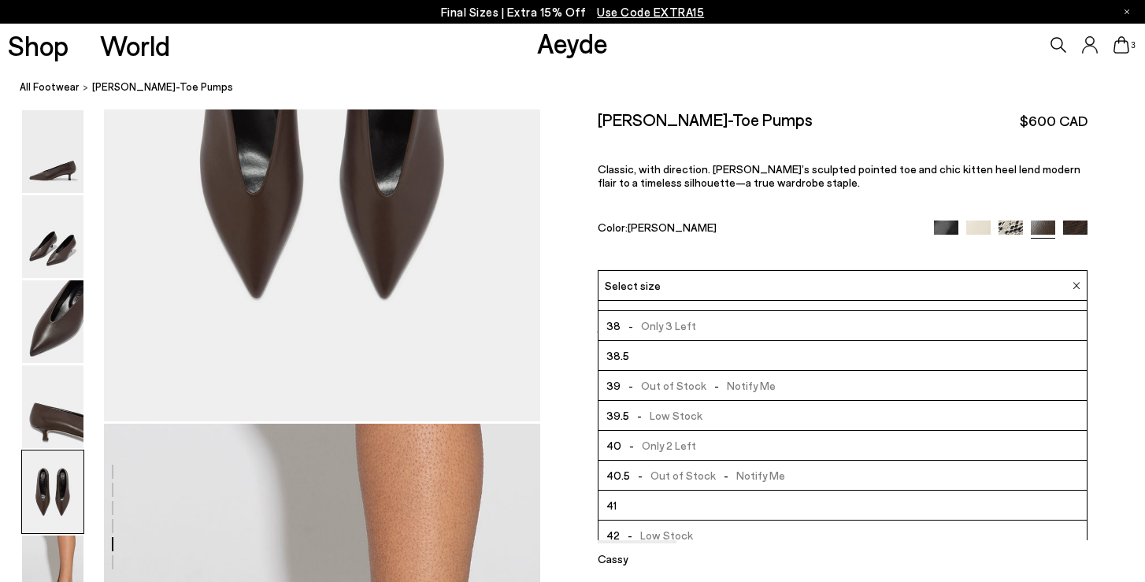
scroll to position [90, 0]
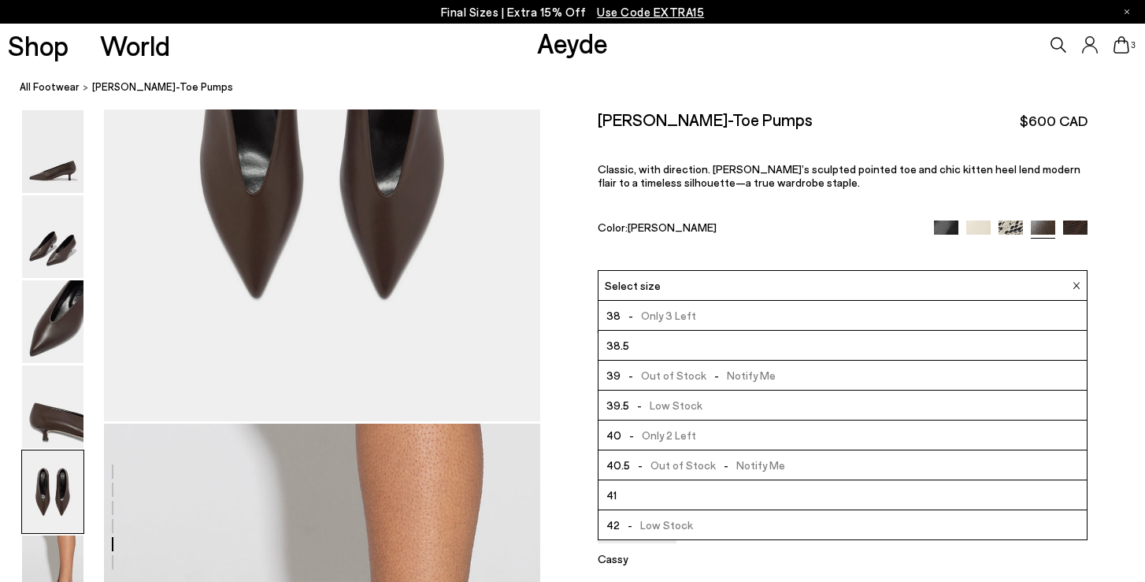
click at [976, 220] on img at bounding box center [978, 232] width 24 height 24
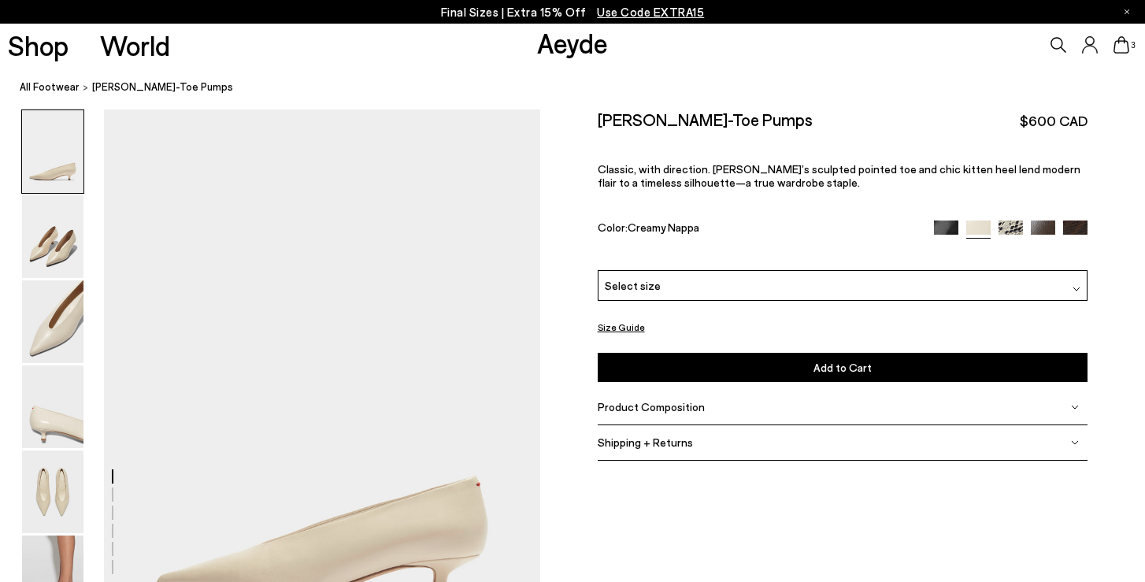
click at [1075, 285] on img at bounding box center [1076, 289] width 8 height 8
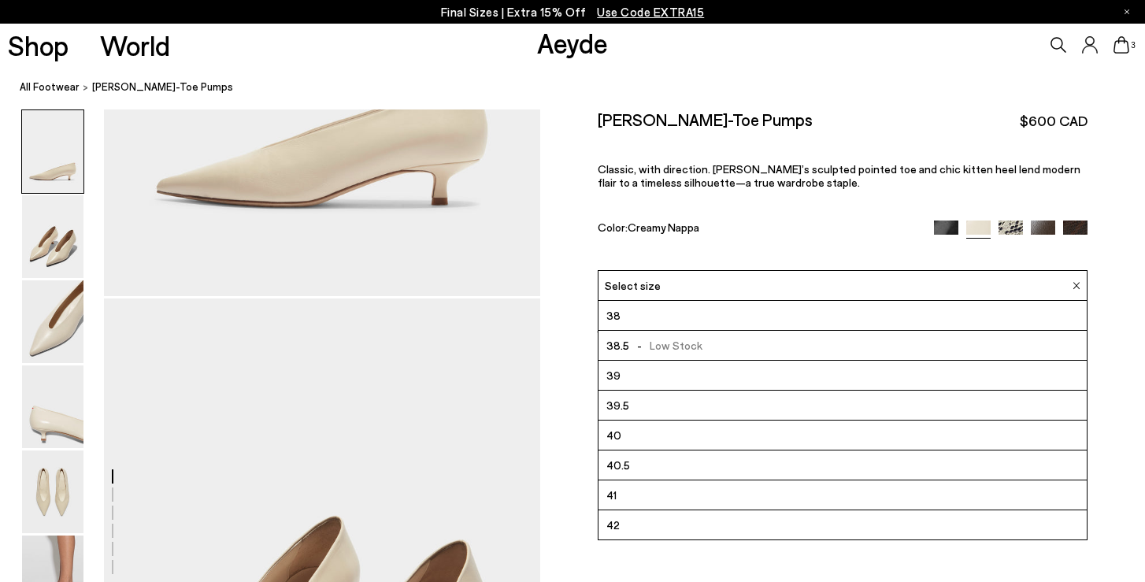
scroll to position [402, 0]
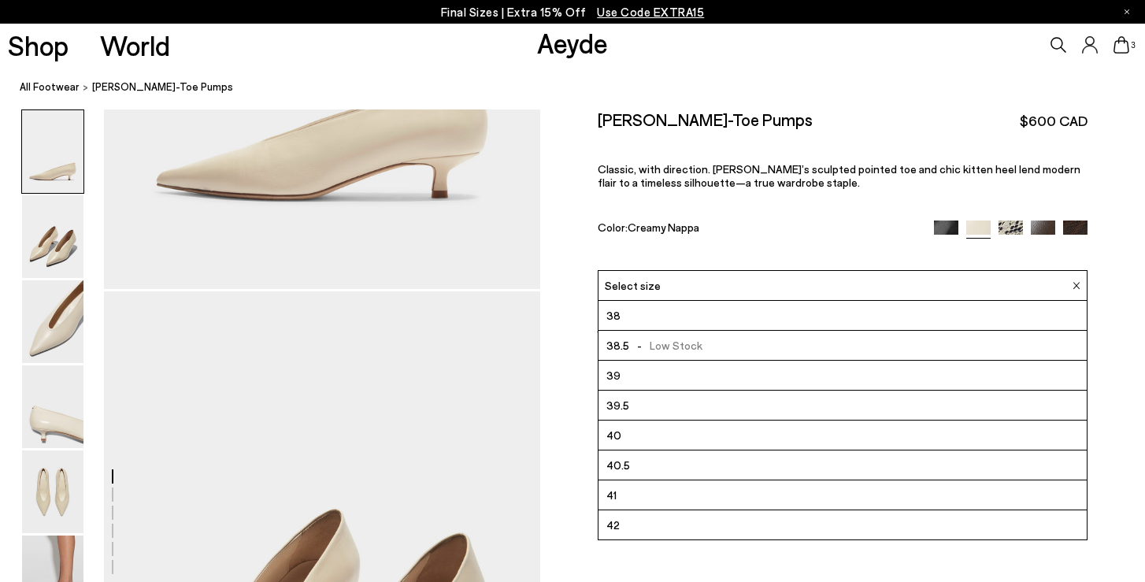
click at [949, 220] on img at bounding box center [946, 232] width 24 height 24
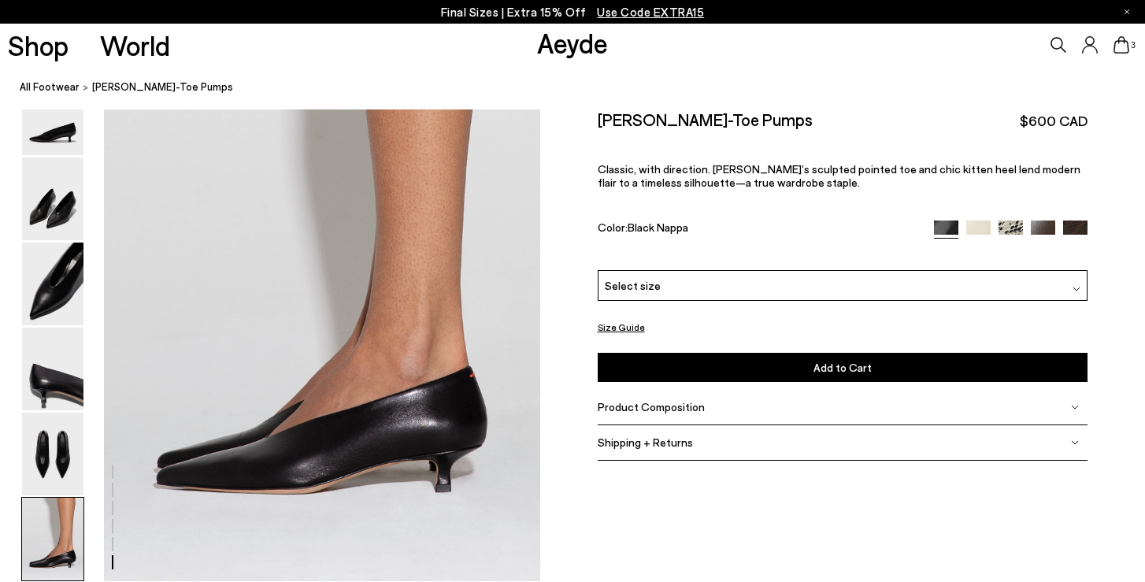
scroll to position [3024, 0]
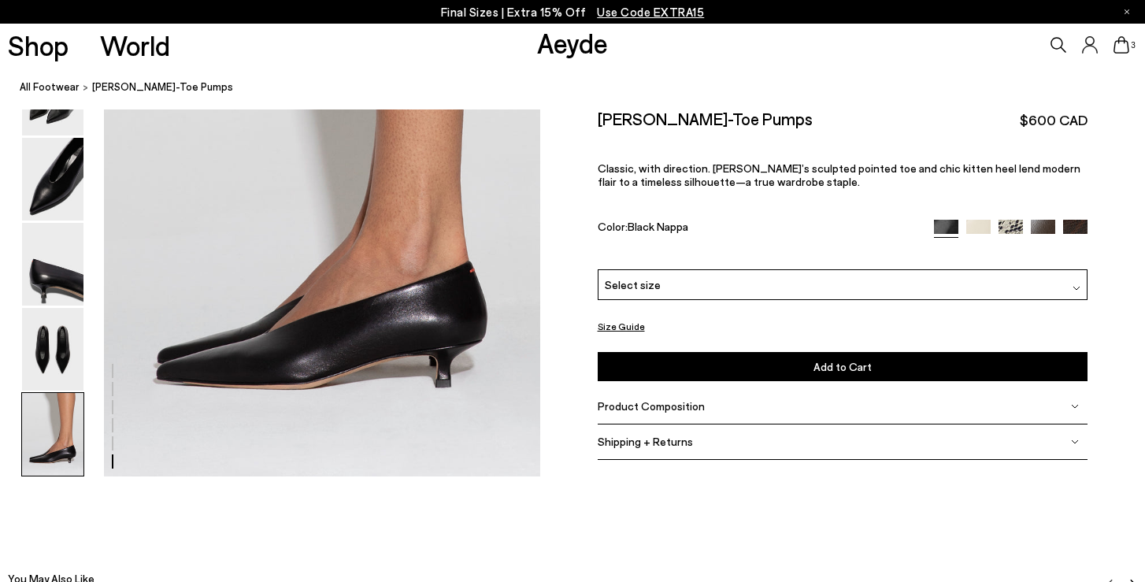
click at [1075, 283] on img at bounding box center [1076, 287] width 8 height 8
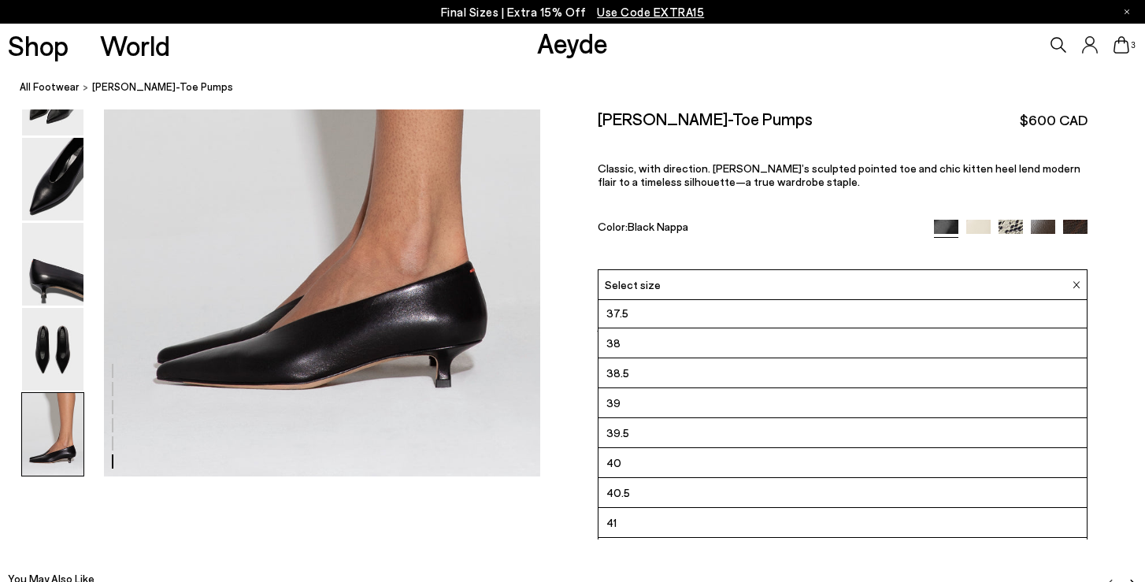
scroll to position [63, 0]
click at [1078, 220] on img at bounding box center [1075, 232] width 24 height 24
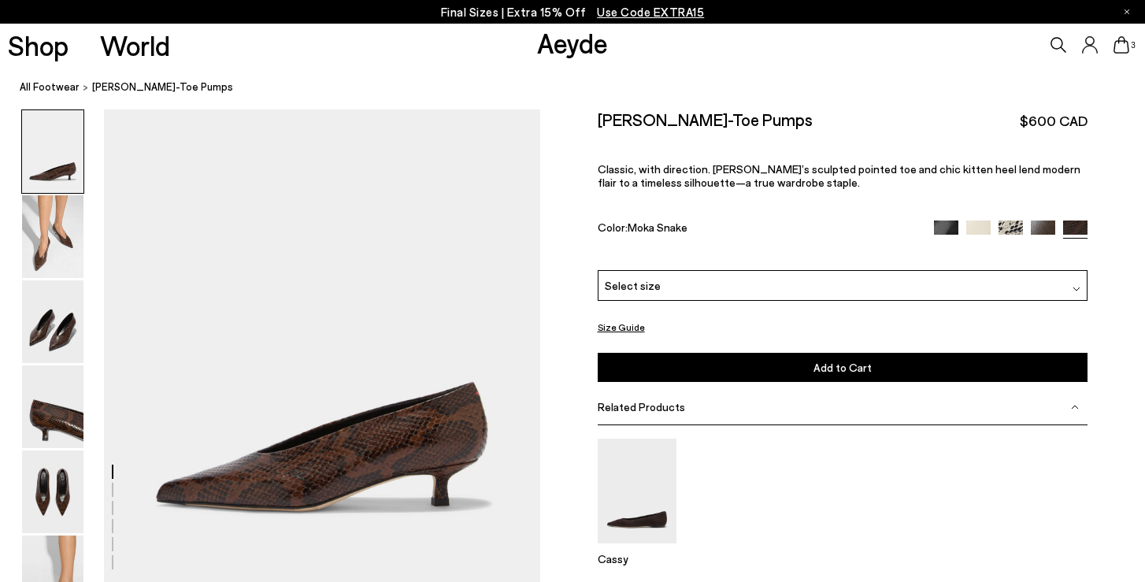
click at [1076, 277] on div at bounding box center [1076, 285] width 8 height 17
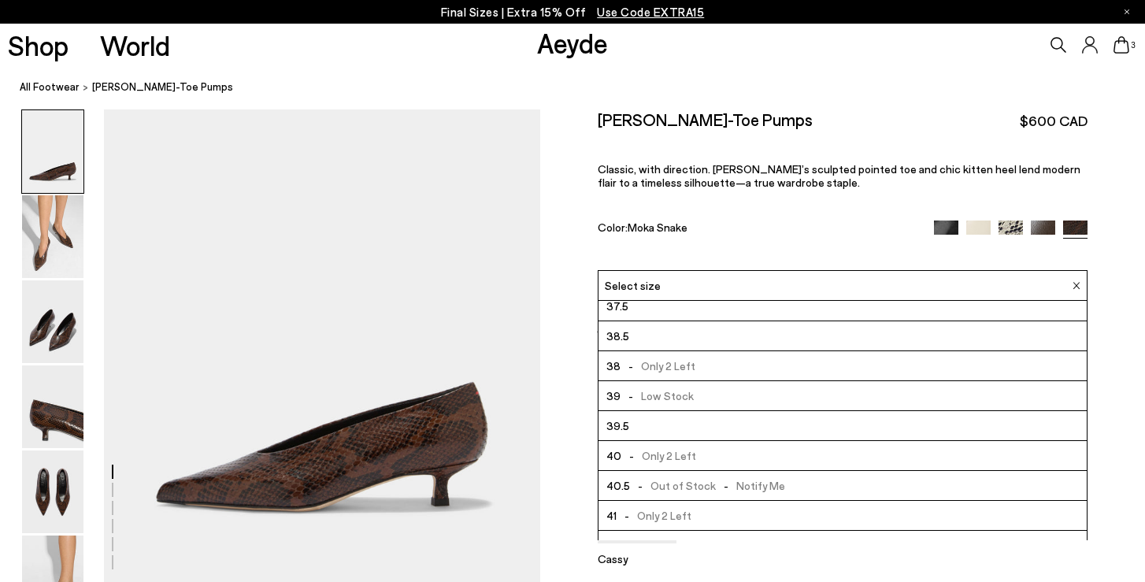
scroll to position [90, 0]
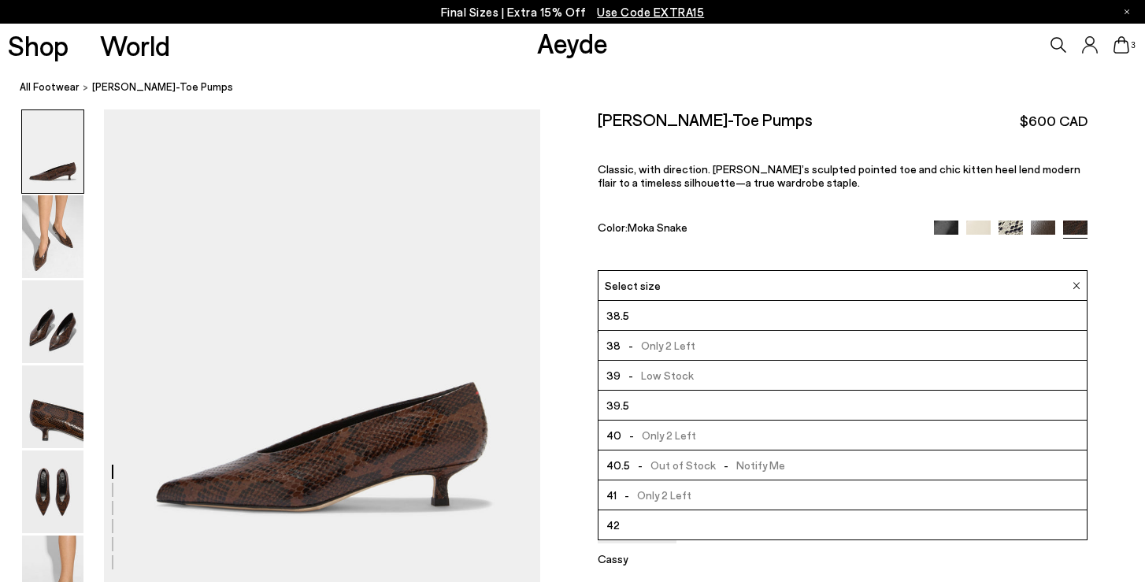
click at [712, 455] on span "- Out of Stock - Notify Me" at bounding box center [707, 465] width 155 height 20
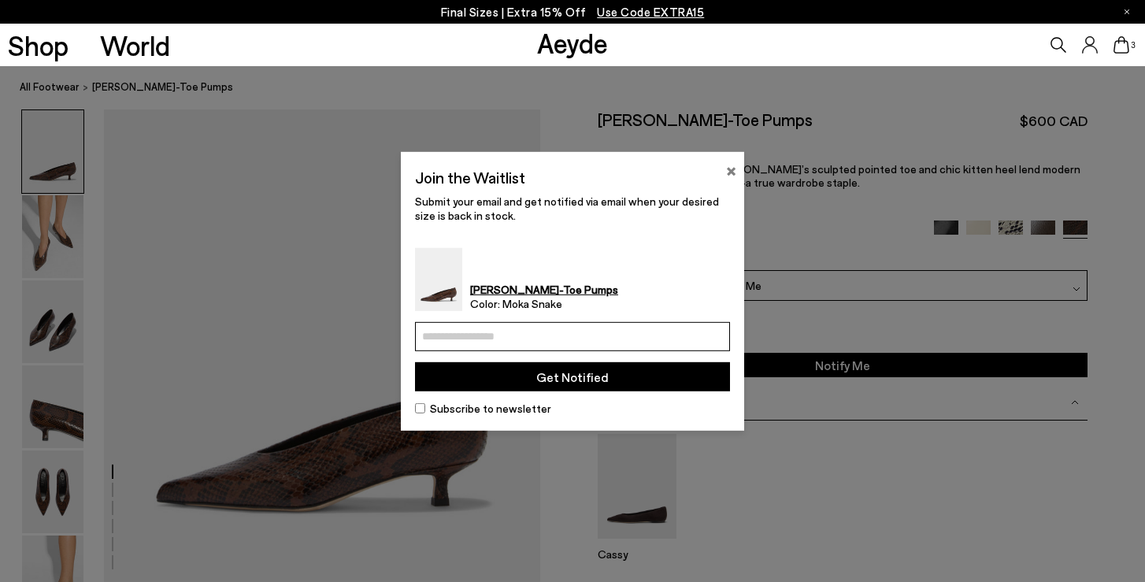
click at [730, 168] on button "×" at bounding box center [731, 168] width 10 height 19
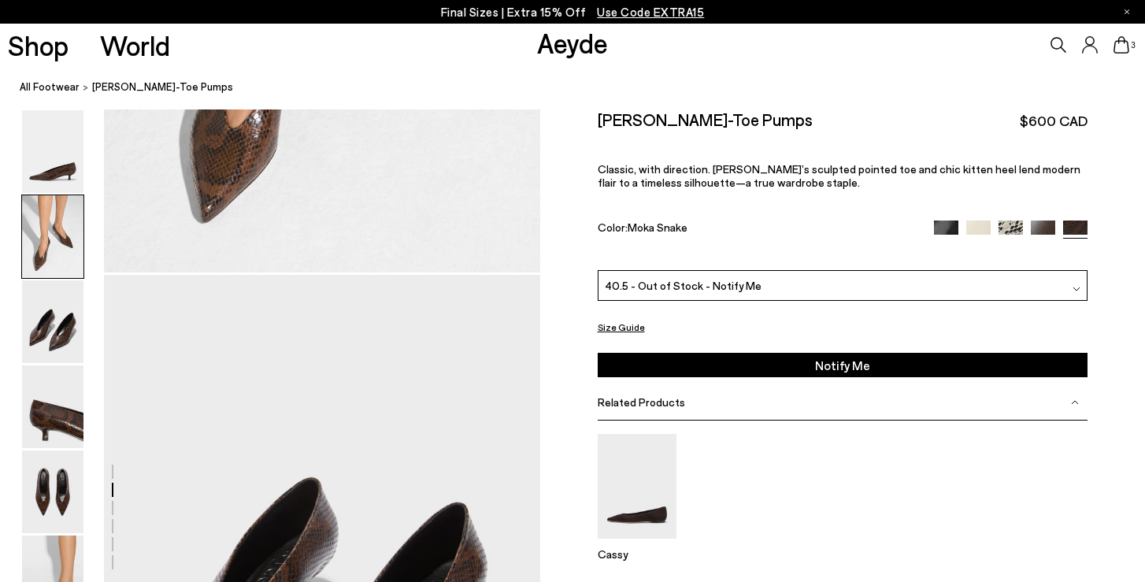
scroll to position [694, 0]
